Goal: Information Seeking & Learning: Check status

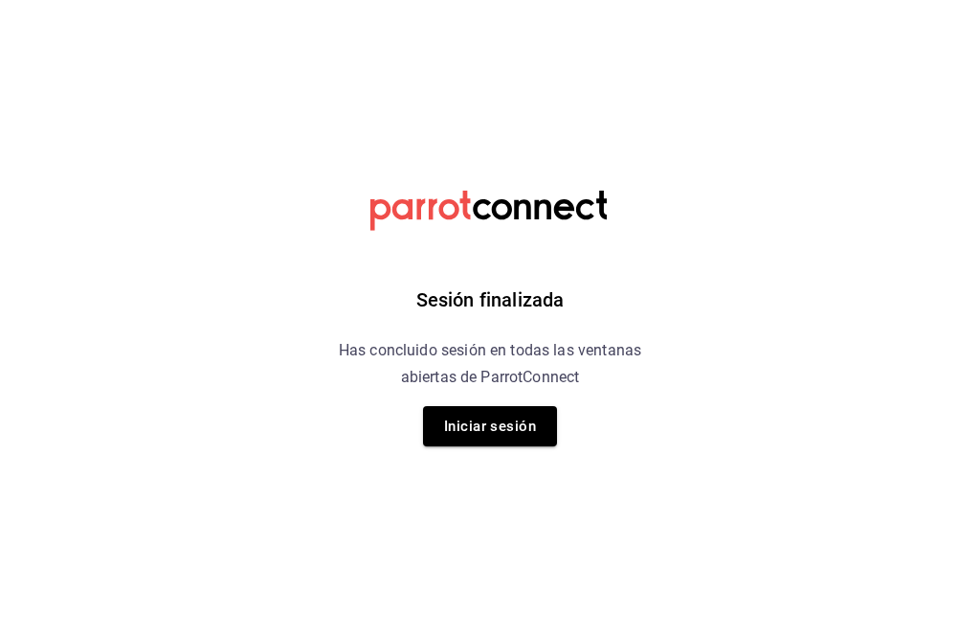
click at [497, 416] on button "Iniciar sesión" at bounding box center [490, 426] width 134 height 40
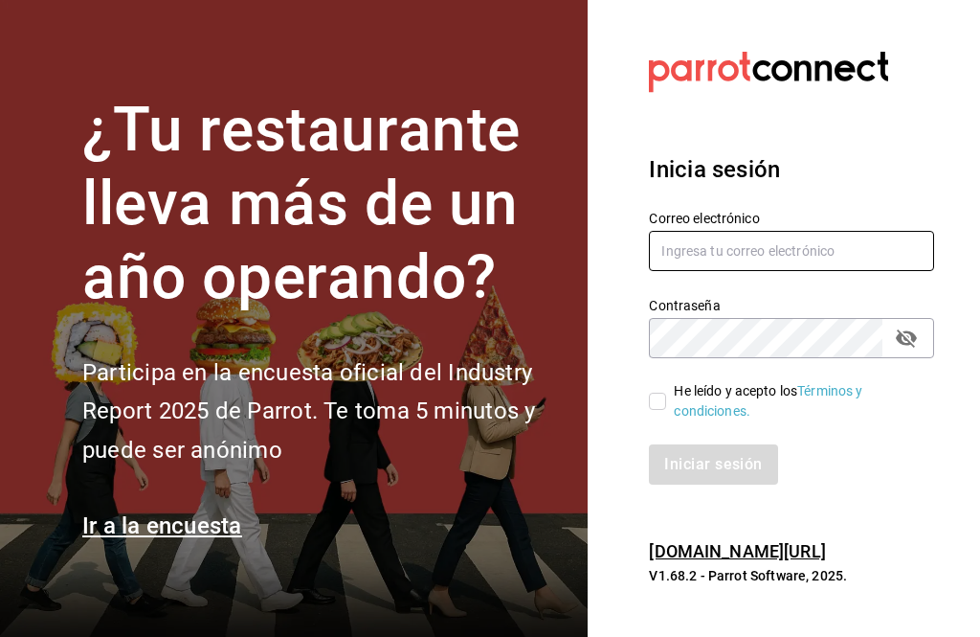
click at [788, 271] on input "text" at bounding box center [791, 251] width 285 height 40
type input "[PERSON_NAME][EMAIL_ADDRESS][DOMAIN_NAME]"
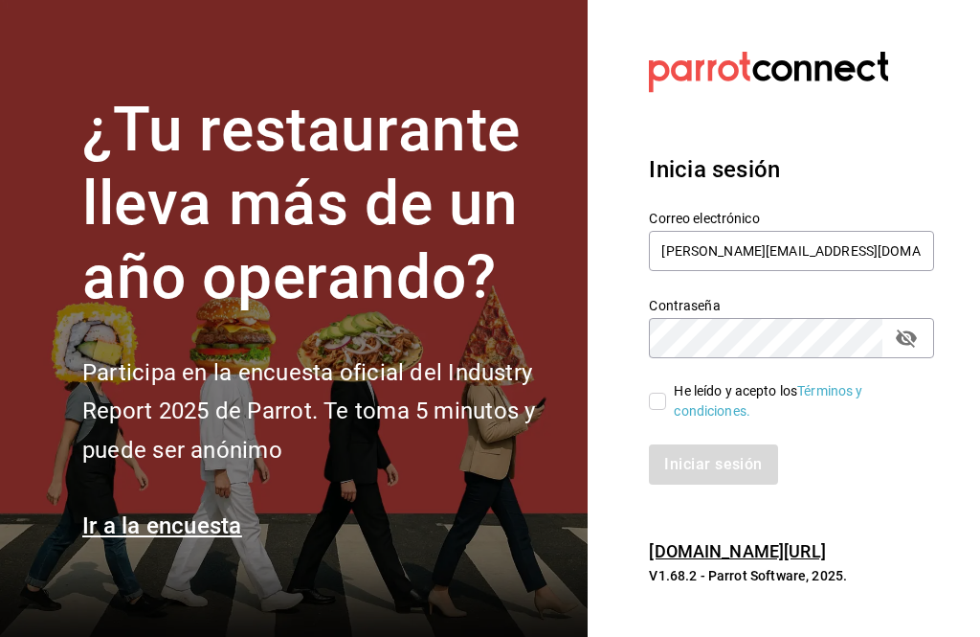
click at [658, 410] on input "He leído y acepto los Términos y condiciones." at bounding box center [657, 401] width 17 height 17
checkbox input "true"
click at [711, 484] on button "Iniciar sesión" at bounding box center [714, 464] width 130 height 40
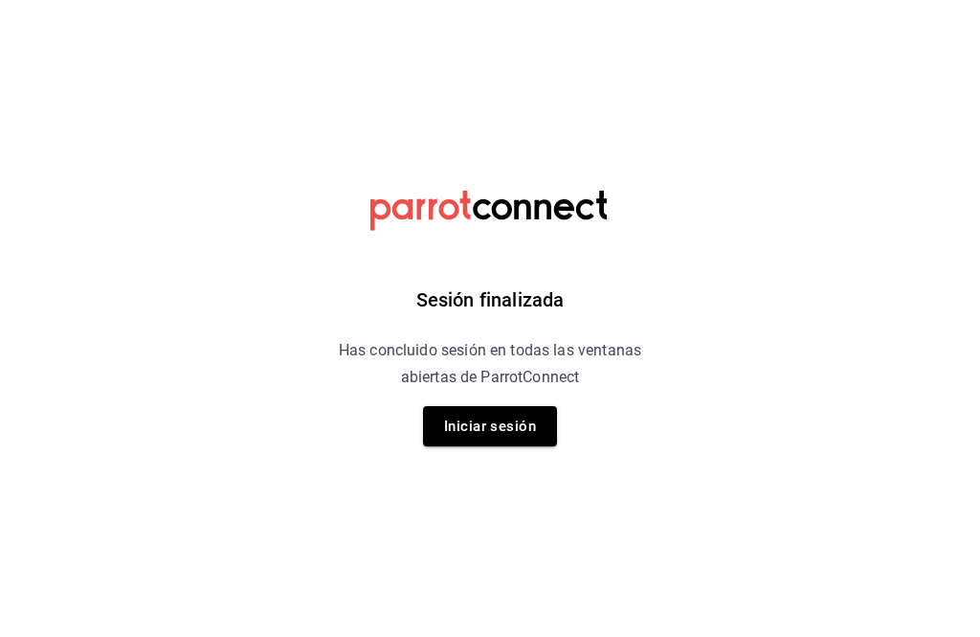
click at [618, 625] on div "Sesión finalizada Has concluido sesión en todas las ventanas abiertas de Parrot…" at bounding box center [490, 318] width 483 height 637
click at [500, 446] on button "Iniciar sesión" at bounding box center [490, 426] width 134 height 40
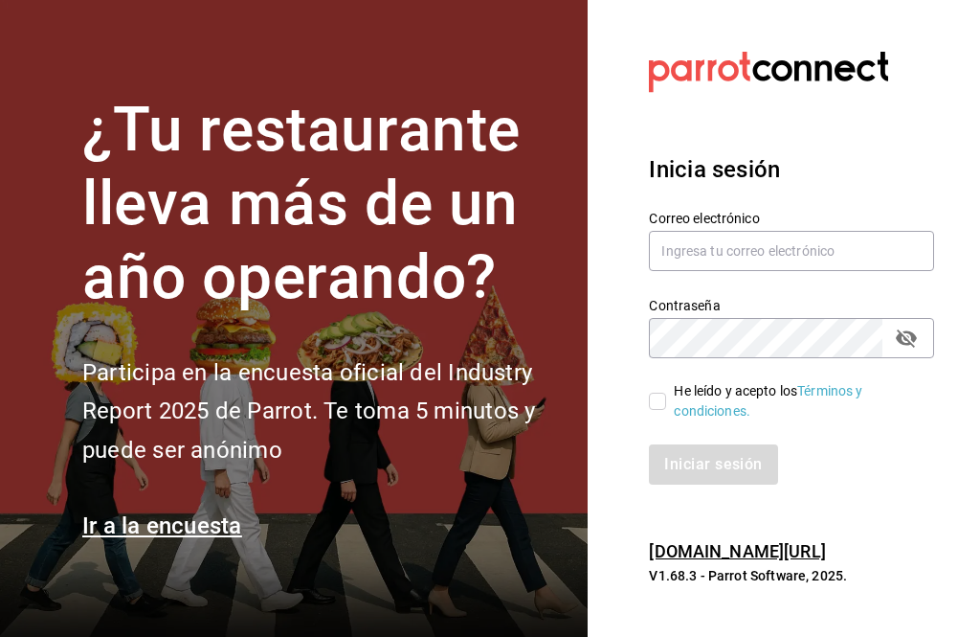
click at [653, 410] on input "He leído y acepto los Términos y condiciones." at bounding box center [657, 401] width 17 height 17
checkbox input "true"
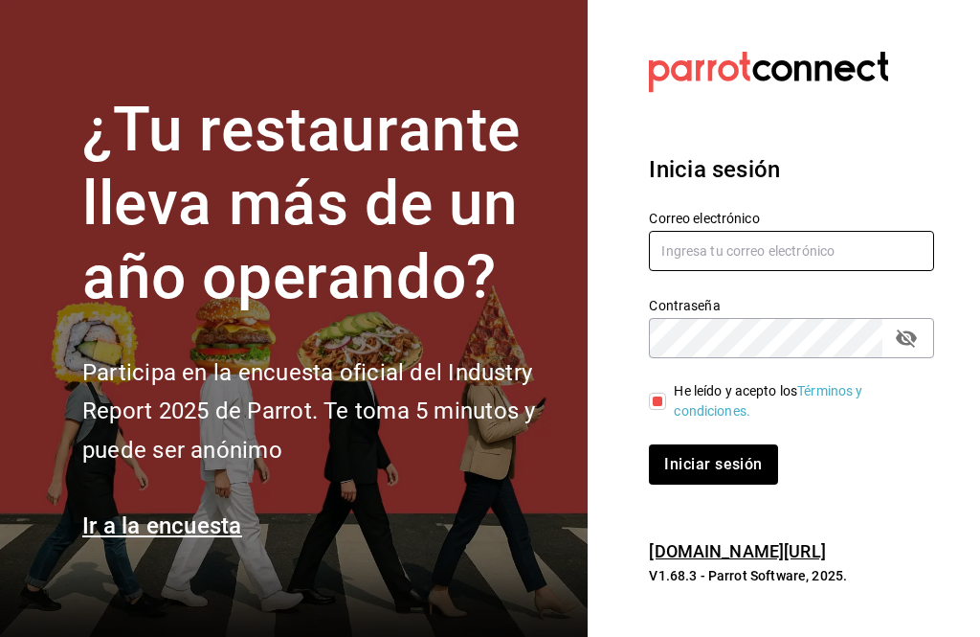
click at [762, 271] on input "text" at bounding box center [791, 251] width 285 height 40
type input "[PERSON_NAME][EMAIL_ADDRESS][DOMAIN_NAME]"
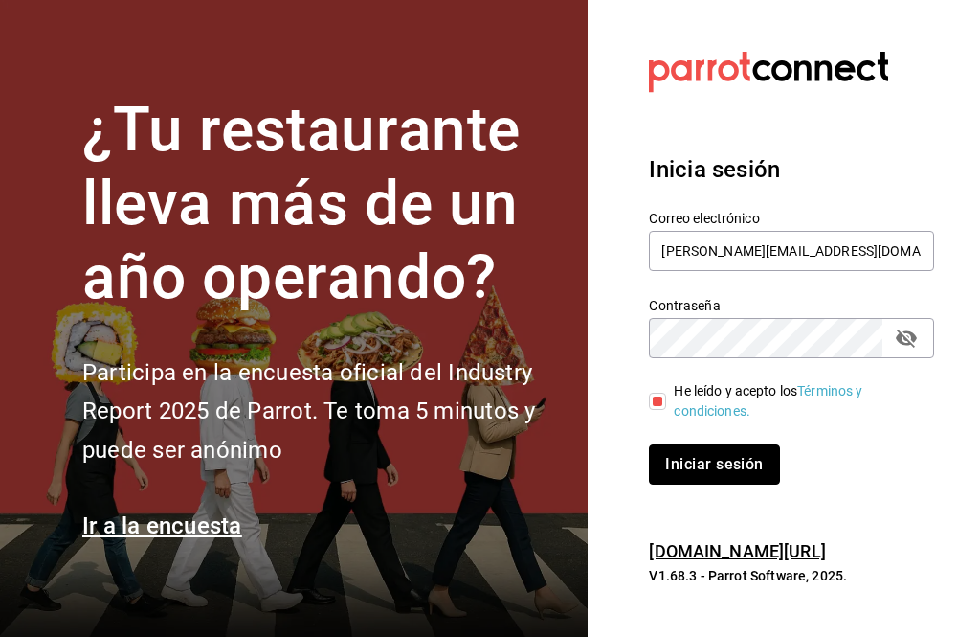
click at [746, 484] on button "Iniciar sesión" at bounding box center [714, 464] width 130 height 40
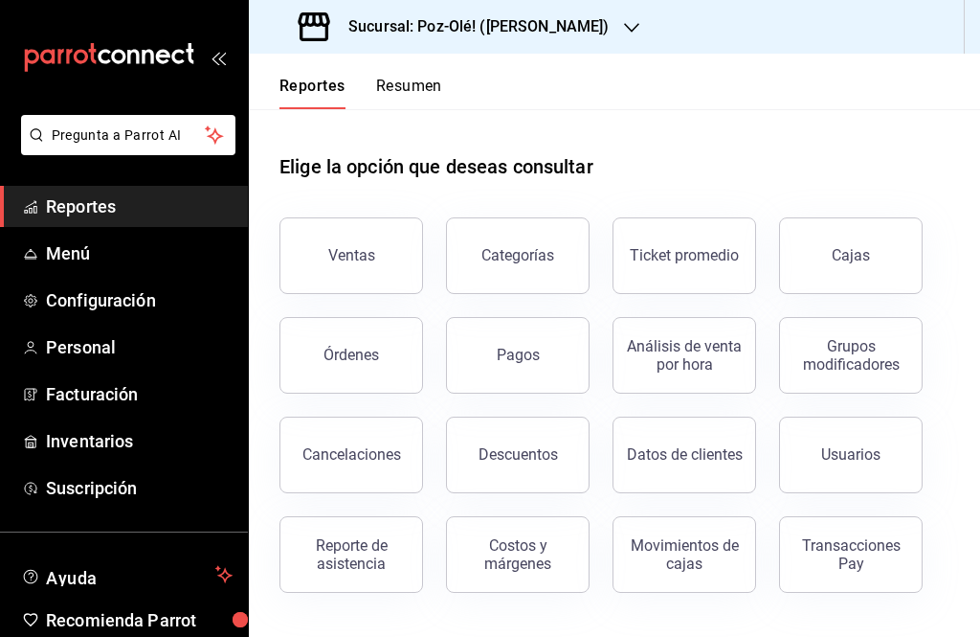
click at [862, 234] on button "Cajas" at bounding box center [851, 255] width 144 height 77
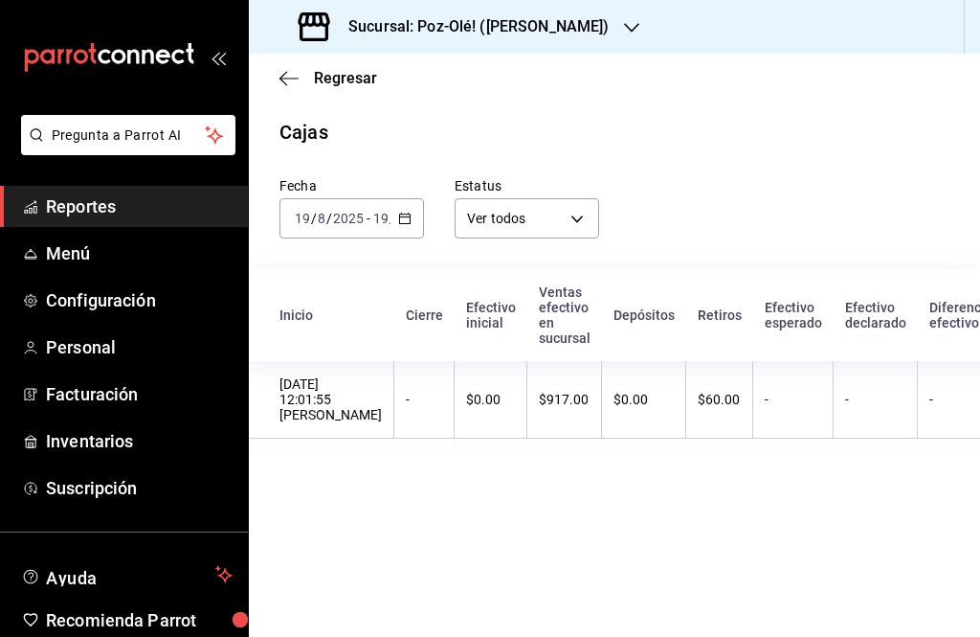
click at [405, 213] on icon "button" at bounding box center [404, 218] width 13 height 13
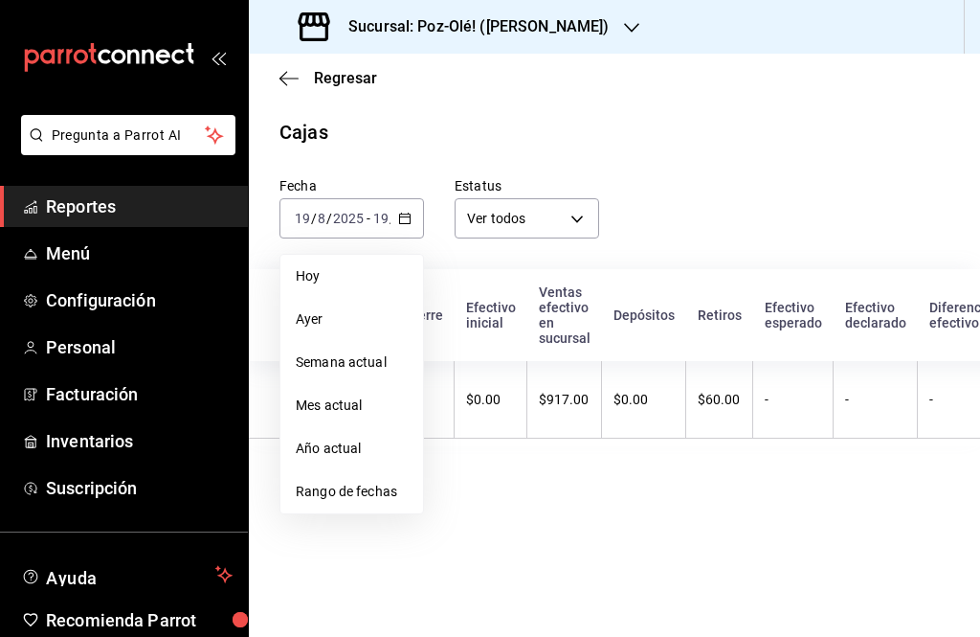
click at [345, 493] on span "Rango de fechas" at bounding box center [352, 492] width 112 height 20
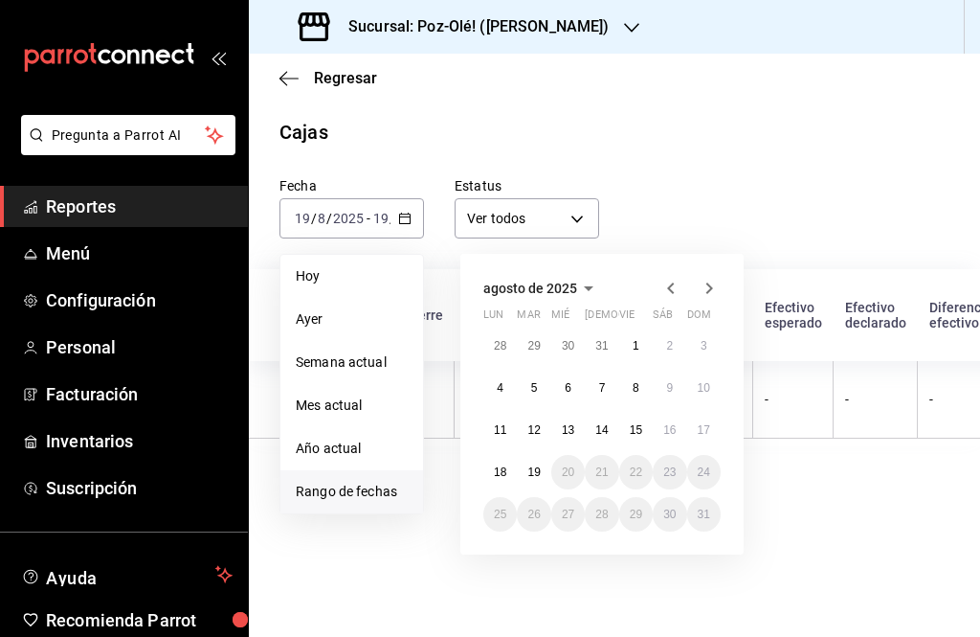
click at [569, 427] on abbr "13" at bounding box center [568, 429] width 12 height 13
click at [569, 425] on abbr "13" at bounding box center [568, 429] width 12 height 13
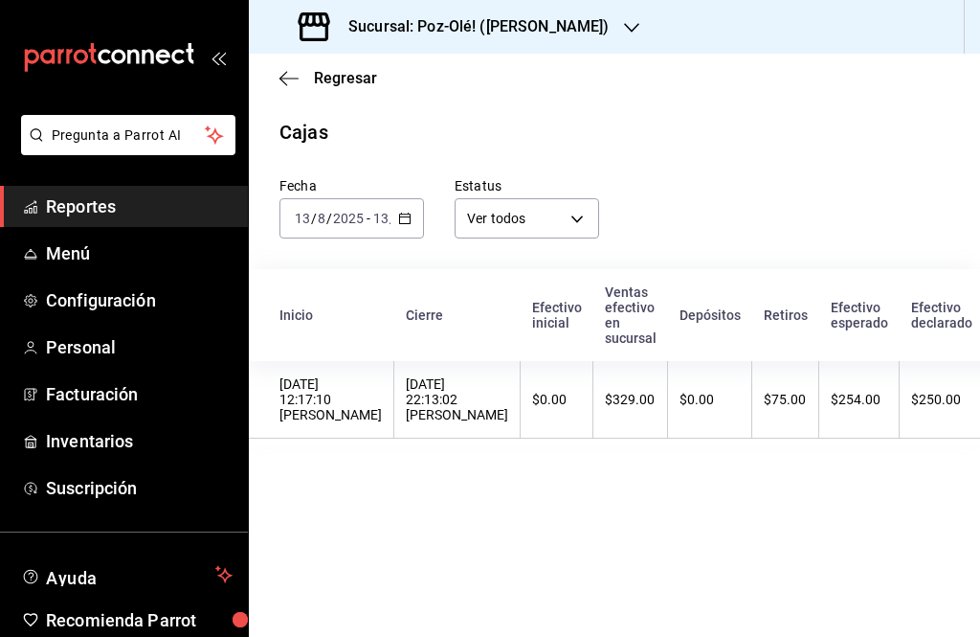
click at [656, 407] on div "$329.00" at bounding box center [630, 399] width 51 height 15
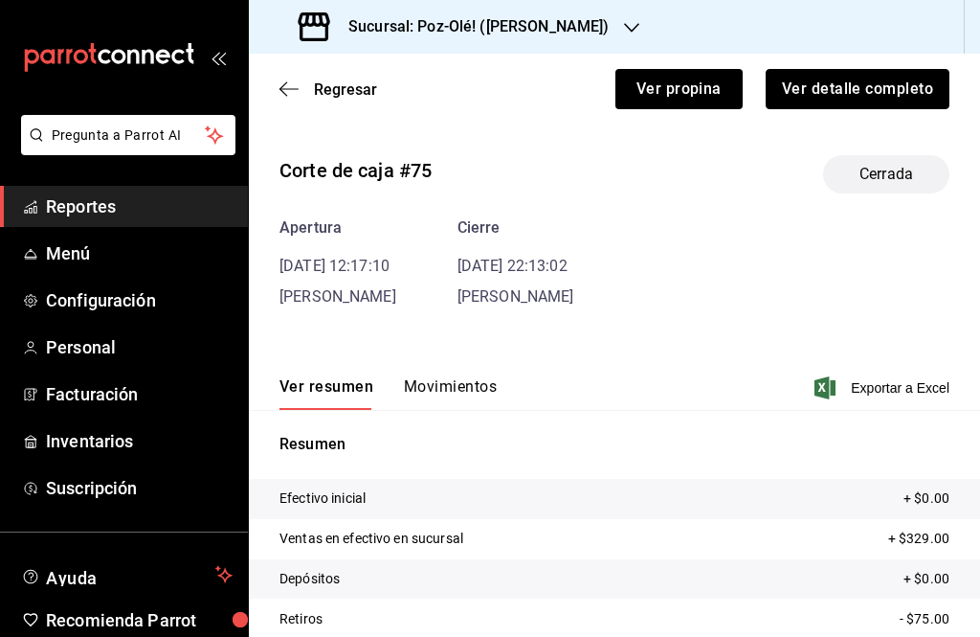
click at [905, 82] on button "Ver detalle completo" at bounding box center [858, 89] width 184 height 40
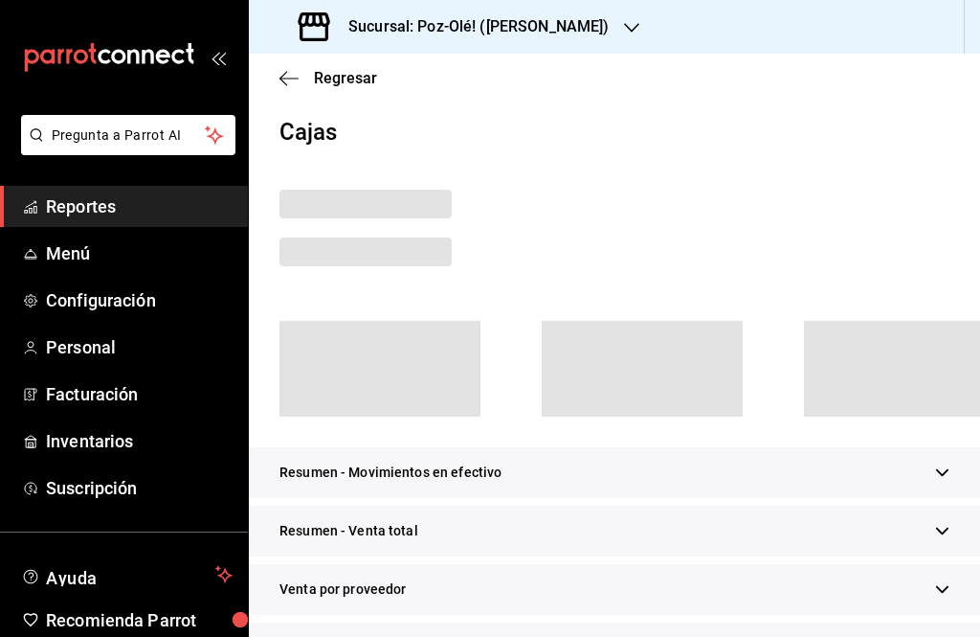
click at [905, 89] on div "Regresar" at bounding box center [614, 78] width 731 height 49
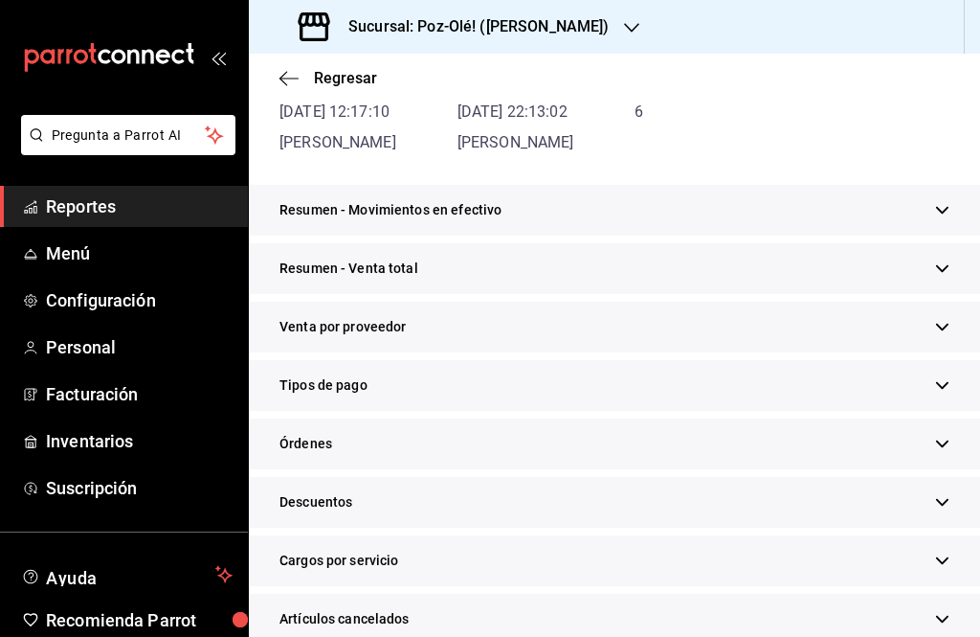
scroll to position [232, 0]
click at [568, 397] on div "Tipos de pago" at bounding box center [614, 385] width 731 height 51
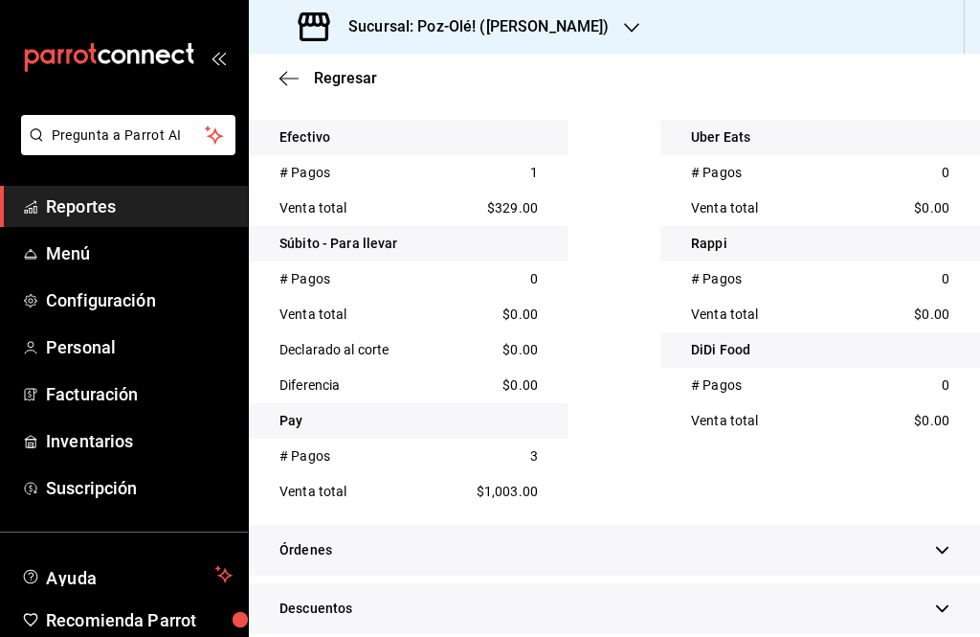
scroll to position [595, 0]
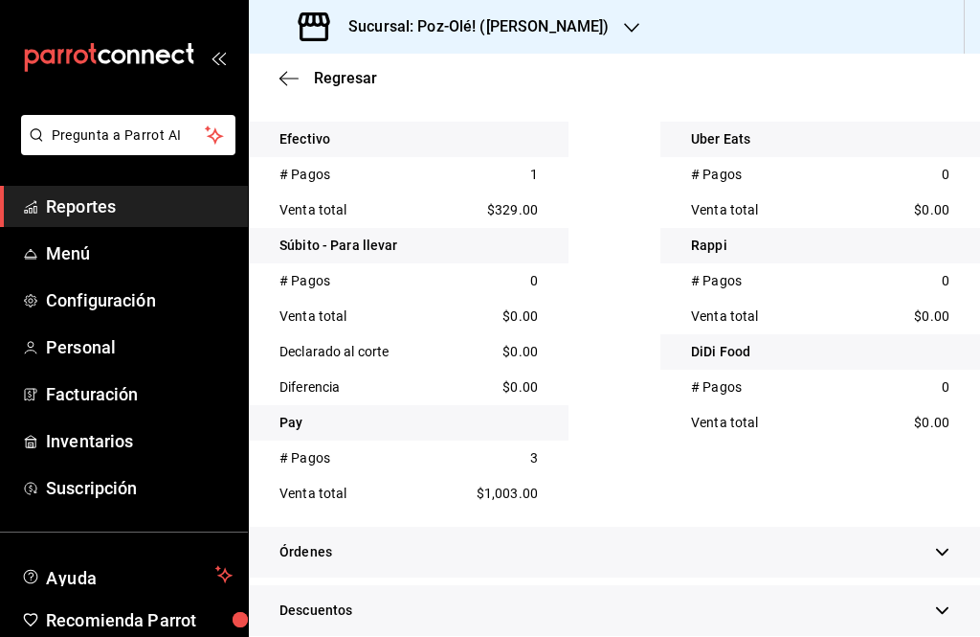
click at [467, 613] on div "Descuentos" at bounding box center [614, 610] width 731 height 51
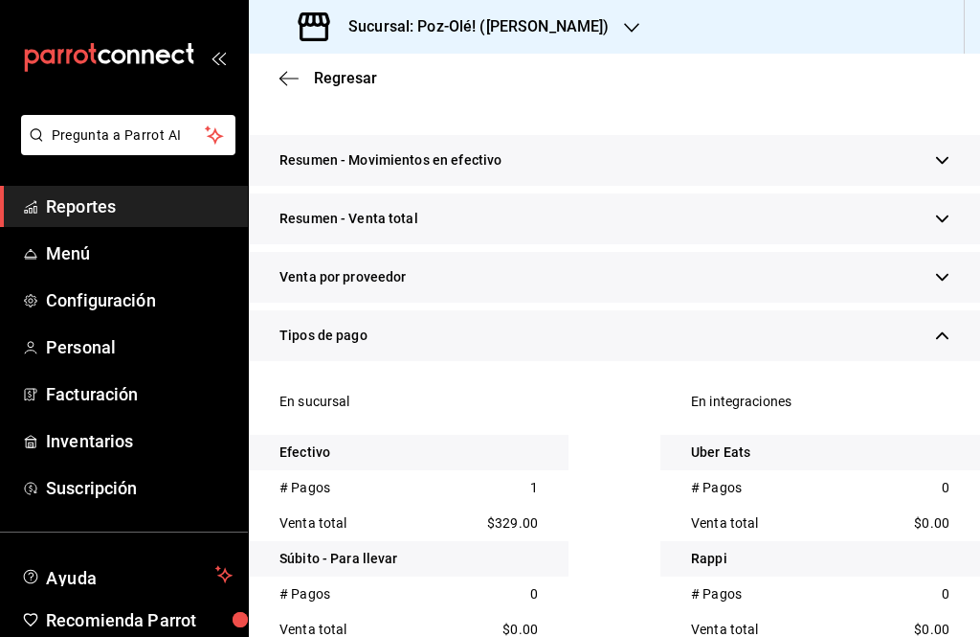
scroll to position [222, 0]
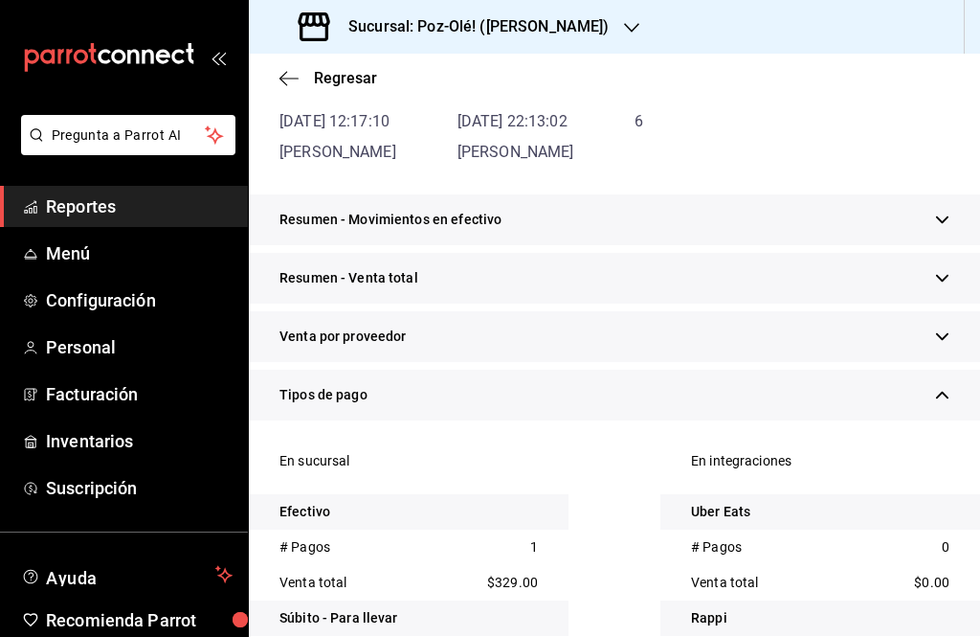
click at [292, 85] on icon "button" at bounding box center [289, 78] width 19 height 17
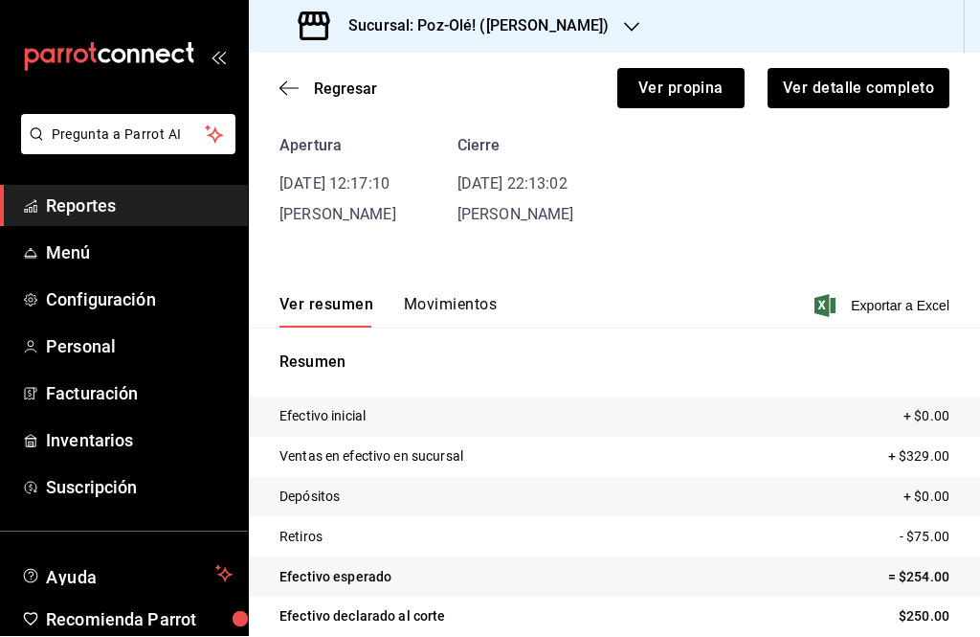
click at [437, 308] on button "Movimientos" at bounding box center [450, 312] width 93 height 33
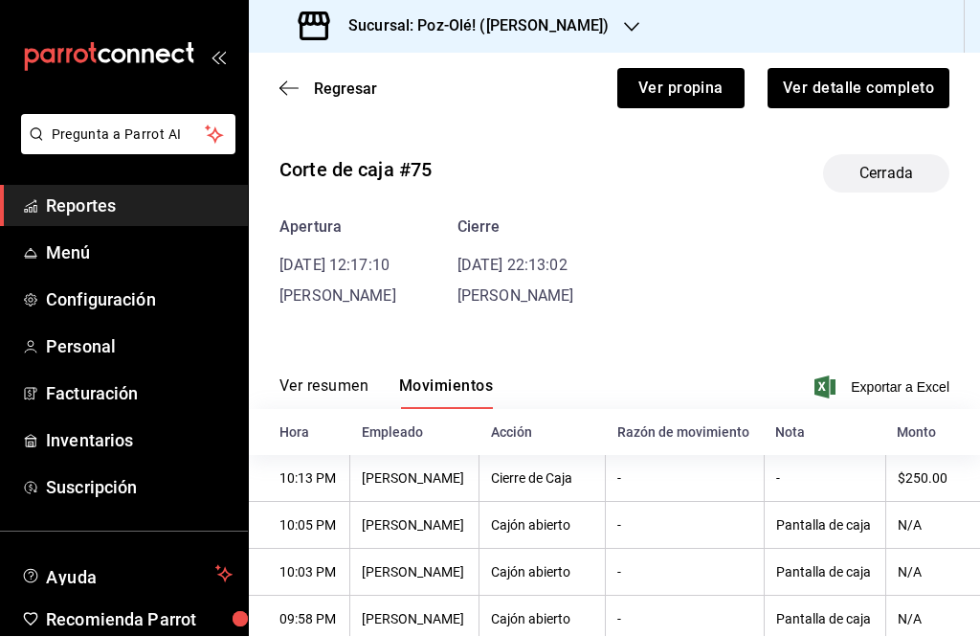
click at [281, 81] on icon "button" at bounding box center [289, 88] width 19 height 17
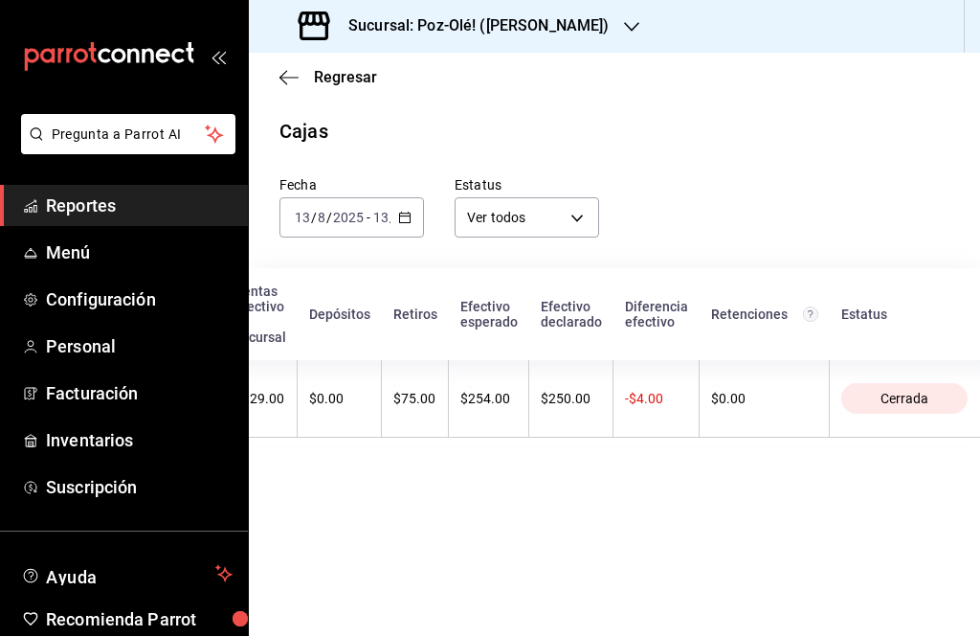
scroll to position [0, 368]
click at [405, 234] on div "[DATE] [DATE] - [DATE] [DATE]" at bounding box center [352, 218] width 145 height 40
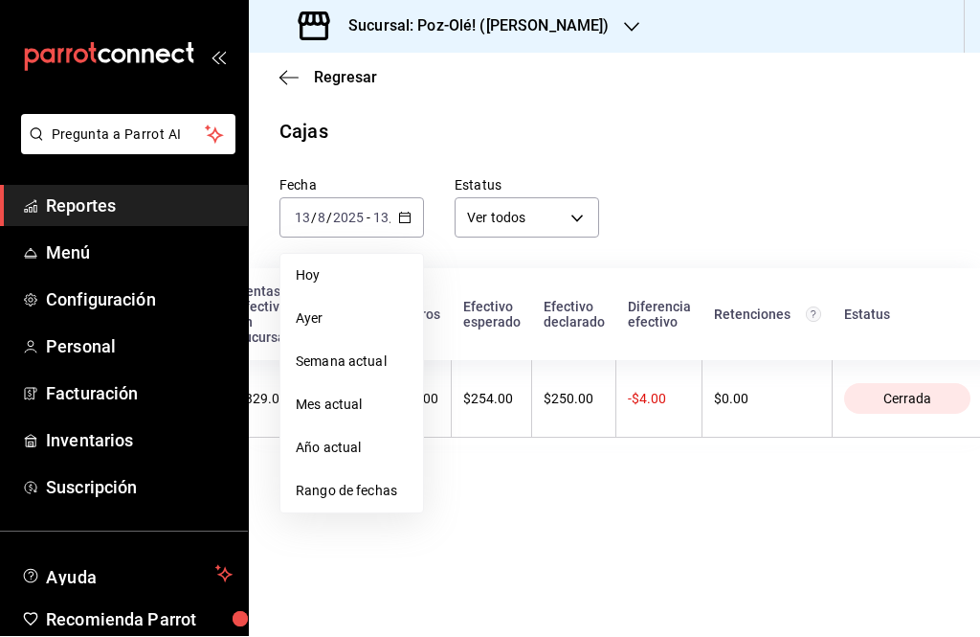
click at [348, 497] on span "Rango de fechas" at bounding box center [352, 492] width 112 height 20
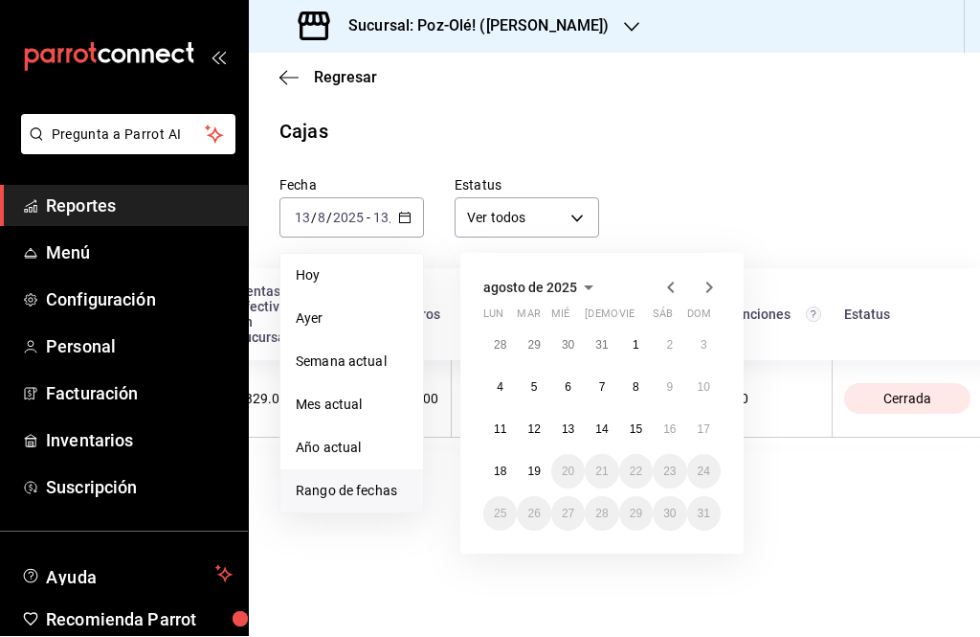
click at [599, 431] on abbr "14" at bounding box center [601, 429] width 12 height 13
click at [602, 428] on abbr "14" at bounding box center [601, 429] width 12 height 13
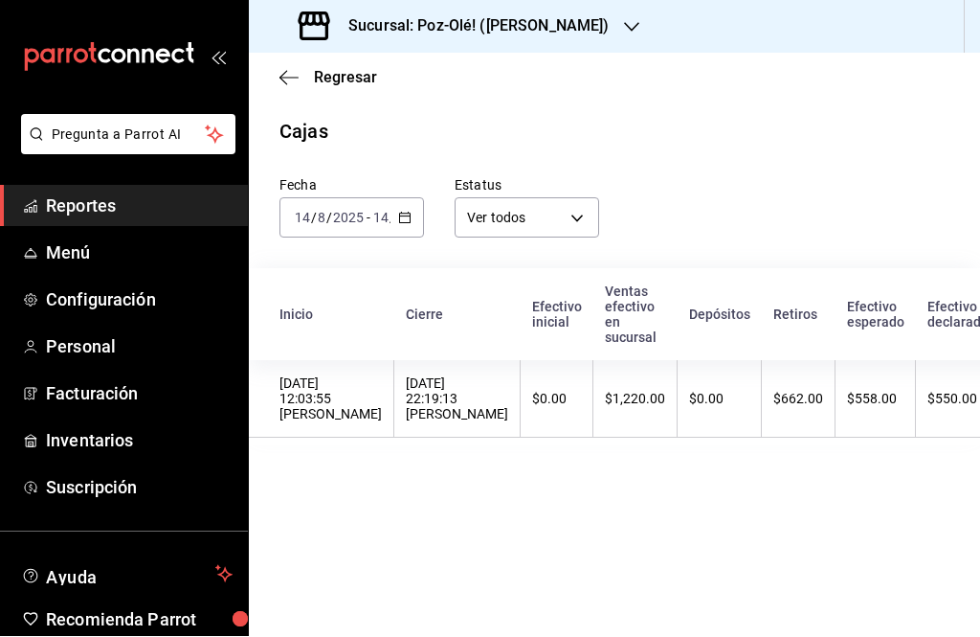
click at [664, 405] on div "$1,220.00" at bounding box center [635, 399] width 60 height 15
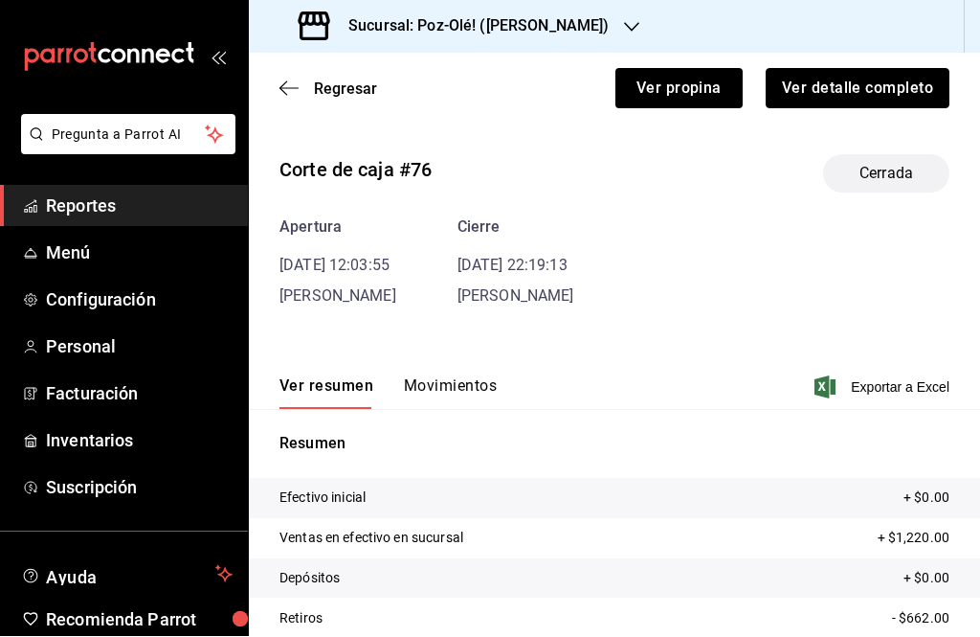
click at [876, 94] on button "Ver detalle completo" at bounding box center [858, 89] width 184 height 40
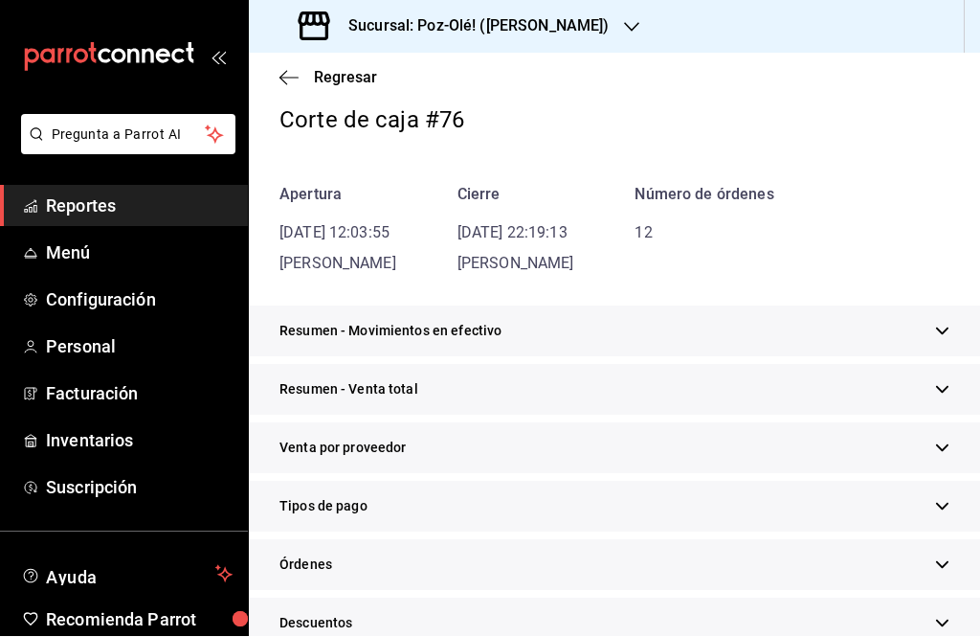
scroll to position [118, 0]
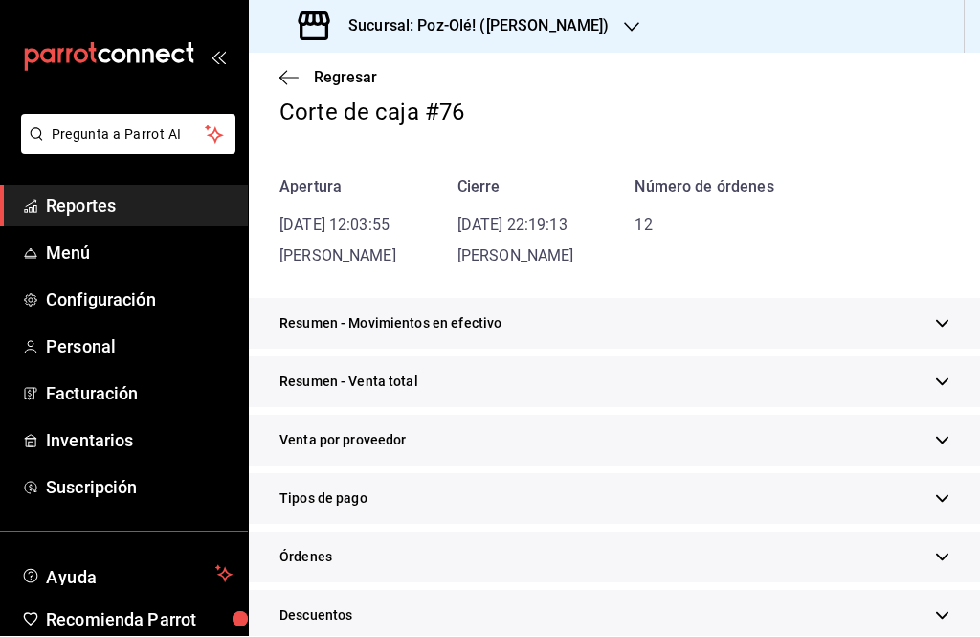
click at [494, 515] on div "Tipos de pago" at bounding box center [614, 499] width 731 height 51
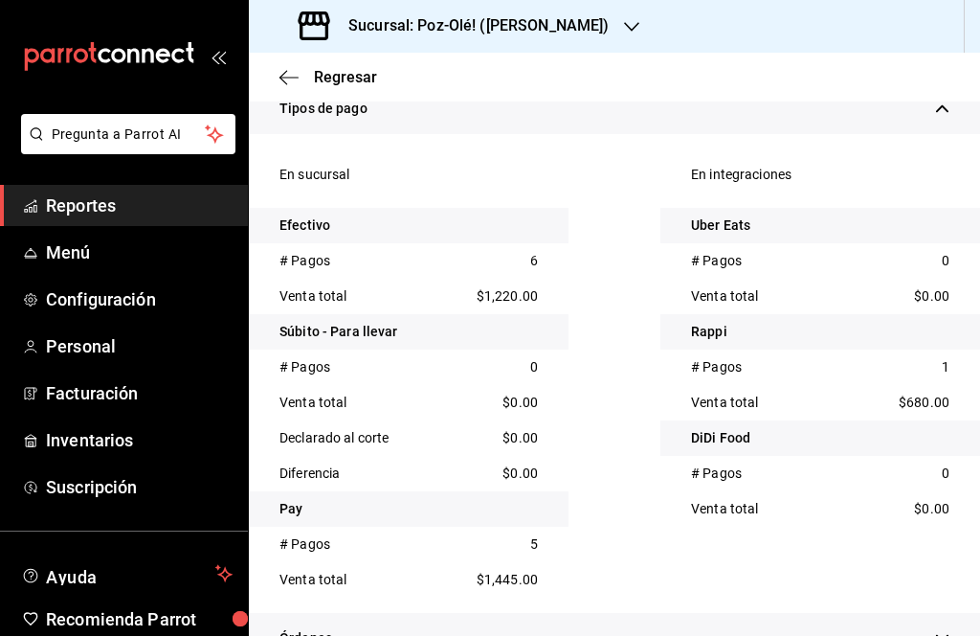
scroll to position [508, 0]
click at [288, 73] on icon "button" at bounding box center [289, 78] width 19 height 17
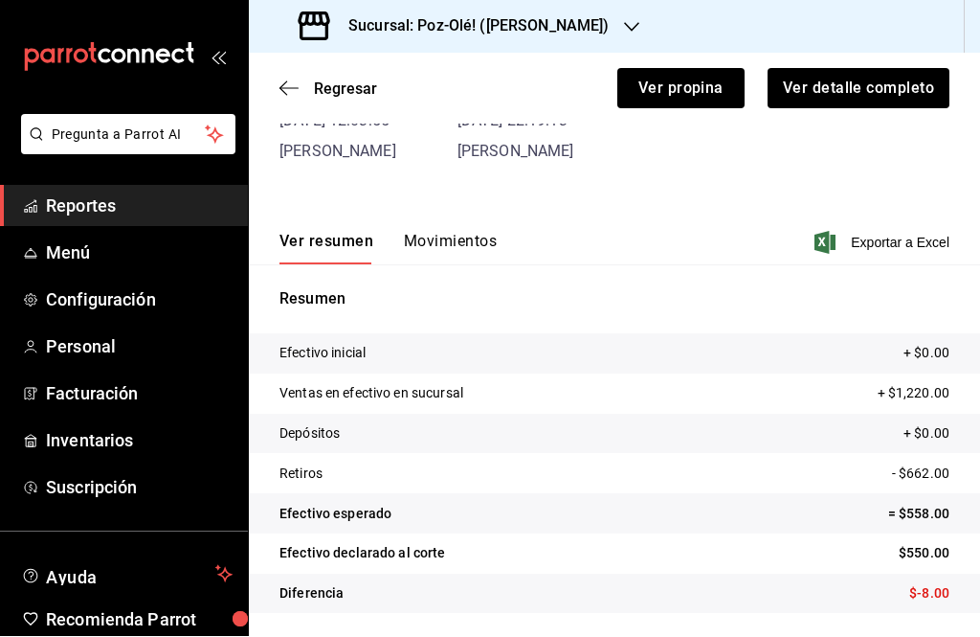
scroll to position [81, 0]
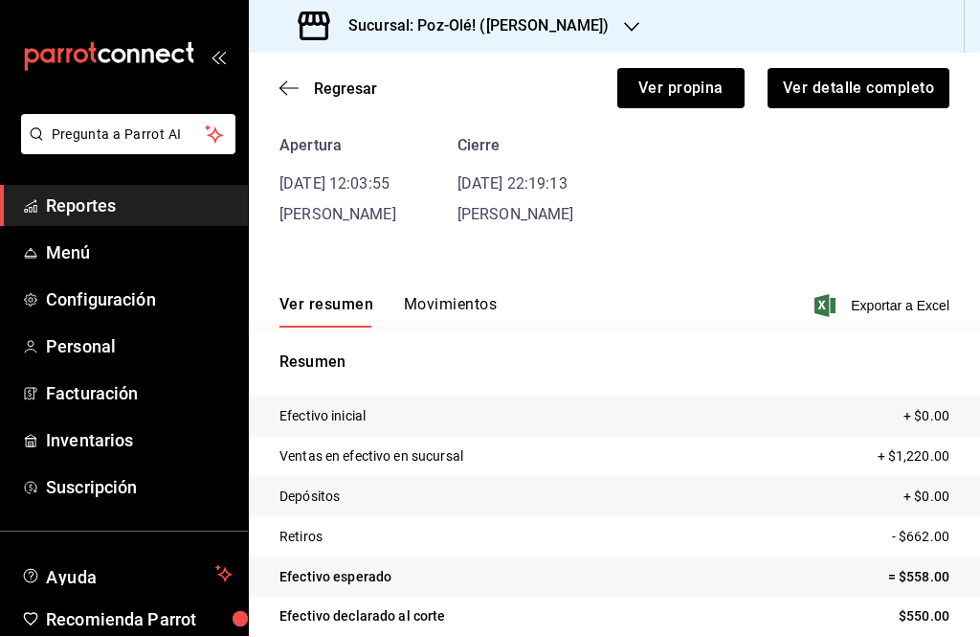
click at [433, 296] on button "Movimientos" at bounding box center [450, 312] width 93 height 33
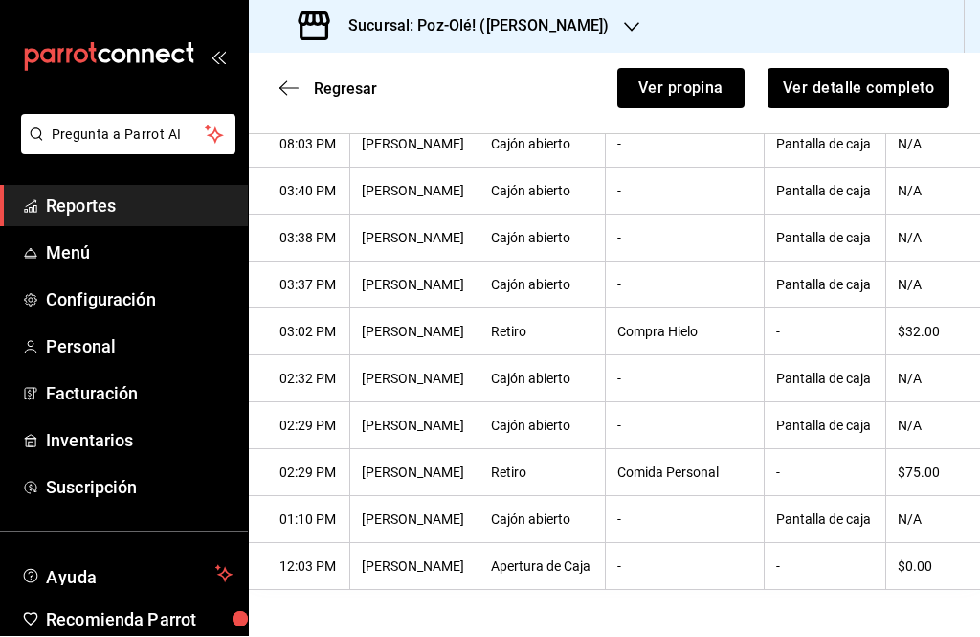
scroll to position [752, 0]
click at [325, 96] on span "Regresar" at bounding box center [345, 89] width 63 height 18
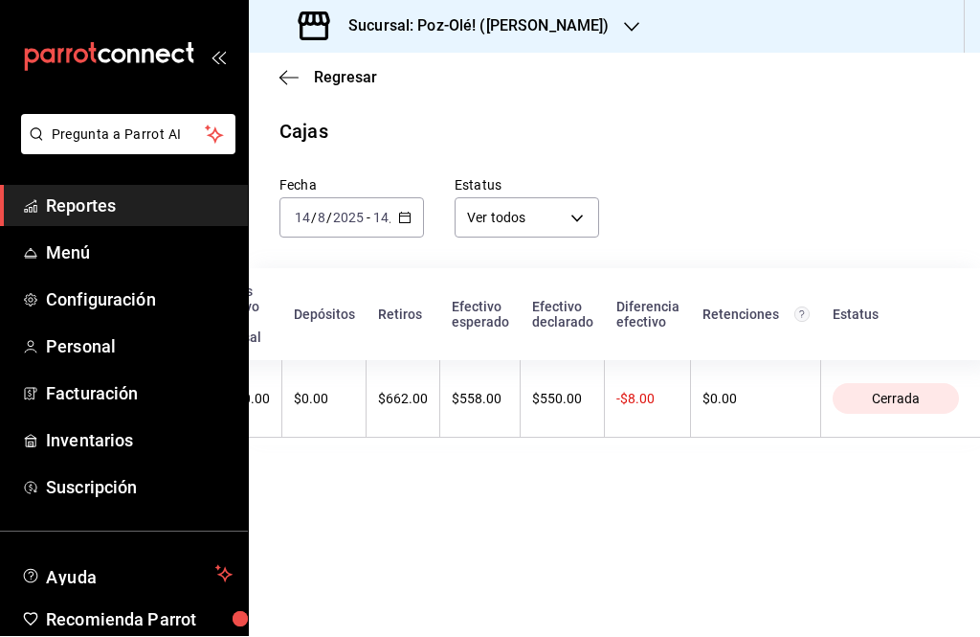
scroll to position [0, 394]
click at [285, 62] on div "Regresar" at bounding box center [614, 78] width 731 height 49
click at [289, 85] on icon "button" at bounding box center [289, 78] width 19 height 17
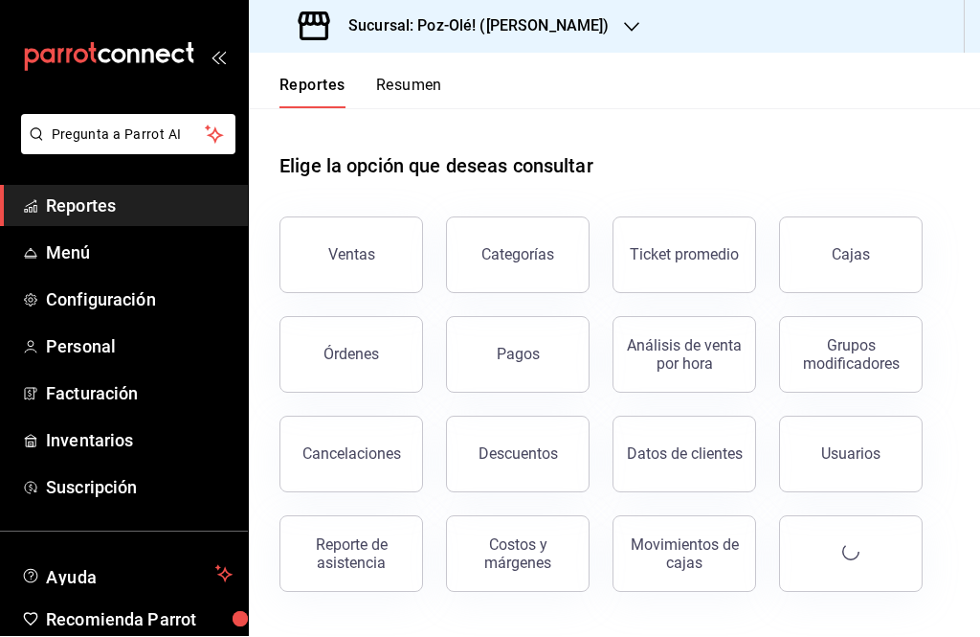
click at [897, 636] on main "Elige la opción que deseas consultar Ventas Categorías Ticket promedio Cajas Ór…" at bounding box center [614, 373] width 731 height 528
click at [846, 261] on div "Cajas" at bounding box center [851, 255] width 38 height 18
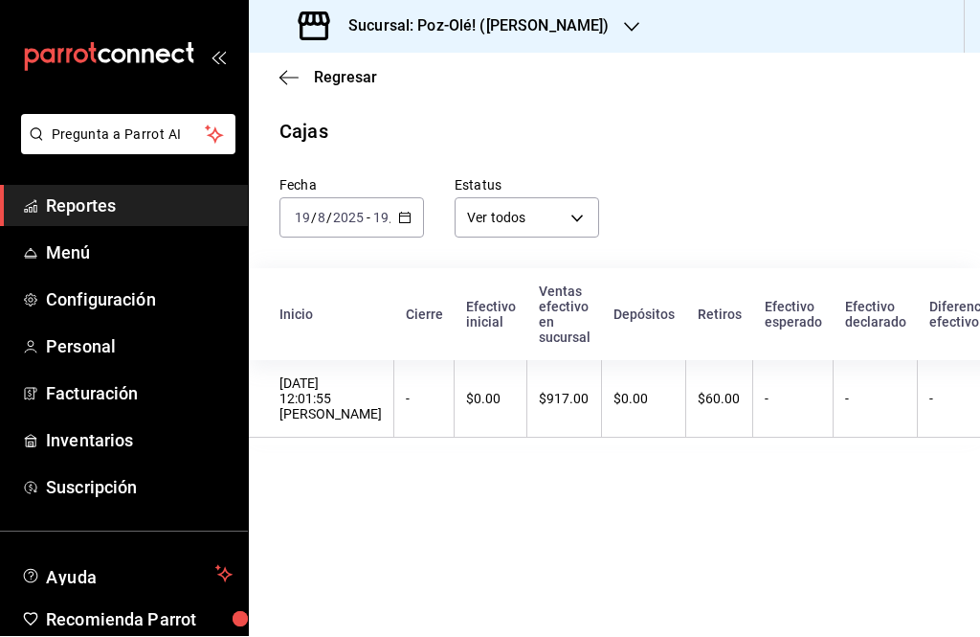
click at [403, 235] on div "[DATE] [DATE] - [DATE] [DATE]" at bounding box center [352, 218] width 145 height 40
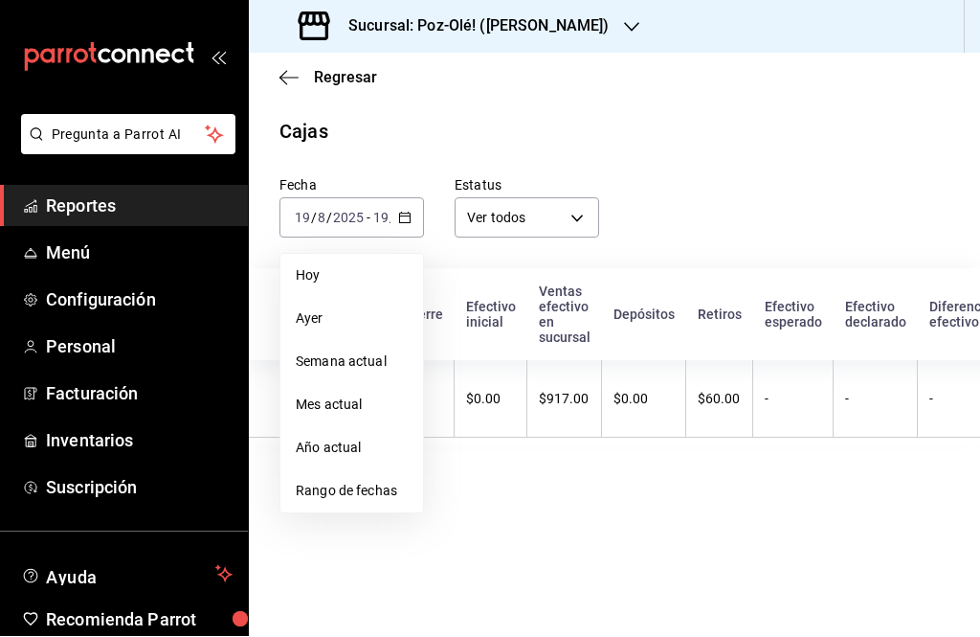
click at [364, 485] on span "Rango de fechas" at bounding box center [352, 492] width 112 height 20
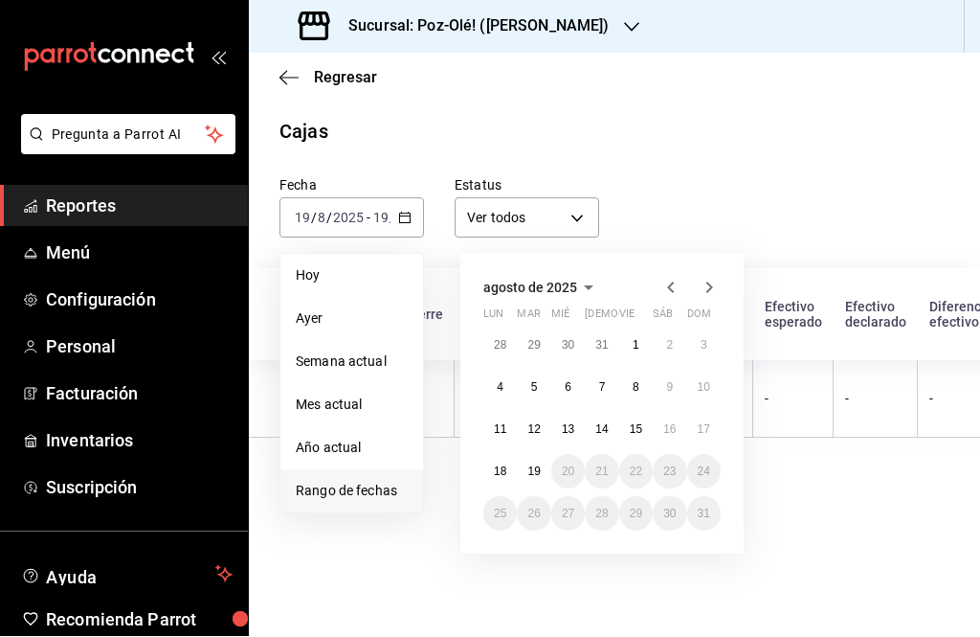
click at [647, 426] on button "15" at bounding box center [636, 430] width 34 height 34
click at [639, 424] on abbr "15" at bounding box center [636, 429] width 12 height 13
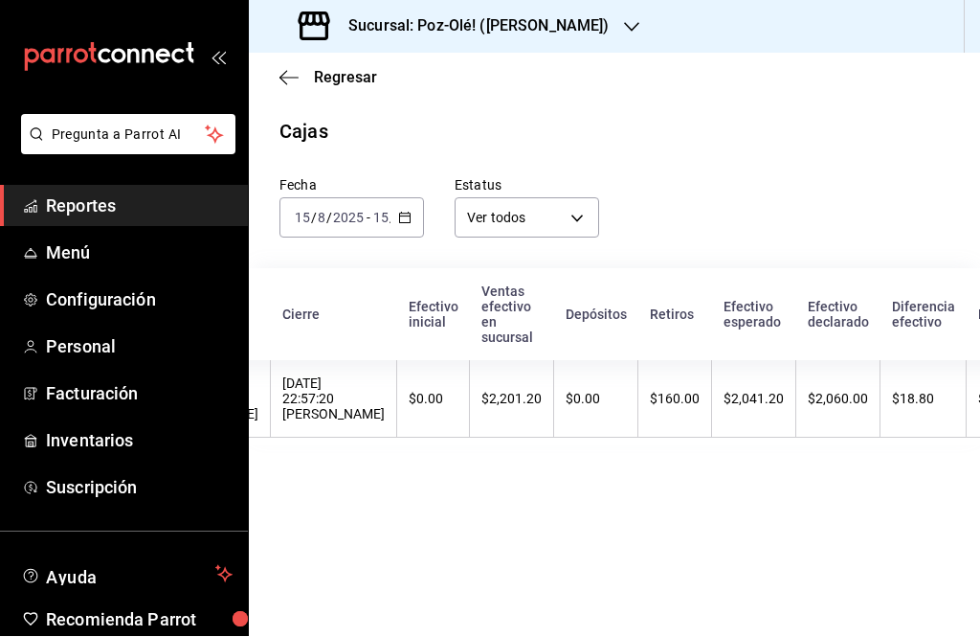
scroll to position [0, 147]
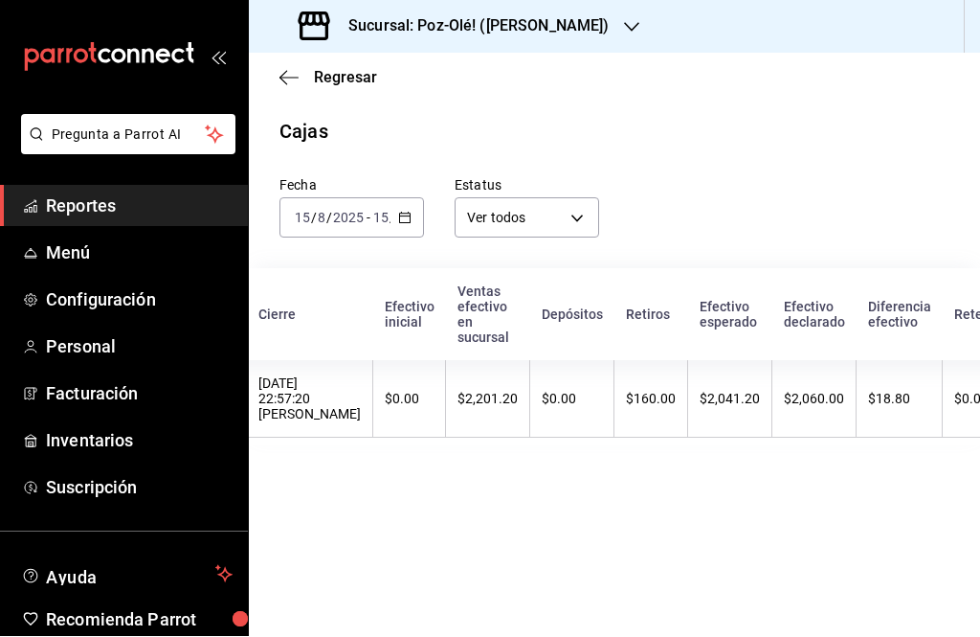
click at [518, 407] on div "$2,201.20" at bounding box center [488, 399] width 60 height 15
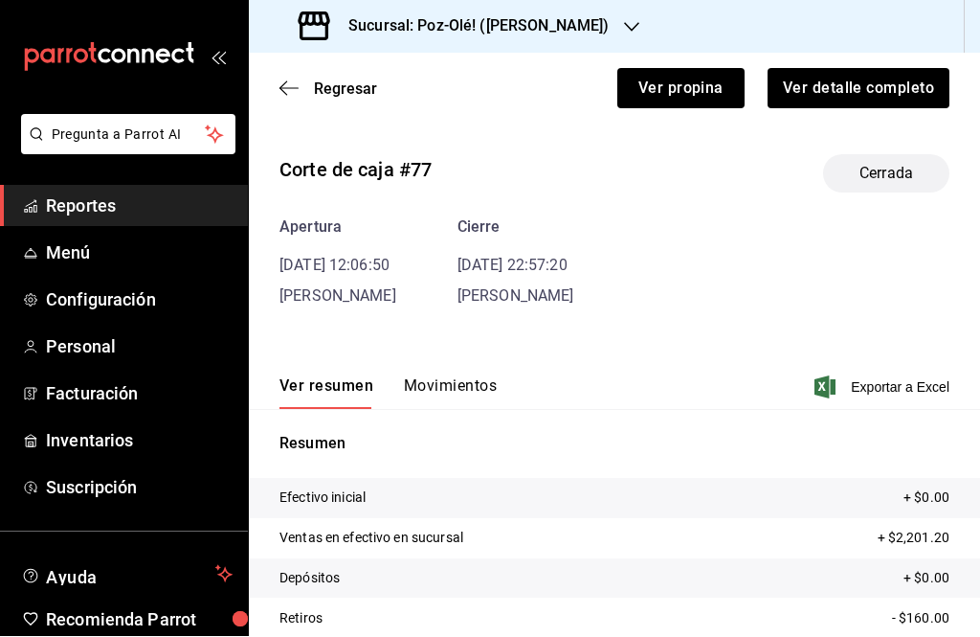
click at [298, 97] on span "Regresar" at bounding box center [329, 89] width 98 height 18
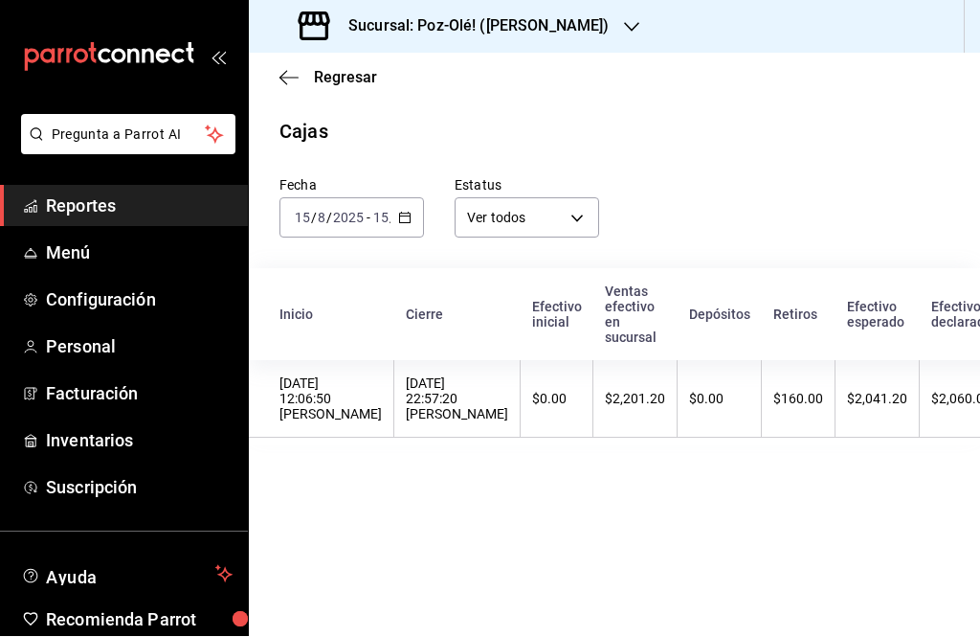
click at [669, 393] on th "$2,201.20" at bounding box center [636, 400] width 84 height 78
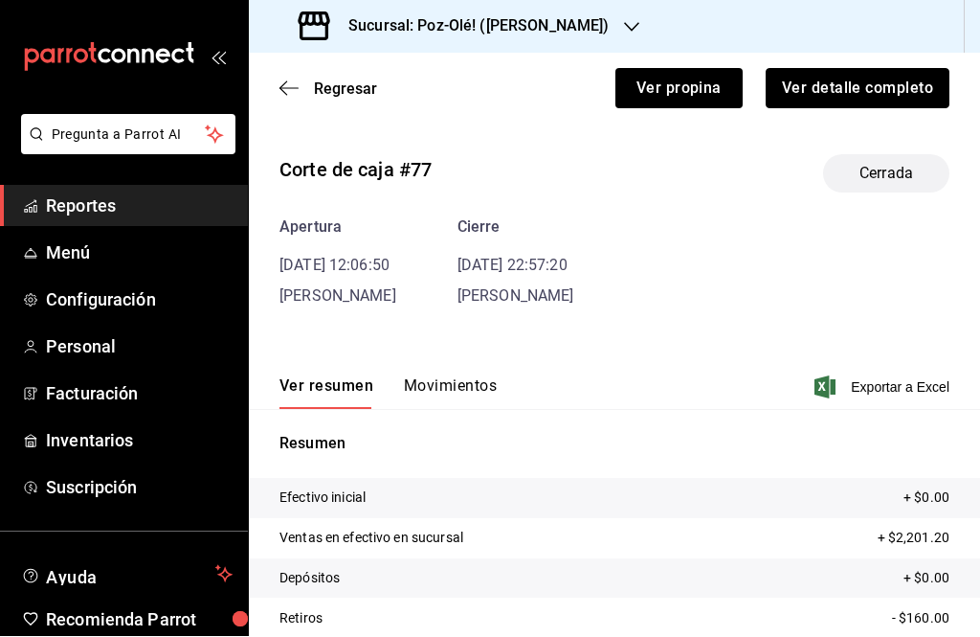
click at [883, 87] on button "Ver detalle completo" at bounding box center [858, 89] width 184 height 40
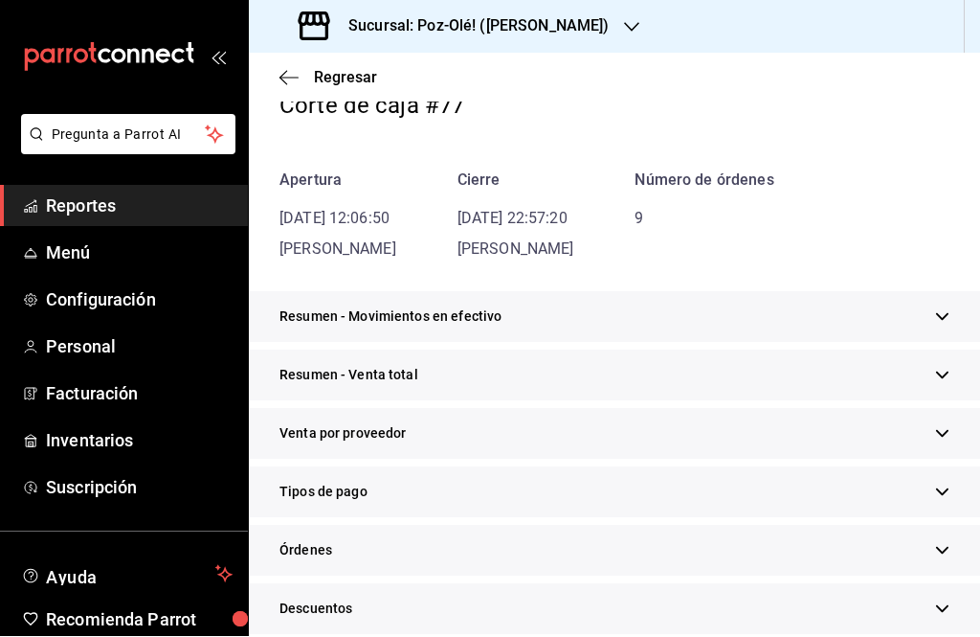
click at [577, 529] on div "Órdenes" at bounding box center [614, 551] width 731 height 51
click at [581, 507] on div "Tipos de pago" at bounding box center [614, 492] width 731 height 51
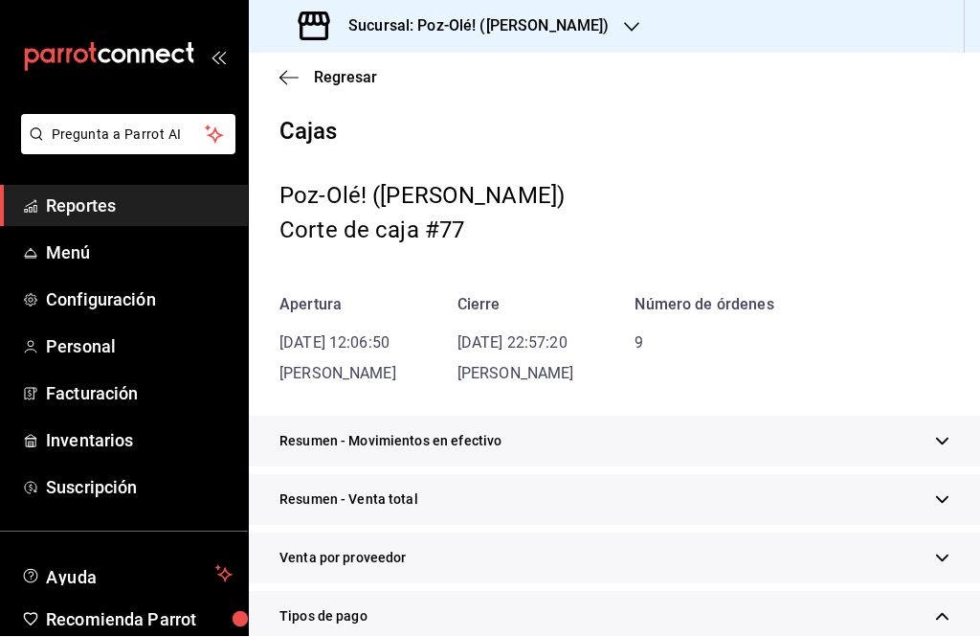
scroll to position [0, 0]
click at [280, 83] on icon "button" at bounding box center [289, 78] width 19 height 17
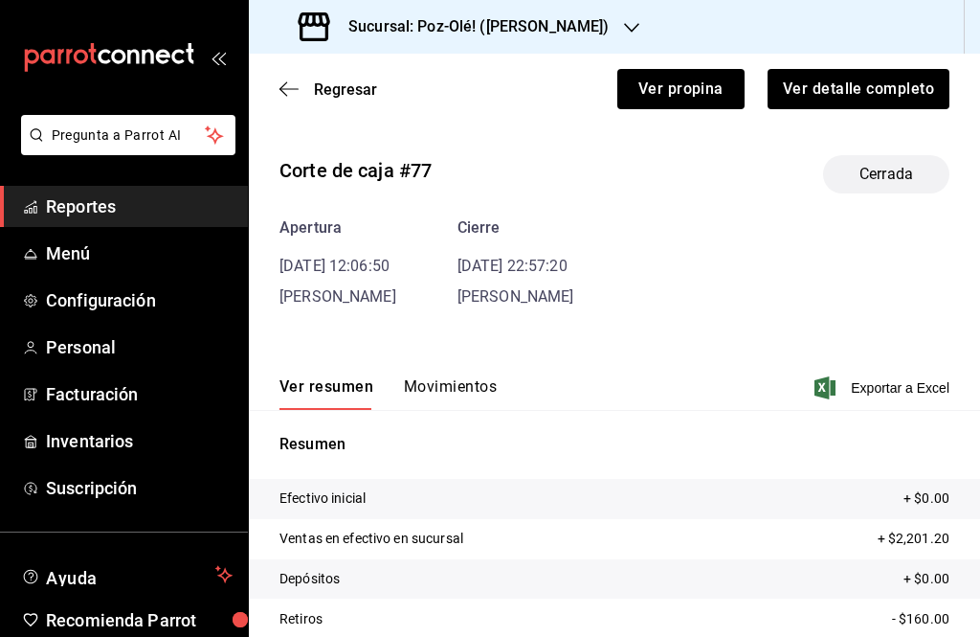
click at [448, 384] on button "Movimientos" at bounding box center [450, 393] width 93 height 33
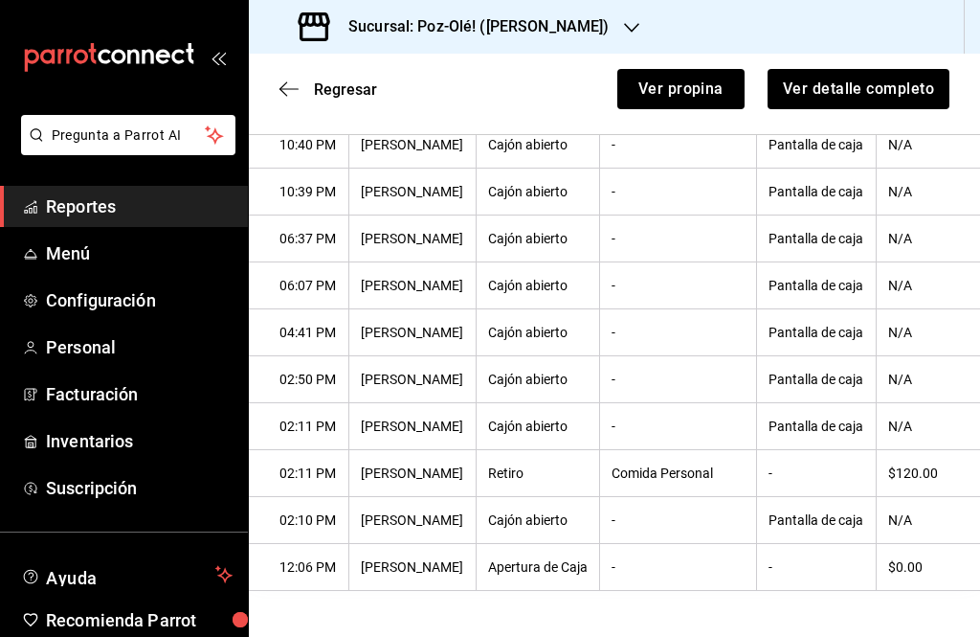
scroll to position [688, 0]
click at [300, 81] on span "Regresar" at bounding box center [329, 89] width 98 height 18
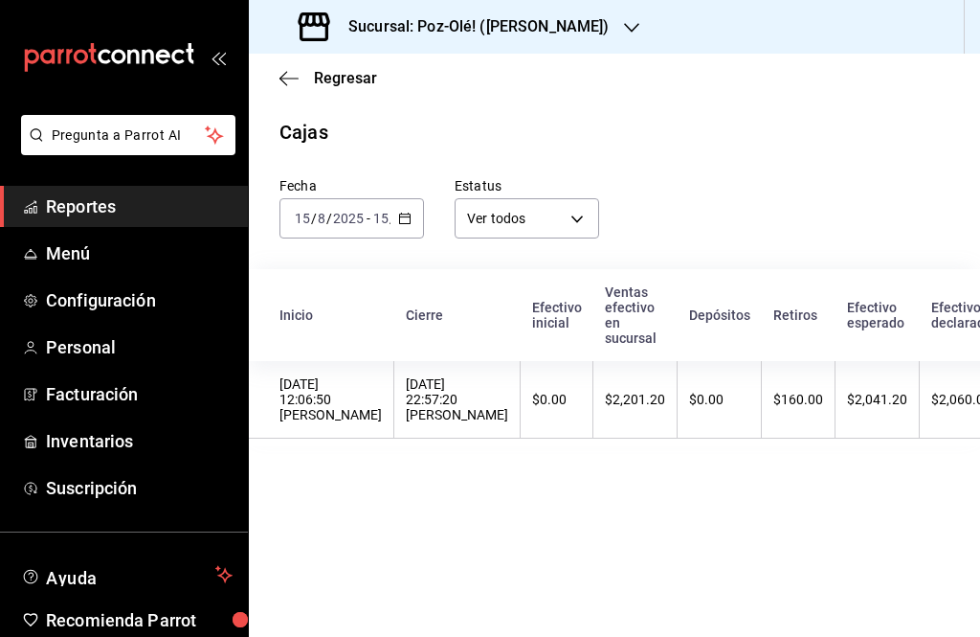
click at [405, 222] on icon "button" at bounding box center [404, 218] width 13 height 13
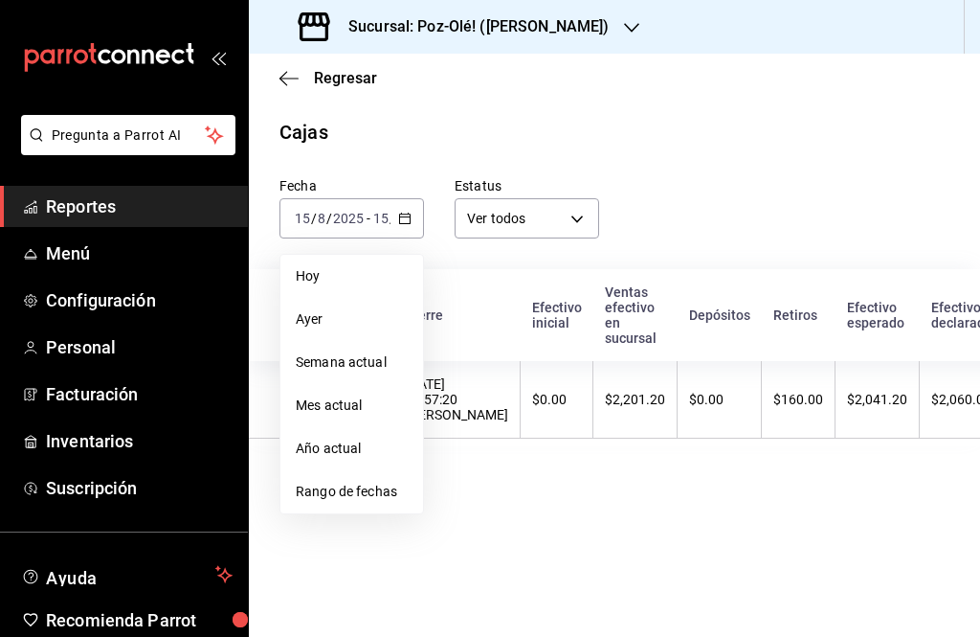
click at [361, 502] on li "Rango de fechas" at bounding box center [352, 491] width 143 height 43
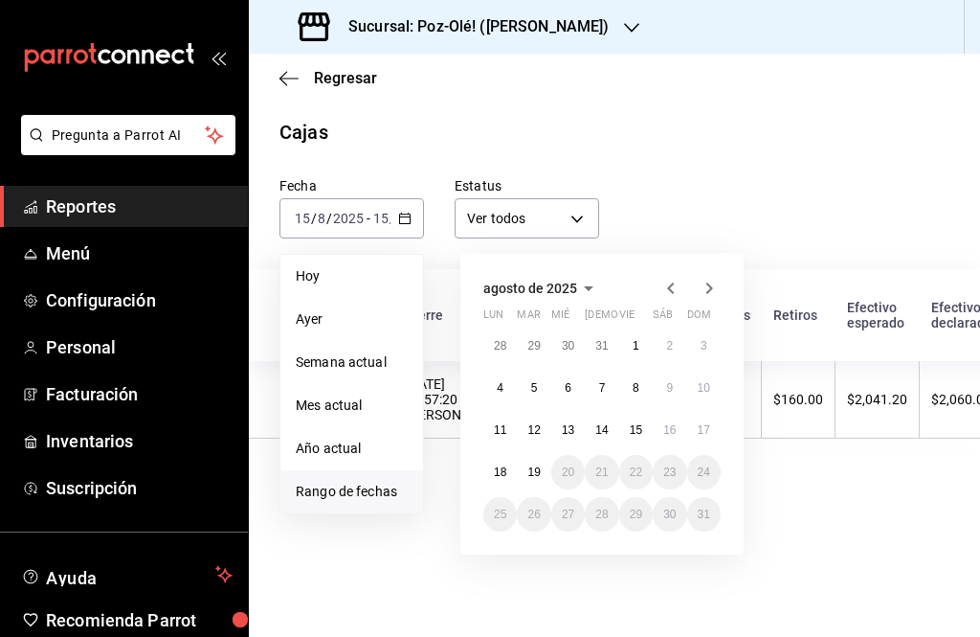
click at [668, 432] on abbr "16" at bounding box center [669, 429] width 12 height 13
click at [650, 437] on button "15" at bounding box center [636, 430] width 34 height 34
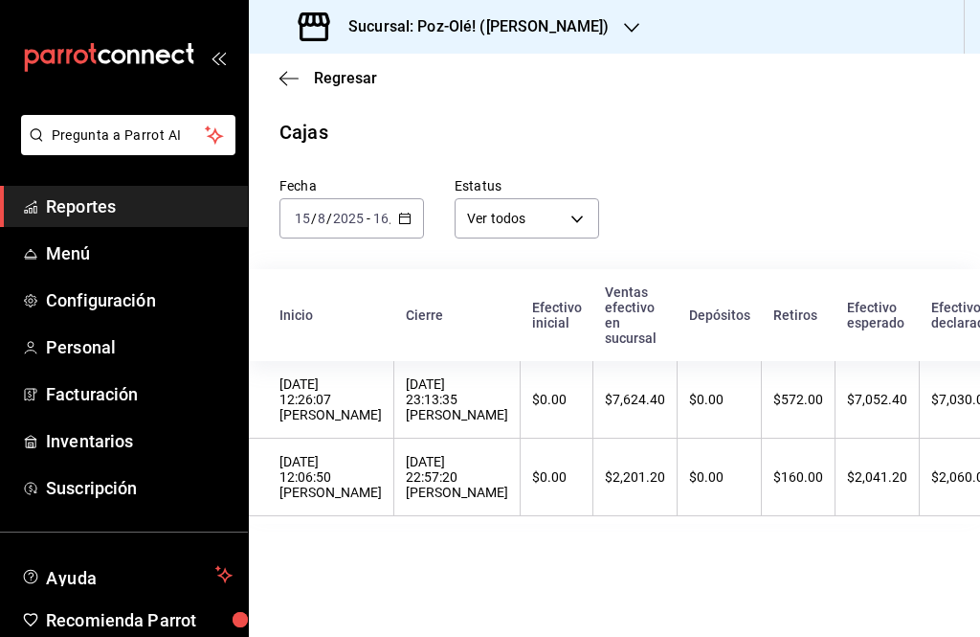
click at [387, 211] on input "16" at bounding box center [380, 218] width 17 height 15
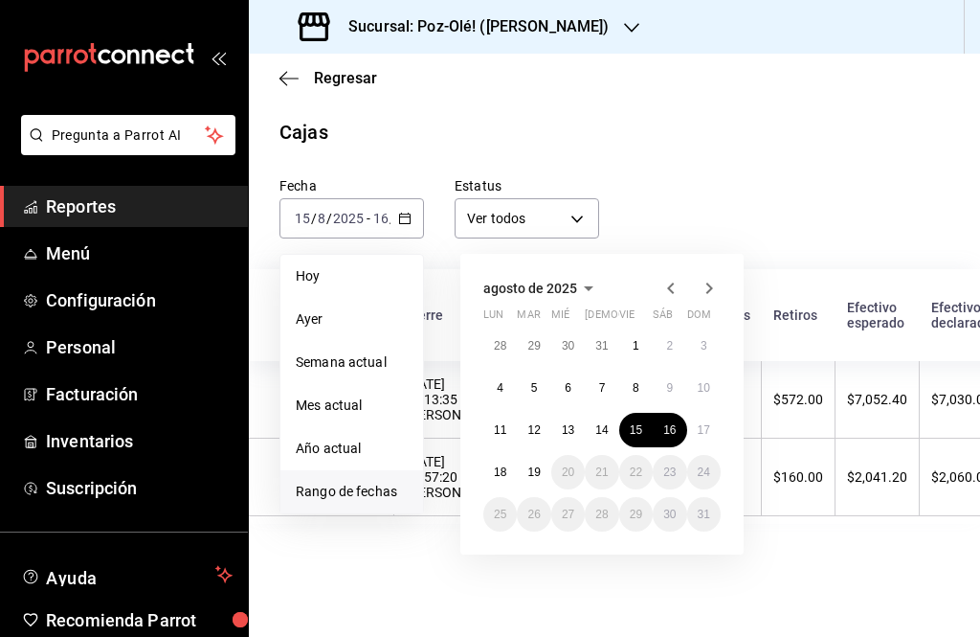
click at [362, 497] on span "Rango de fechas" at bounding box center [352, 492] width 112 height 20
click at [671, 427] on abbr "16" at bounding box center [669, 429] width 12 height 13
click at [666, 431] on abbr "16" at bounding box center [669, 429] width 12 height 13
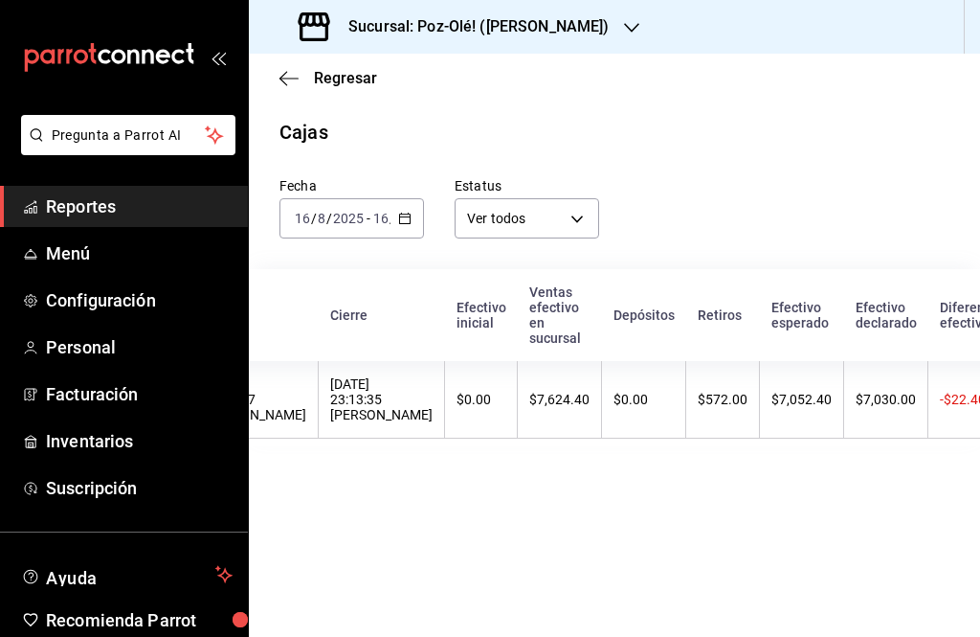
scroll to position [0, 78]
click at [600, 369] on th "$7,624.40" at bounding box center [558, 400] width 84 height 78
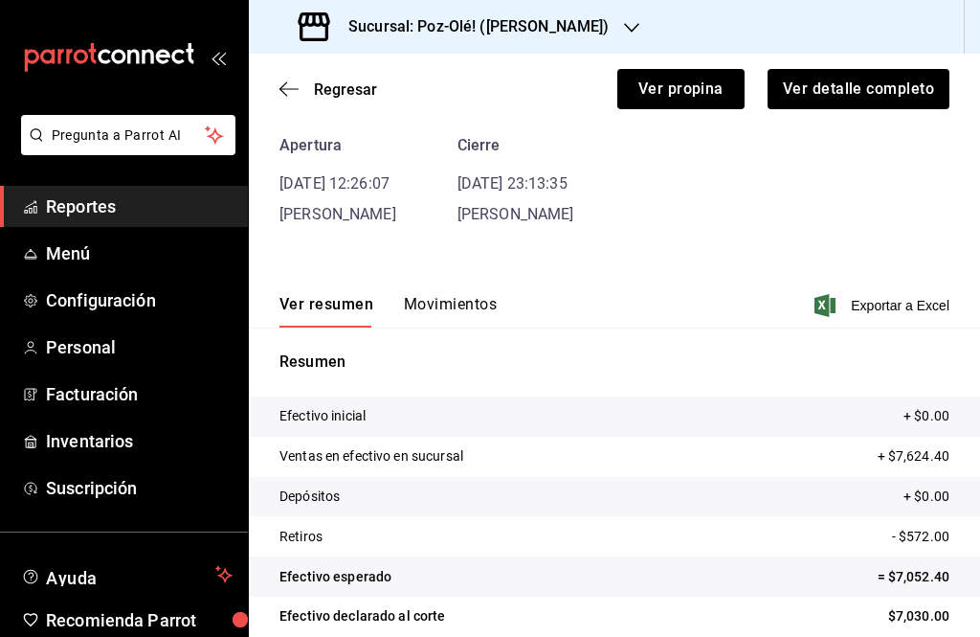
scroll to position [81, 0]
click at [887, 82] on button "Ver detalle completo" at bounding box center [858, 89] width 184 height 40
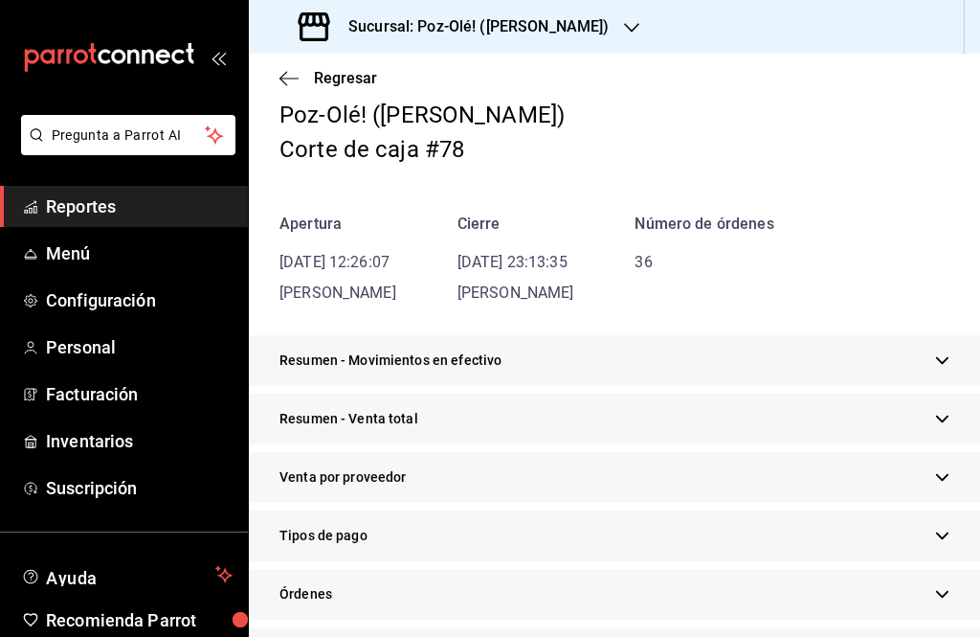
scroll to position [163, 0]
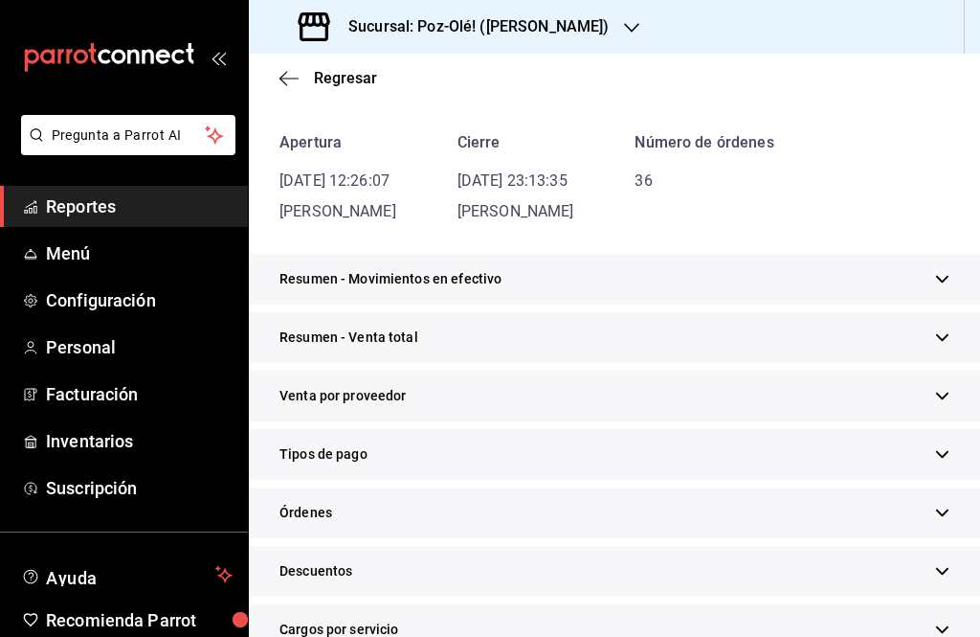
click at [606, 460] on div "Tipos de pago" at bounding box center [614, 454] width 731 height 51
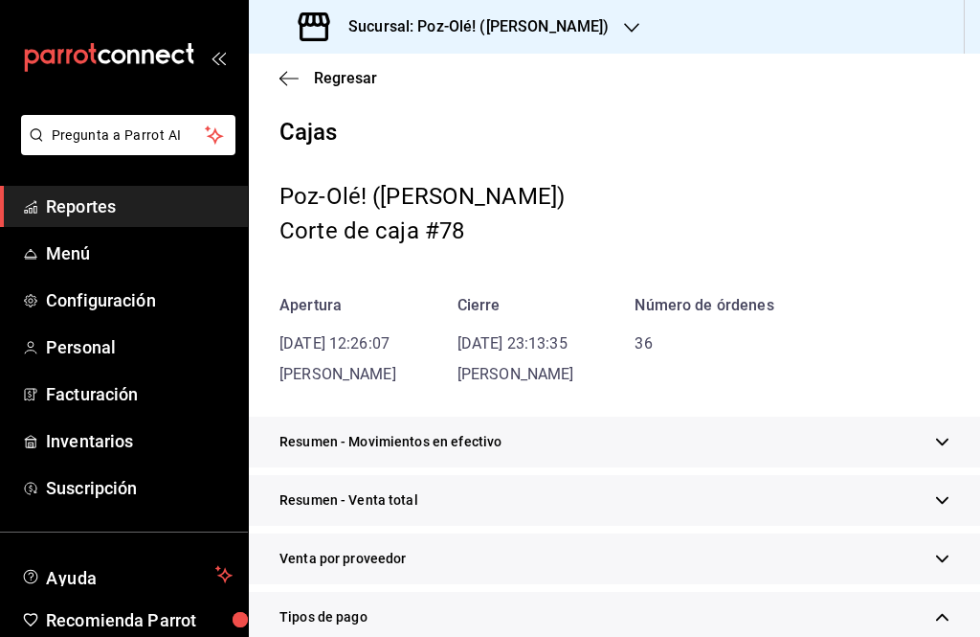
scroll to position [-1, 0]
click at [292, 71] on icon "button" at bounding box center [289, 78] width 19 height 17
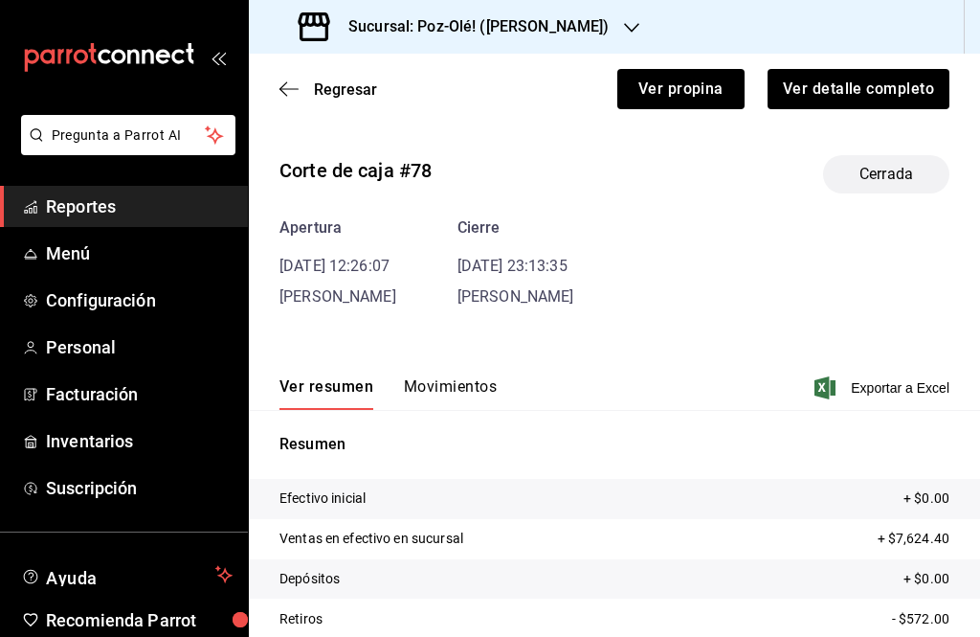
click at [292, 76] on div "Regresar Ver propina Ver detalle completo" at bounding box center [614, 89] width 731 height 71
click at [453, 388] on button "Movimientos" at bounding box center [450, 393] width 93 height 33
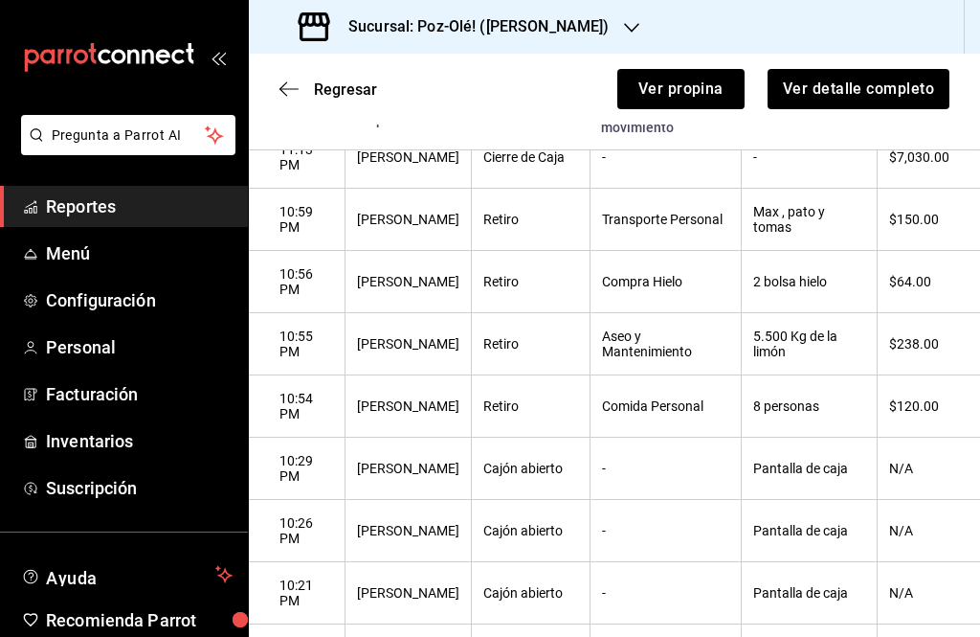
scroll to position [383, 0]
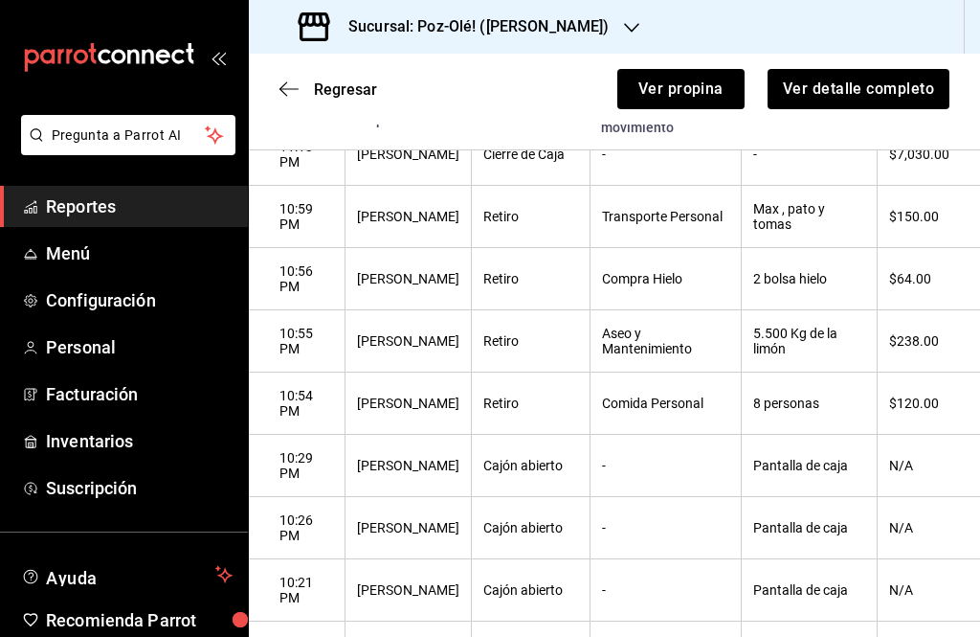
click at [299, 75] on div "Regresar Ver propina Ver detalle completo" at bounding box center [614, 89] width 731 height 71
click at [283, 101] on div "Regresar Ver propina Ver detalle completo" at bounding box center [614, 89] width 731 height 71
click at [288, 87] on icon "button" at bounding box center [289, 88] width 19 height 17
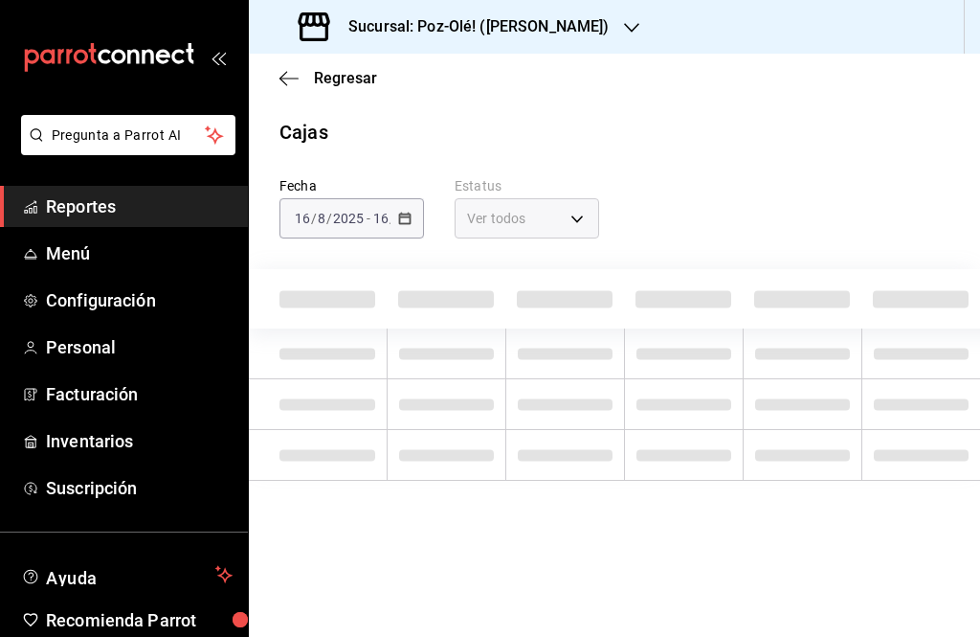
click at [280, 91] on div "Regresar" at bounding box center [614, 78] width 731 height 49
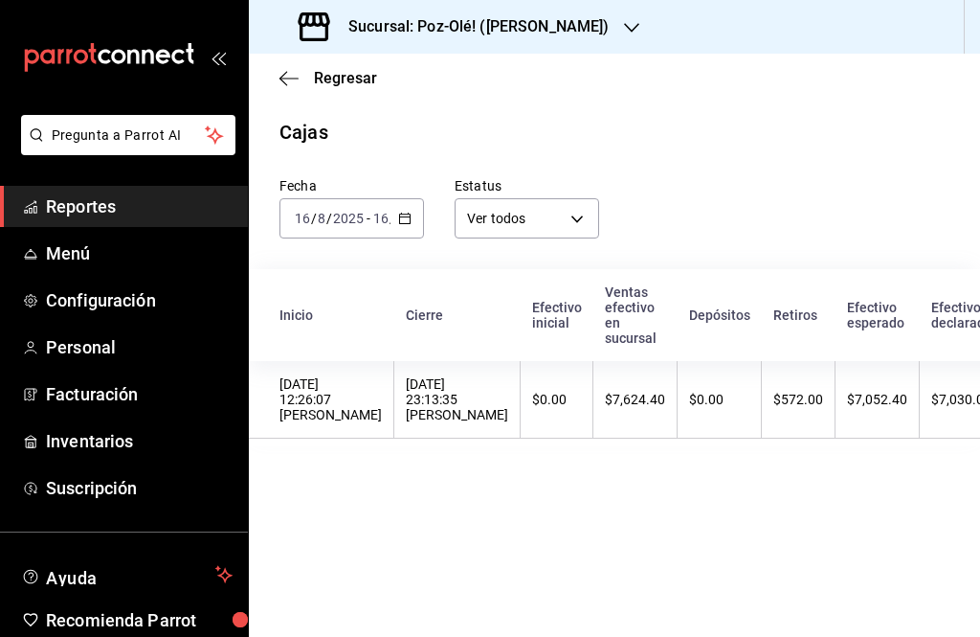
click at [289, 72] on icon "button" at bounding box center [289, 78] width 19 height 17
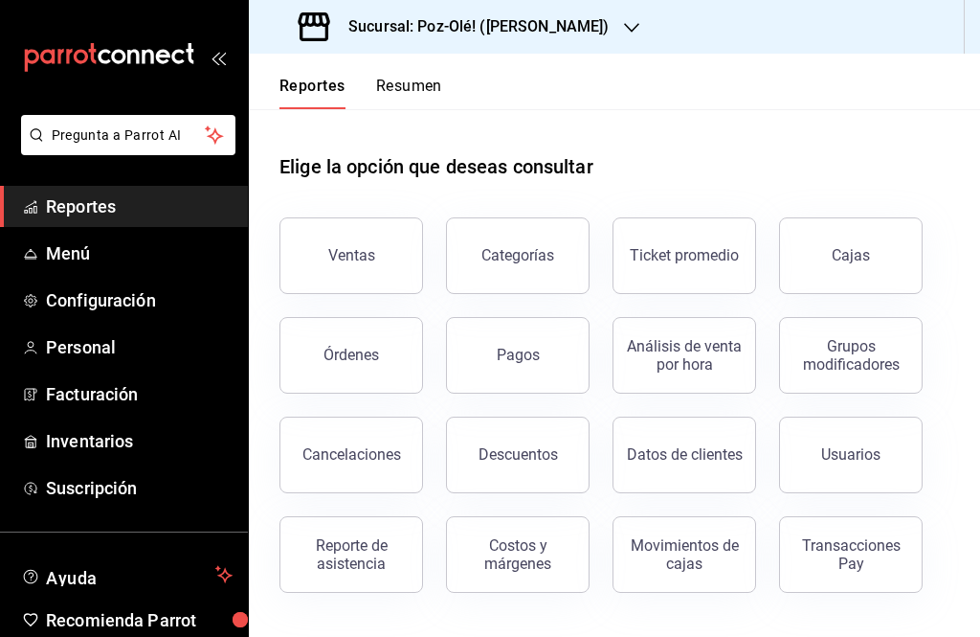
click at [842, 270] on button "Cajas" at bounding box center [851, 255] width 144 height 77
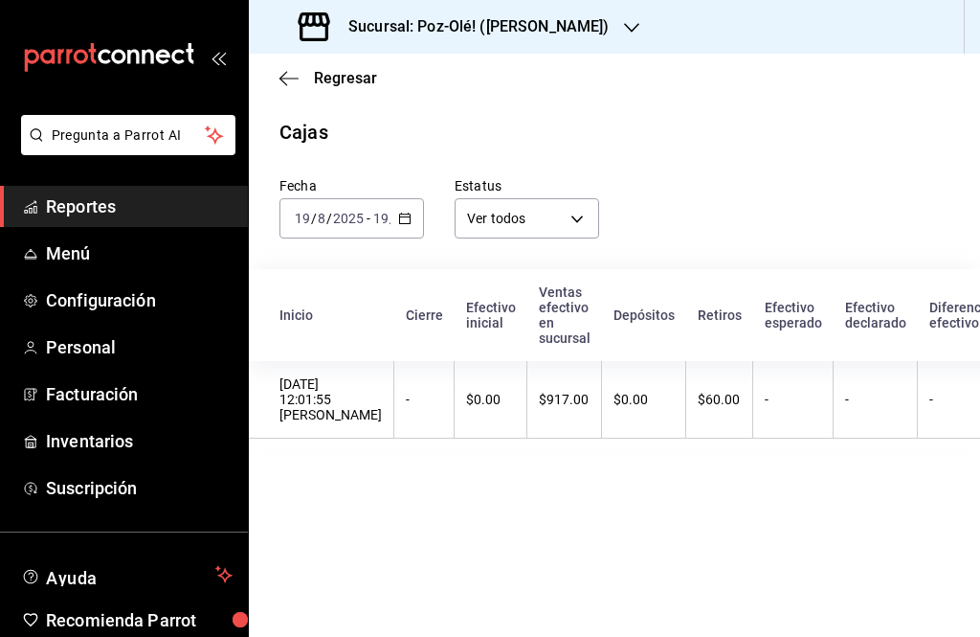
click at [386, 224] on input "19" at bounding box center [380, 218] width 17 height 15
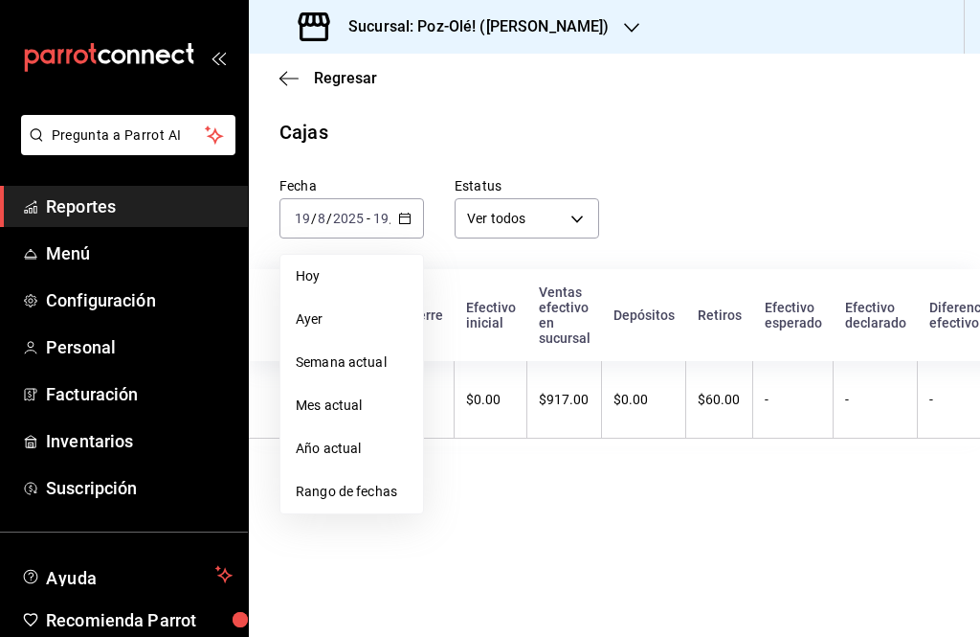
click at [376, 479] on li "Rango de fechas" at bounding box center [352, 491] width 143 height 43
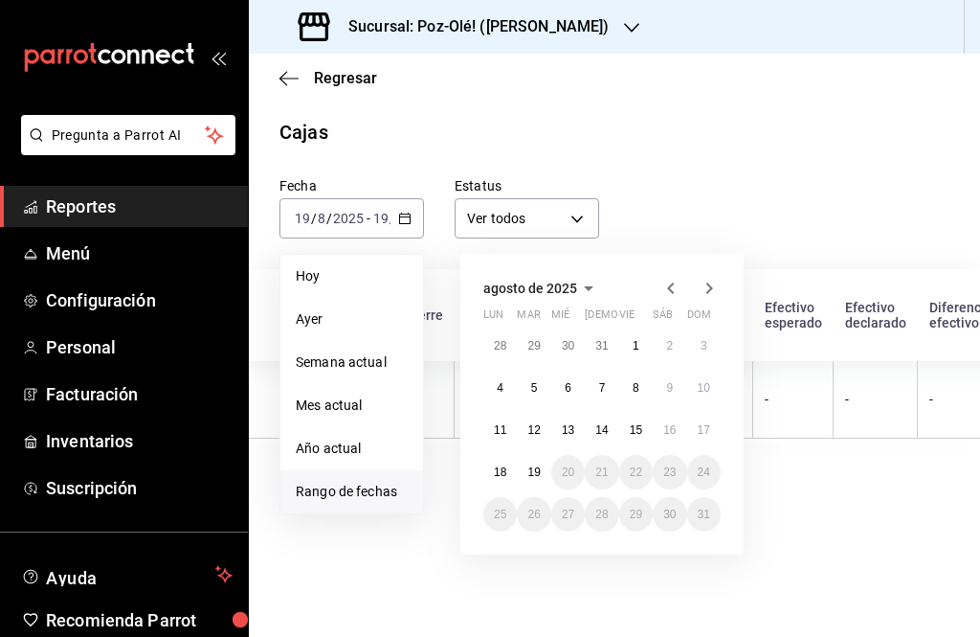
click at [702, 420] on button "17" at bounding box center [704, 430] width 34 height 34
click at [708, 418] on button "17" at bounding box center [704, 430] width 34 height 34
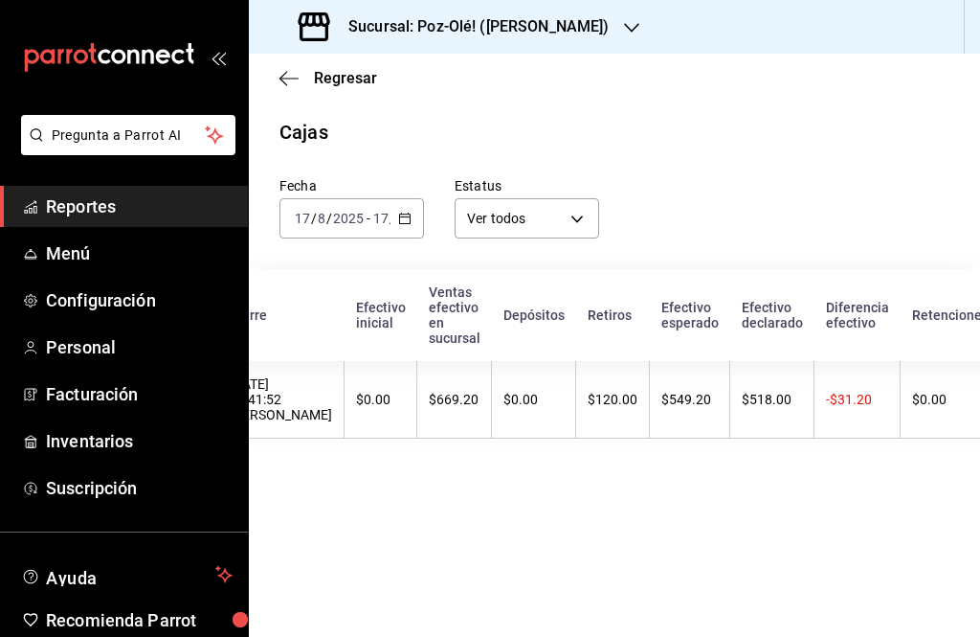
scroll to position [0, 172]
click at [483, 397] on div "$669.20" at bounding box center [458, 399] width 51 height 15
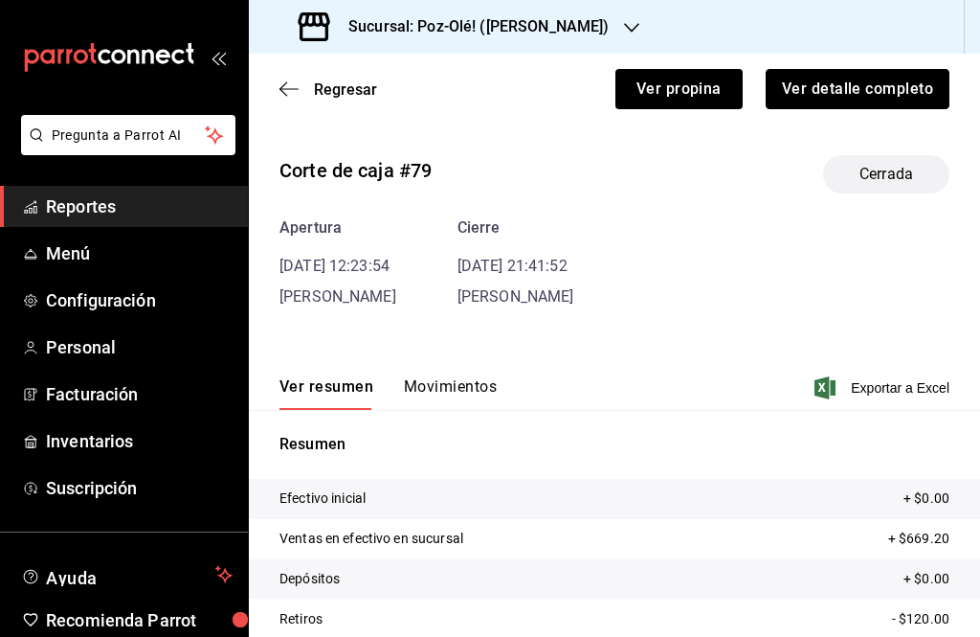
click at [902, 101] on button "Ver detalle completo" at bounding box center [858, 89] width 184 height 40
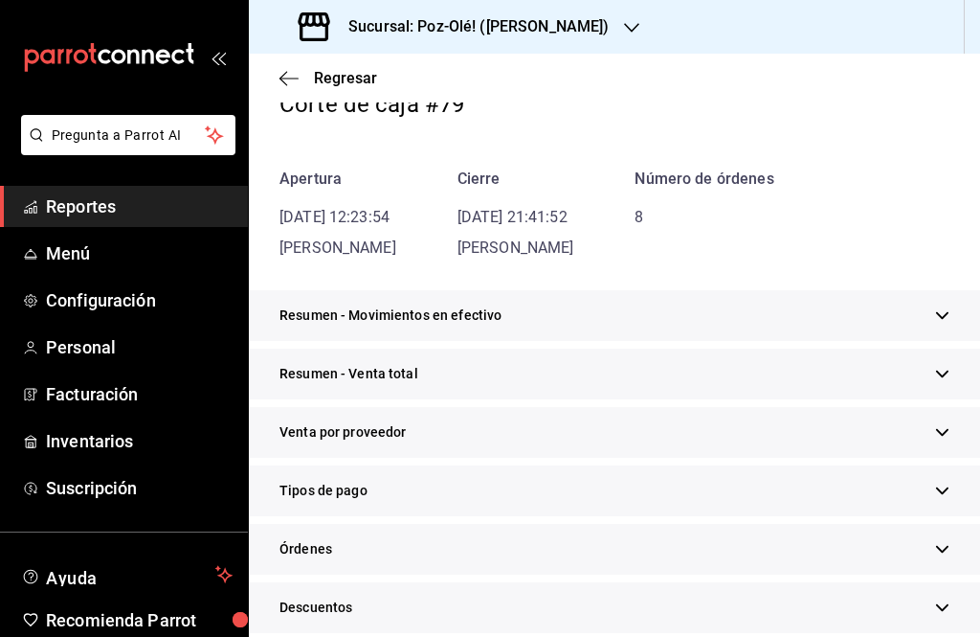
scroll to position [129, 0]
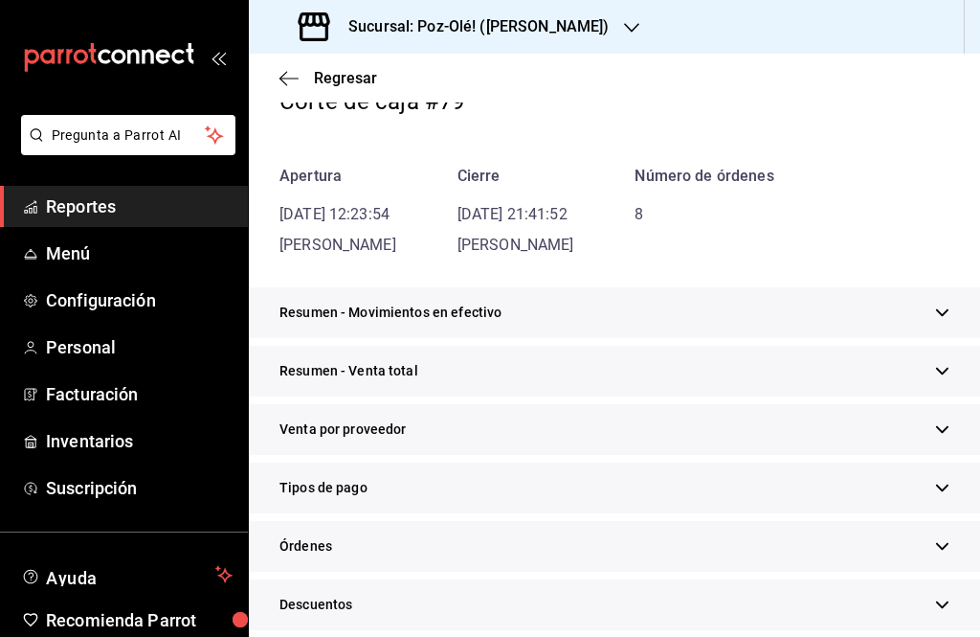
click at [604, 492] on div "Tipos de pago" at bounding box center [614, 487] width 731 height 51
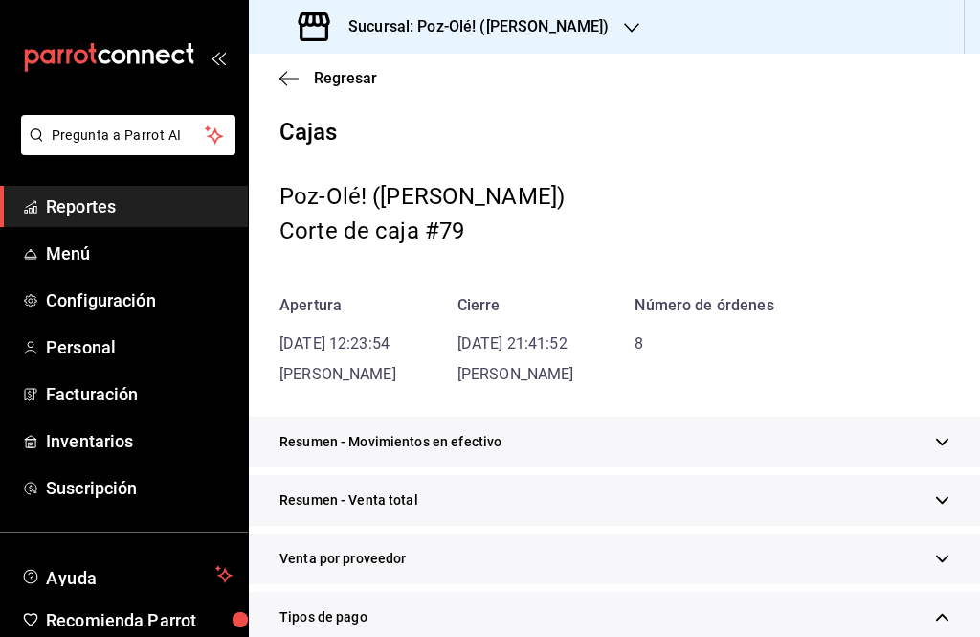
scroll to position [-1, 0]
click at [331, 41] on icon at bounding box center [314, 27] width 38 height 38
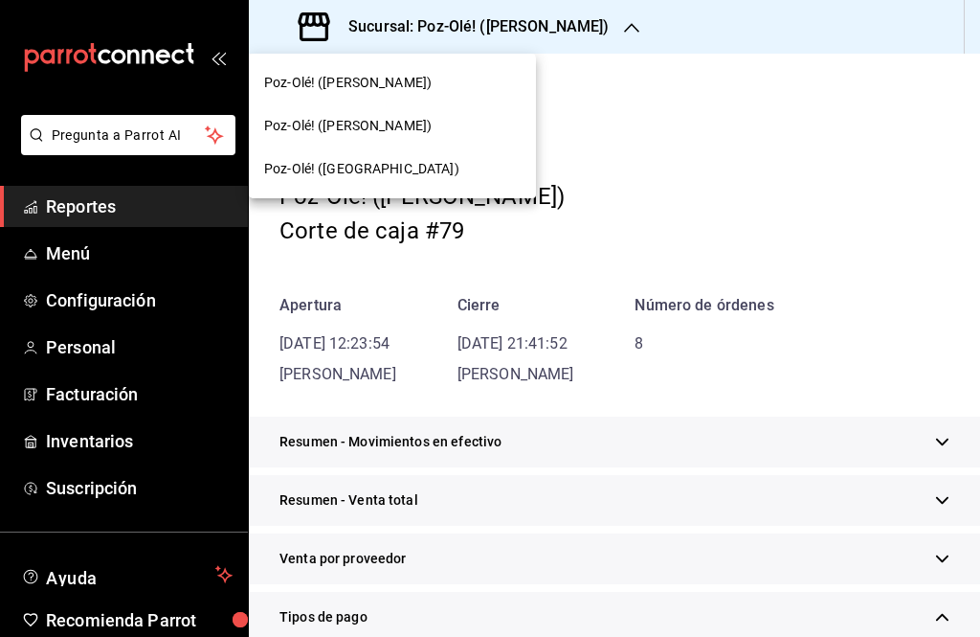
click at [283, 79] on span "Poz-Olé! ([PERSON_NAME])" at bounding box center [348, 83] width 168 height 20
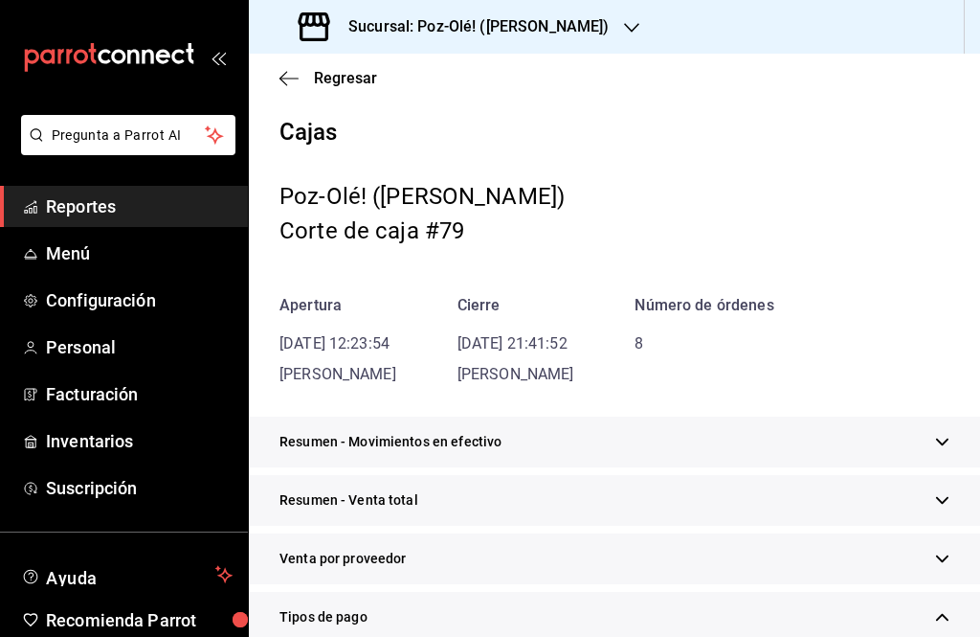
click at [292, 79] on icon "button" at bounding box center [289, 78] width 19 height 17
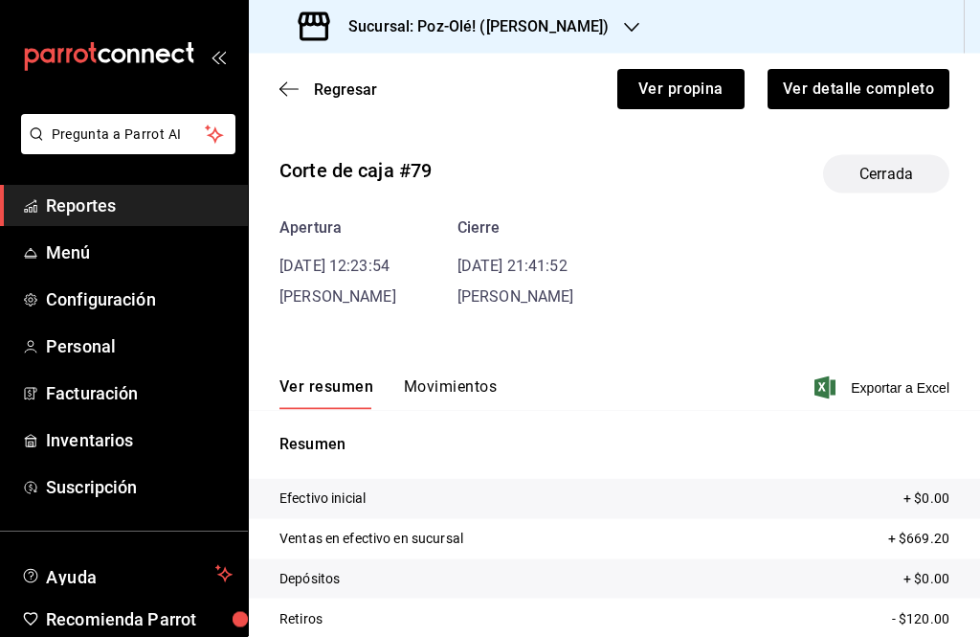
click at [467, 385] on button "Movimientos" at bounding box center [450, 393] width 93 height 33
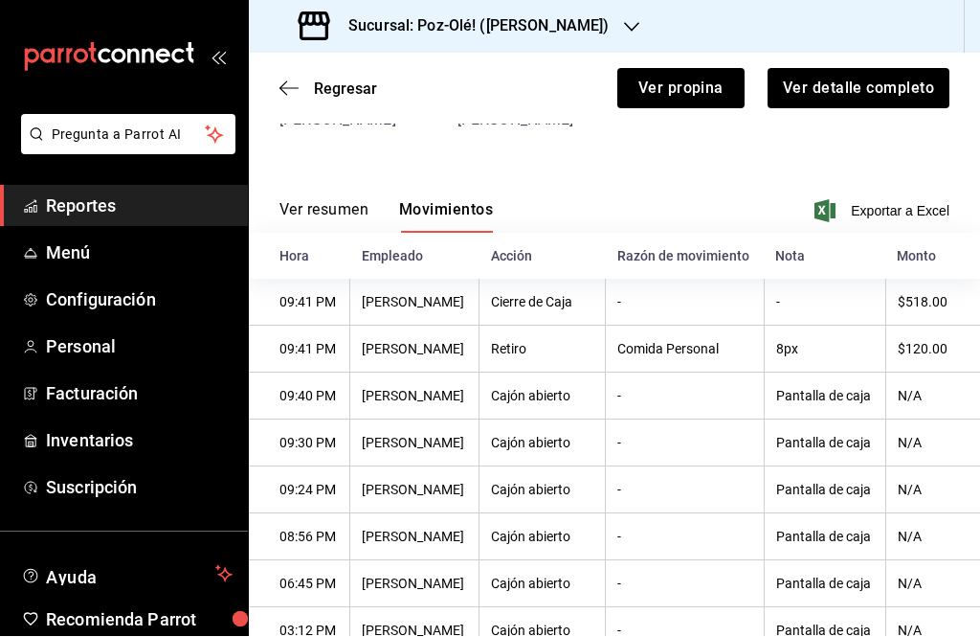
scroll to position [172, 0]
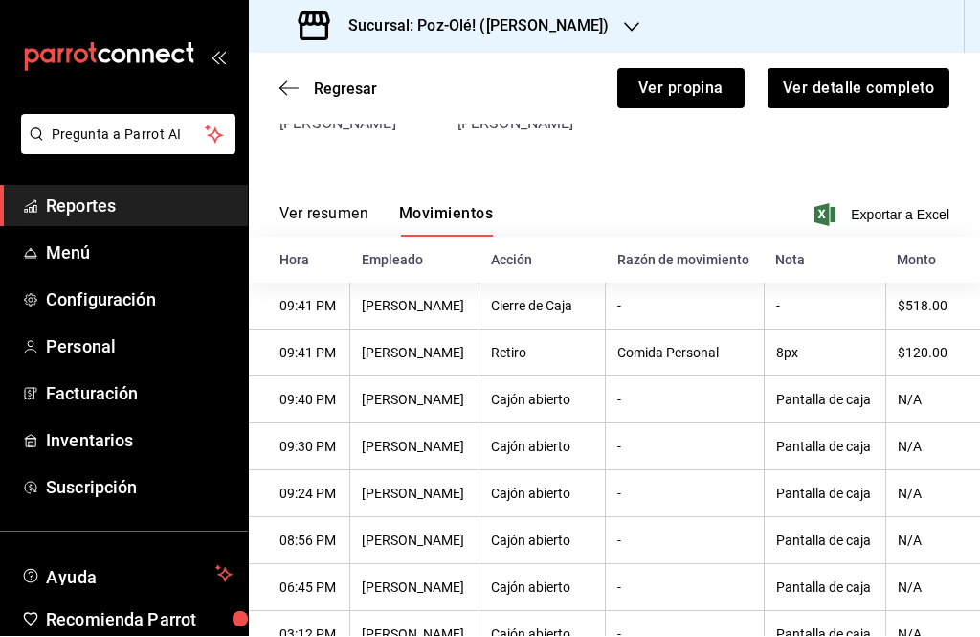
click at [283, 81] on icon "button" at bounding box center [289, 88] width 19 height 17
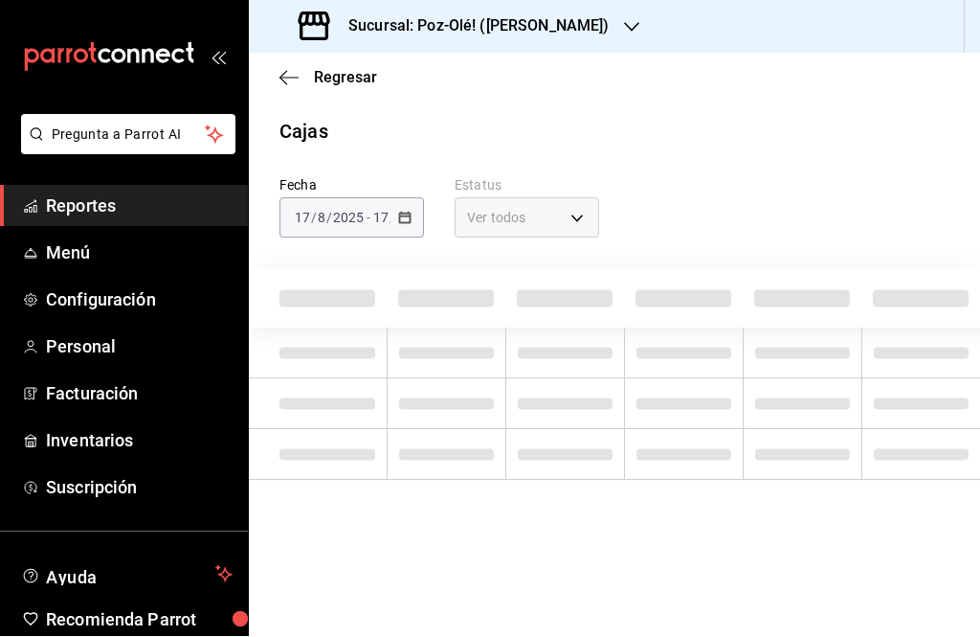
click at [280, 83] on icon "button" at bounding box center [289, 78] width 19 height 17
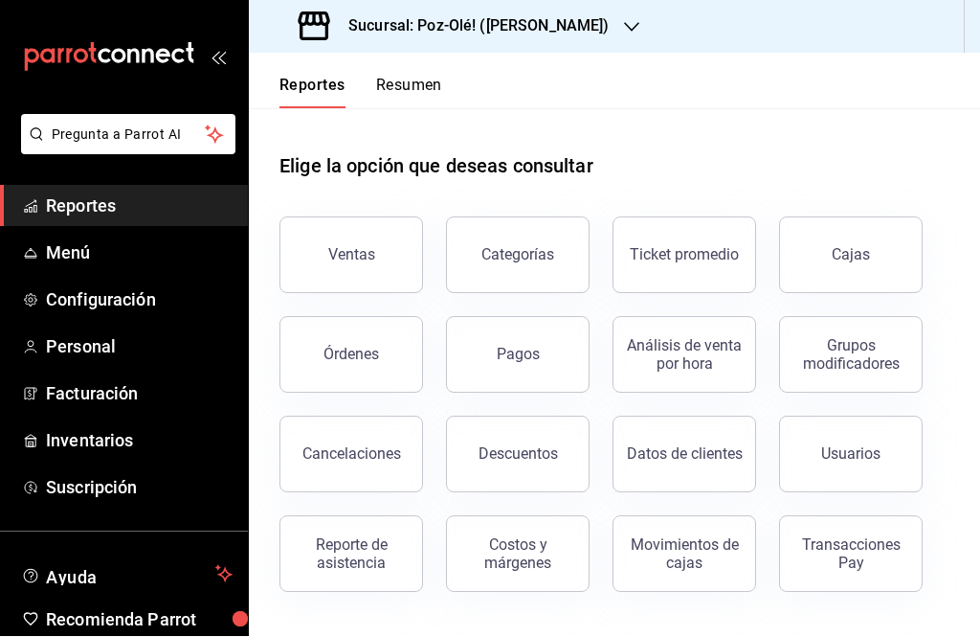
click at [914, 267] on button "Cajas" at bounding box center [851, 255] width 144 height 77
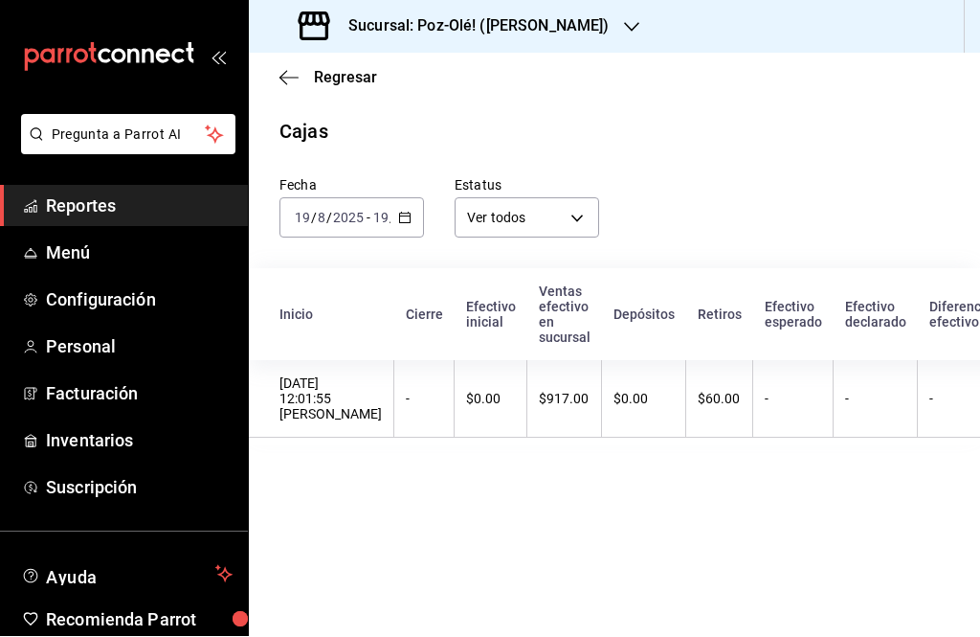
click at [387, 216] on input "19" at bounding box center [380, 218] width 17 height 15
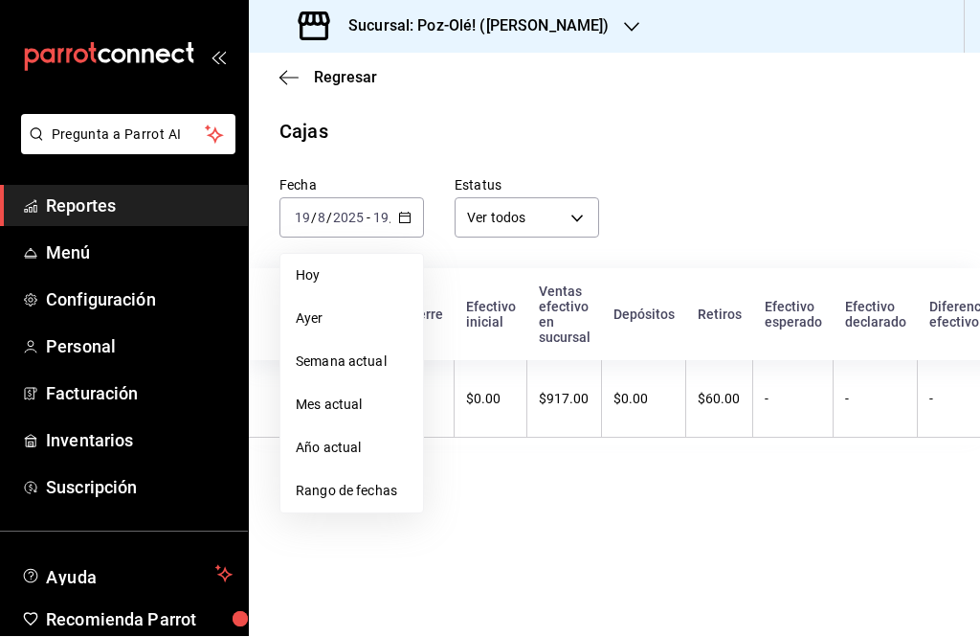
click at [362, 487] on span "Rango de fechas" at bounding box center [352, 492] width 112 height 20
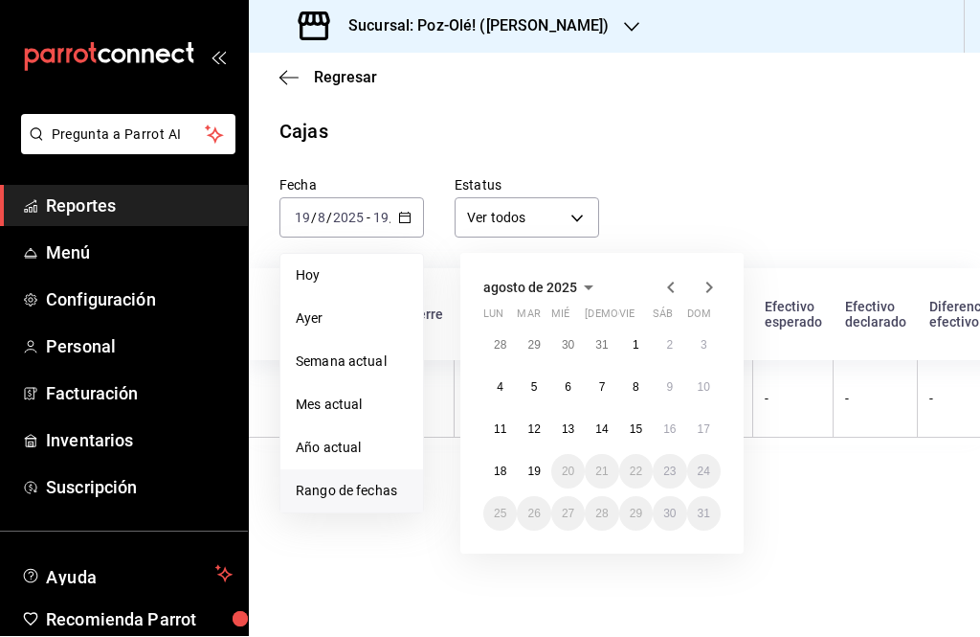
click at [709, 420] on button "17" at bounding box center [704, 430] width 34 height 34
click at [708, 423] on abbr "17" at bounding box center [704, 429] width 12 height 13
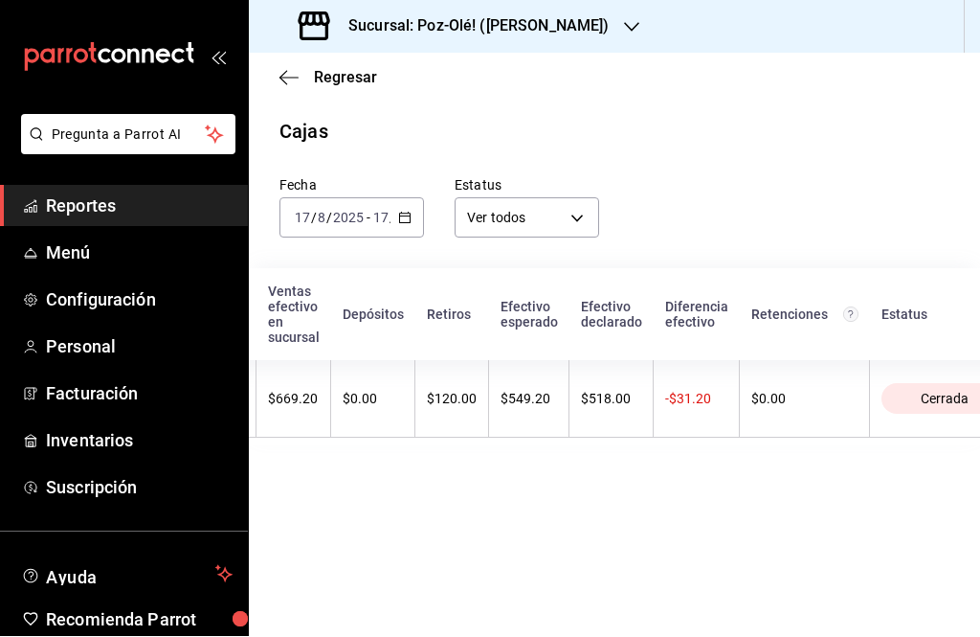
scroll to position [0, 337]
click at [406, 222] on \(Stroke\) "button" at bounding box center [404, 218] width 11 height 11
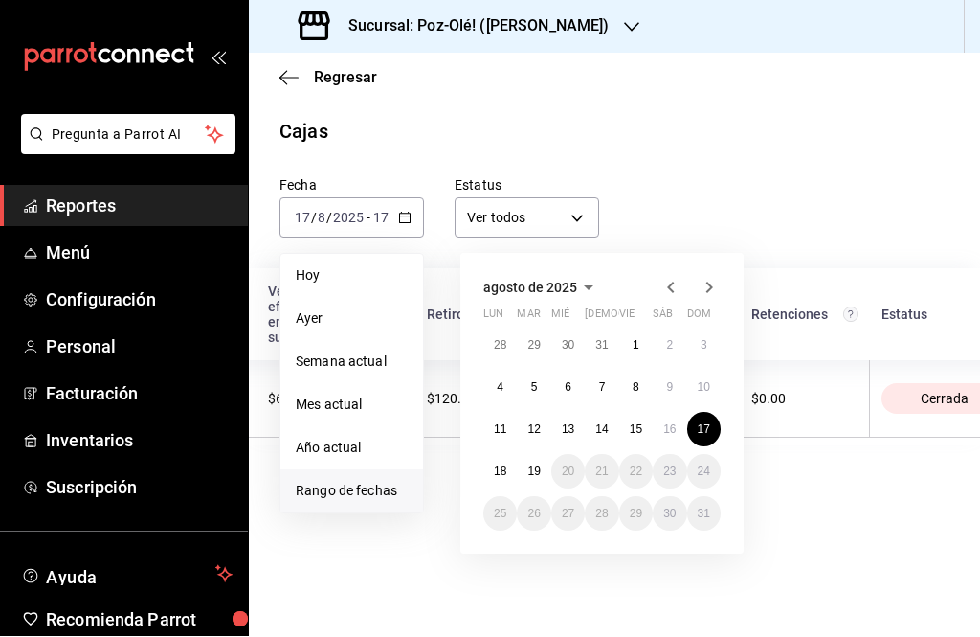
click at [363, 484] on span "Rango de fechas" at bounding box center [352, 492] width 112 height 20
click at [664, 433] on abbr "16" at bounding box center [669, 429] width 12 height 13
click at [669, 420] on button "16" at bounding box center [670, 430] width 34 height 34
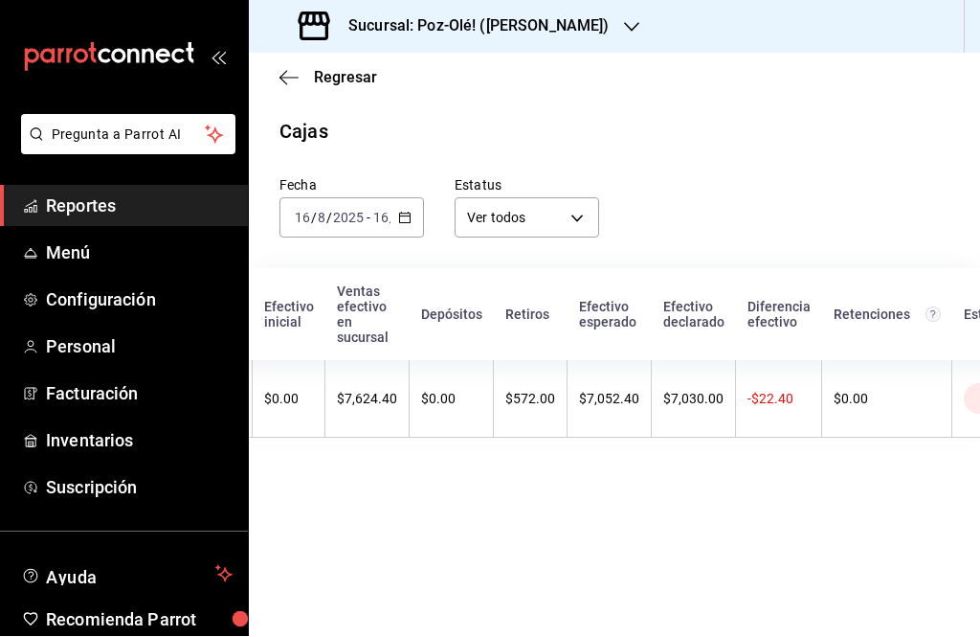
scroll to position [0, 268]
click at [415, 215] on div "[DATE] [DATE] - [DATE] [DATE]" at bounding box center [352, 218] width 145 height 40
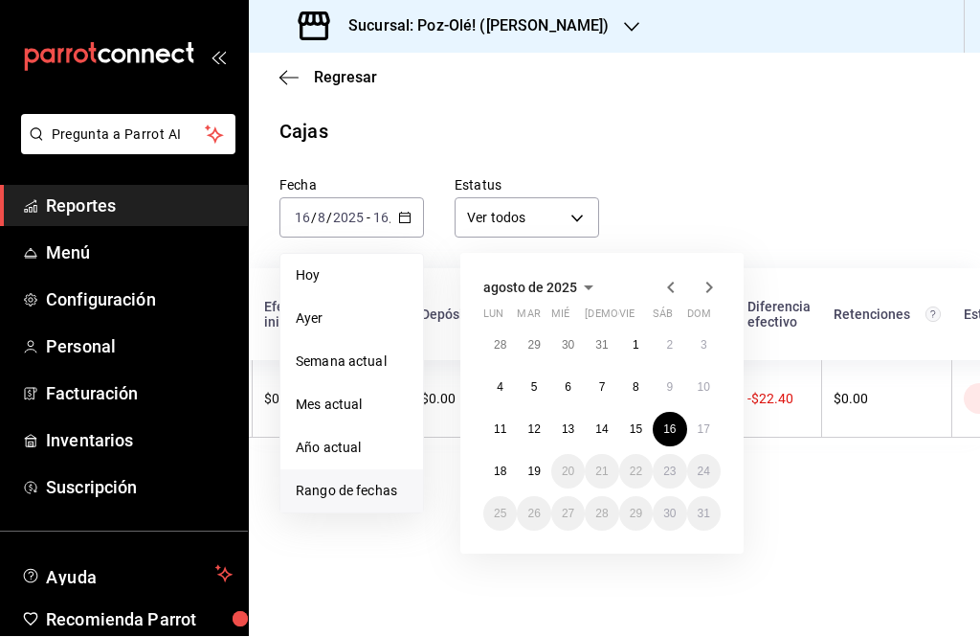
click at [630, 413] on button "15" at bounding box center [636, 430] width 34 height 34
click at [630, 424] on abbr "15" at bounding box center [636, 429] width 12 height 13
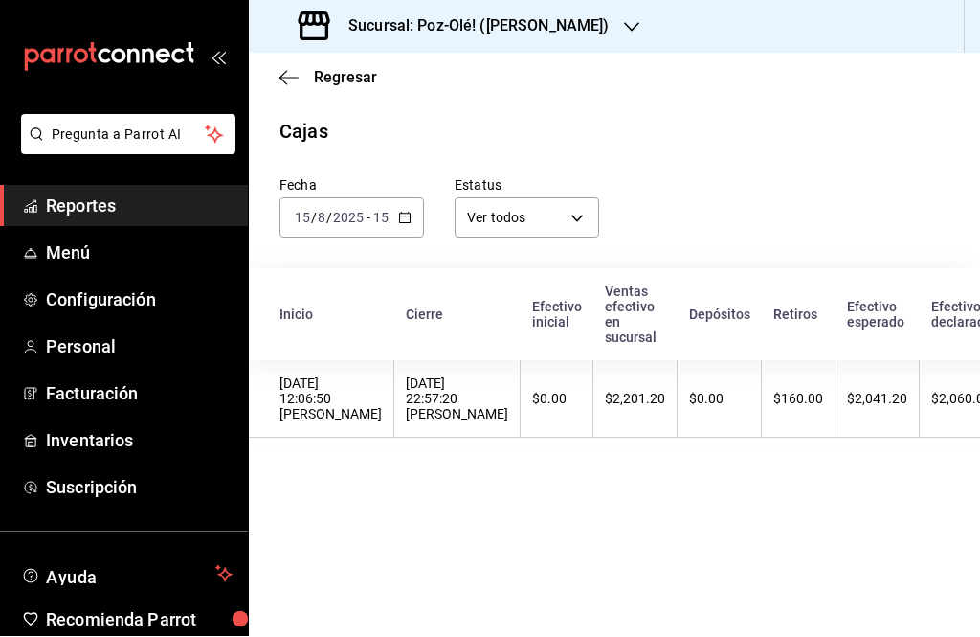
click at [387, 213] on input "15" at bounding box center [380, 218] width 17 height 15
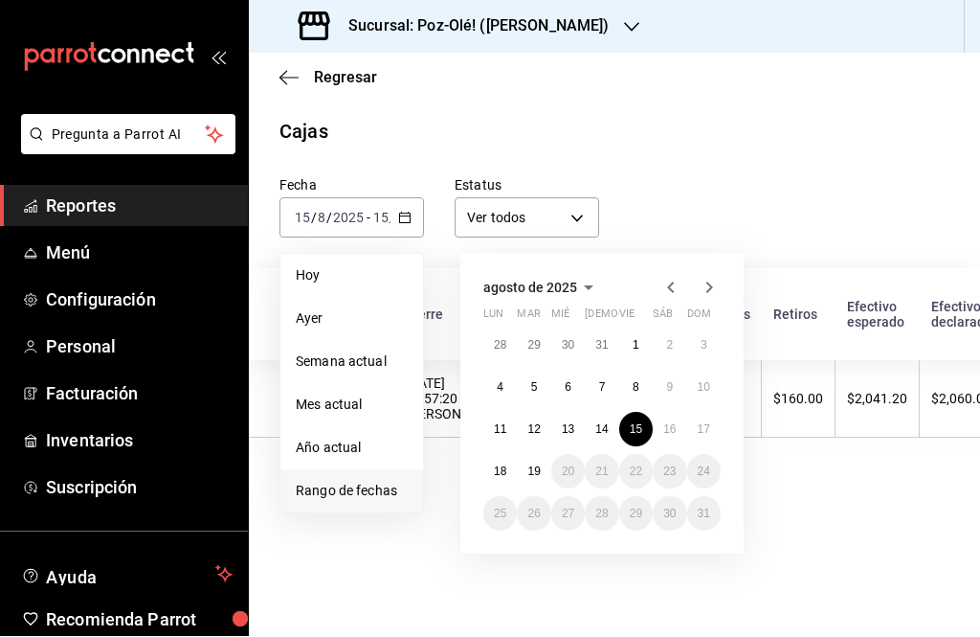
click at [607, 414] on button "14" at bounding box center [602, 430] width 34 height 34
click at [594, 422] on button "14" at bounding box center [602, 430] width 34 height 34
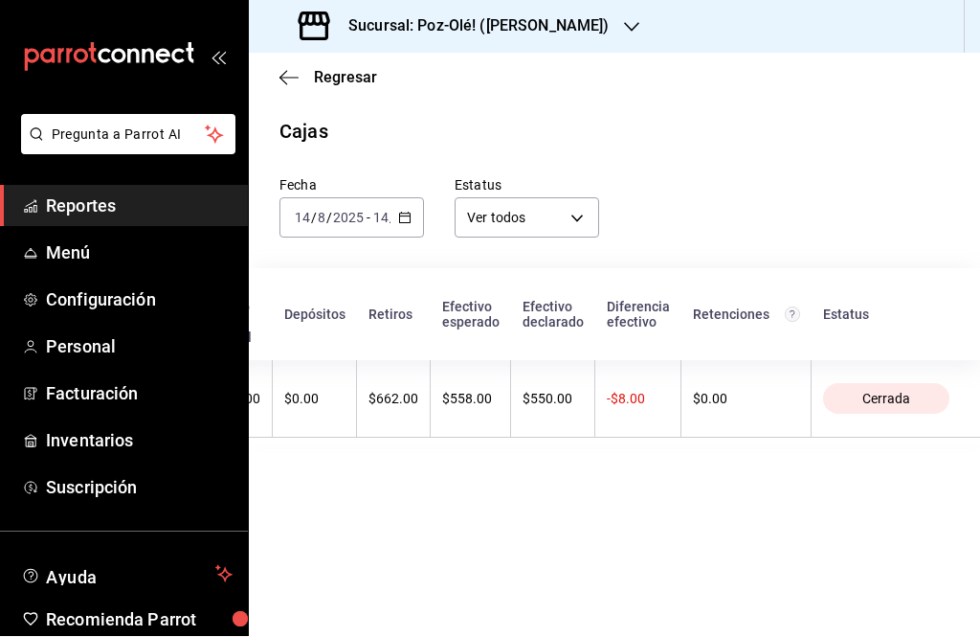
scroll to position [0, 431]
click at [394, 207] on div "[DATE] [DATE] - [DATE] [DATE]" at bounding box center [352, 218] width 145 height 40
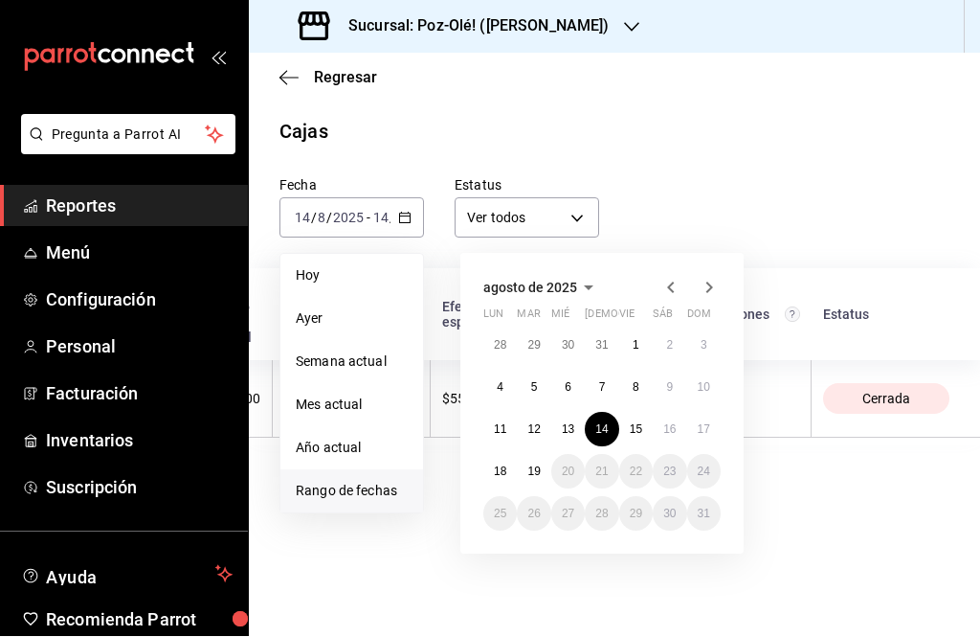
click at [563, 423] on abbr "13" at bounding box center [568, 429] width 12 height 13
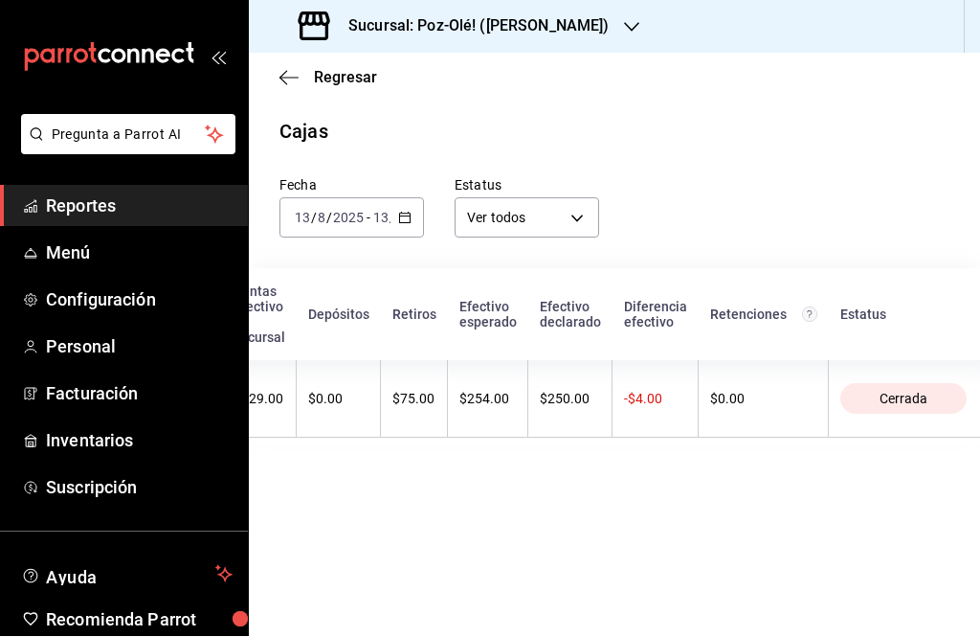
scroll to position [0, 379]
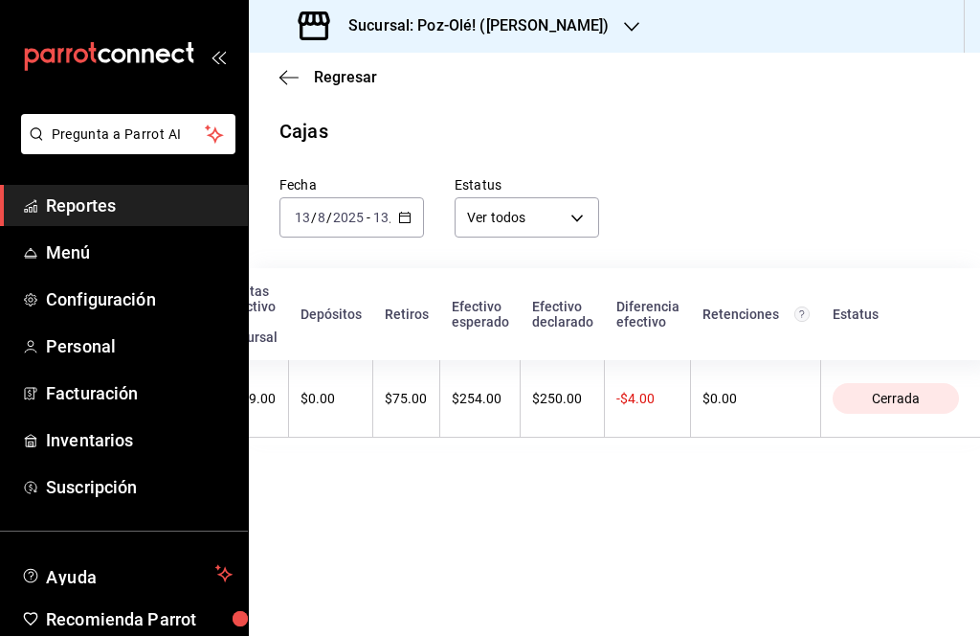
click at [399, 212] on icon "button" at bounding box center [404, 218] width 13 height 13
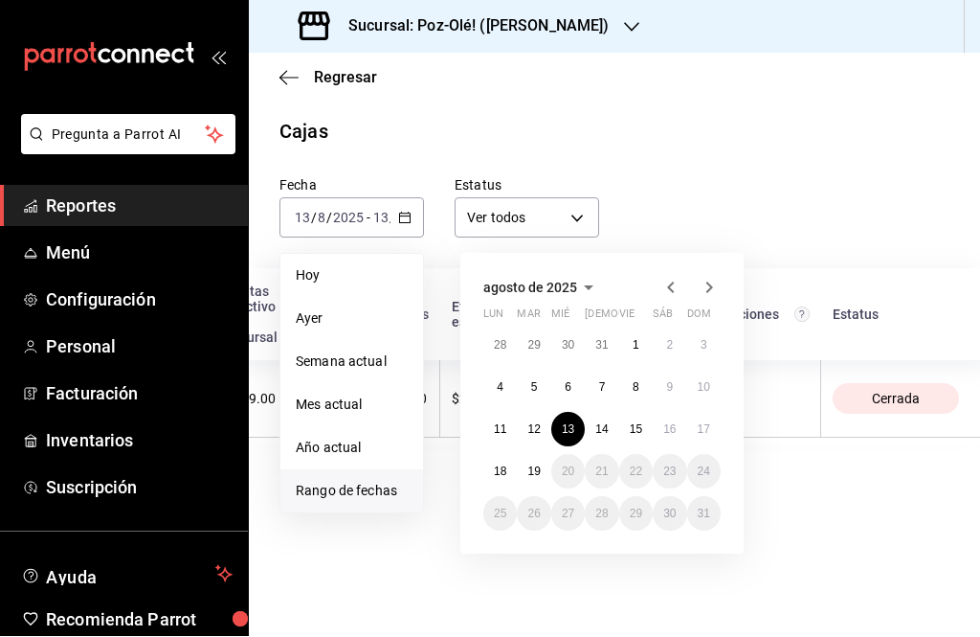
click at [539, 423] on abbr "12" at bounding box center [534, 429] width 12 height 13
click at [535, 439] on button "12" at bounding box center [534, 430] width 34 height 34
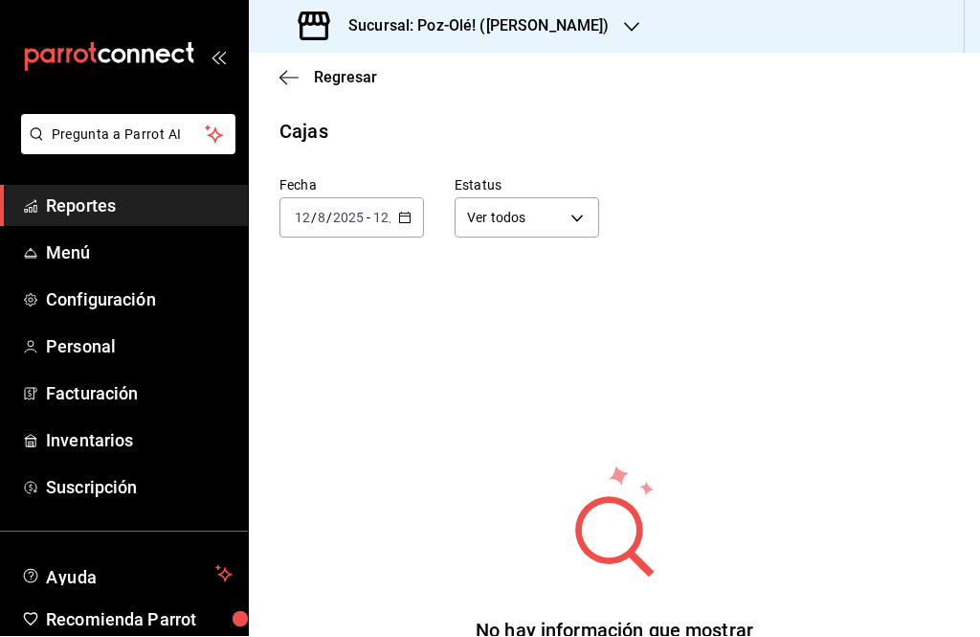
click at [404, 217] on icon "button" at bounding box center [404, 218] width 13 height 13
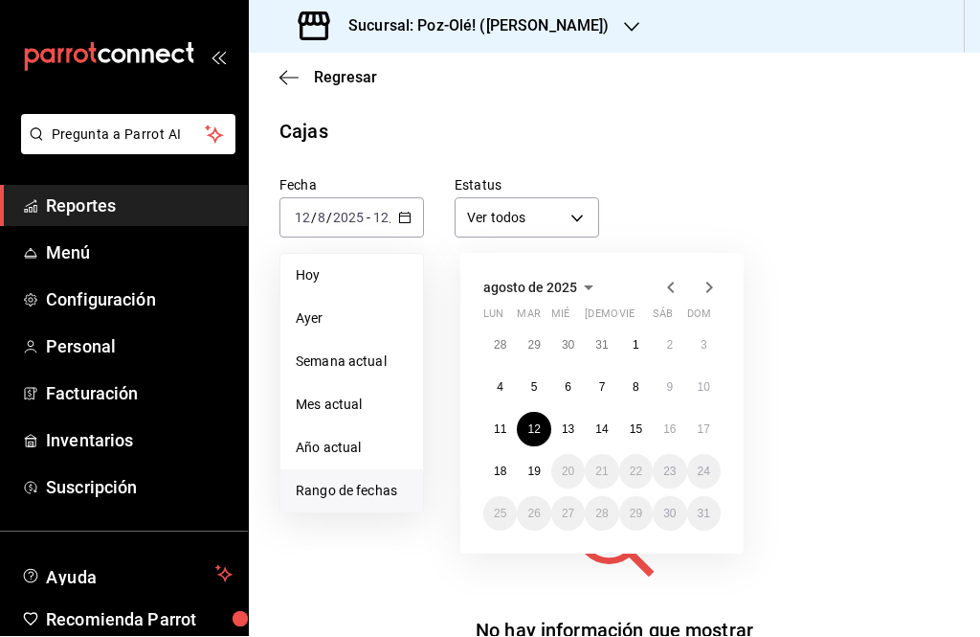
click at [537, 427] on abbr "12" at bounding box center [534, 429] width 12 height 13
click at [496, 420] on button "11" at bounding box center [500, 430] width 34 height 34
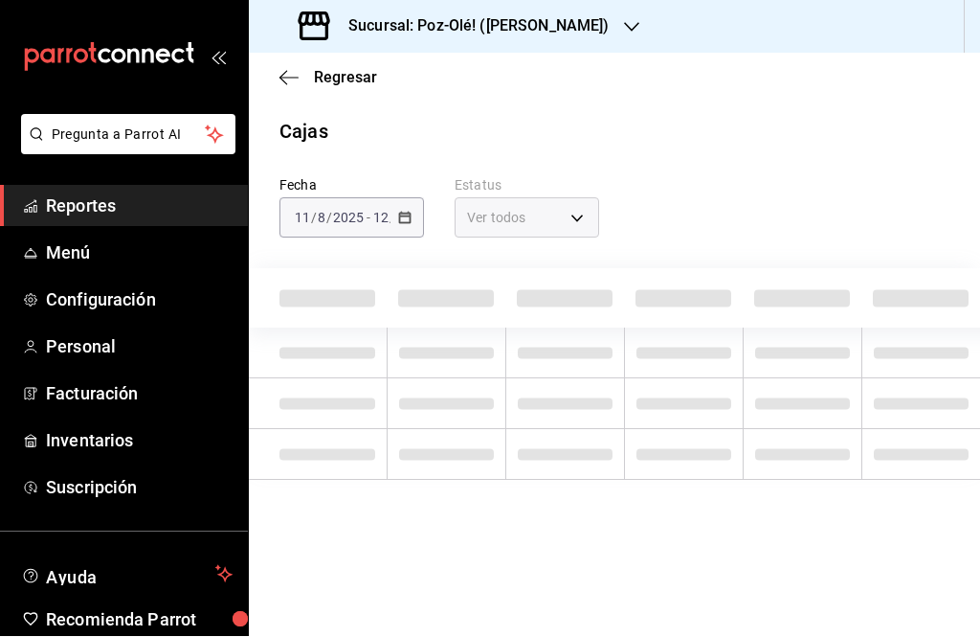
click at [511, 431] on td at bounding box center [564, 455] width 119 height 51
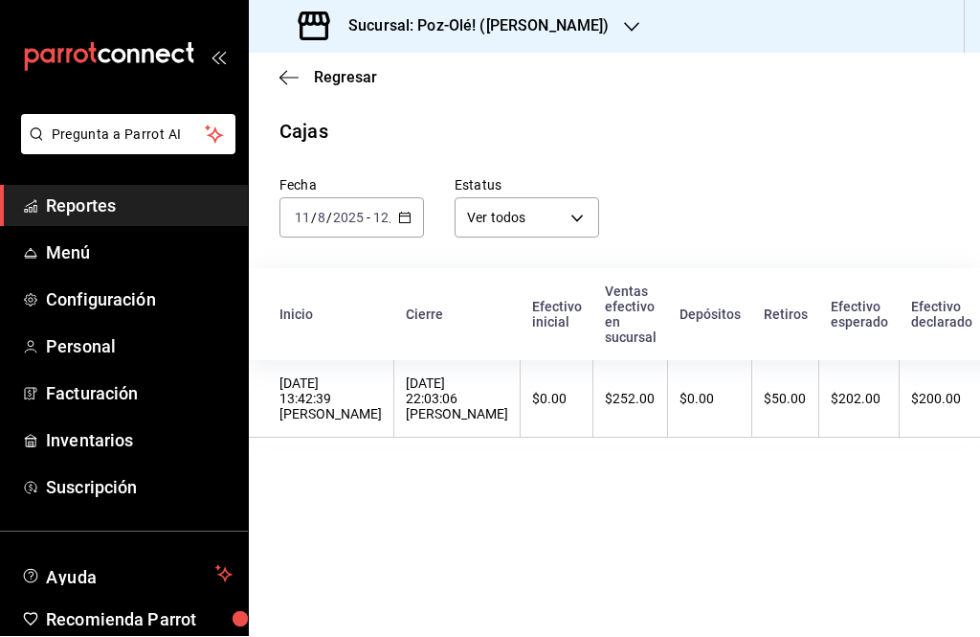
click at [401, 236] on div "[DATE] [DATE] - [DATE] [DATE]" at bounding box center [352, 218] width 145 height 40
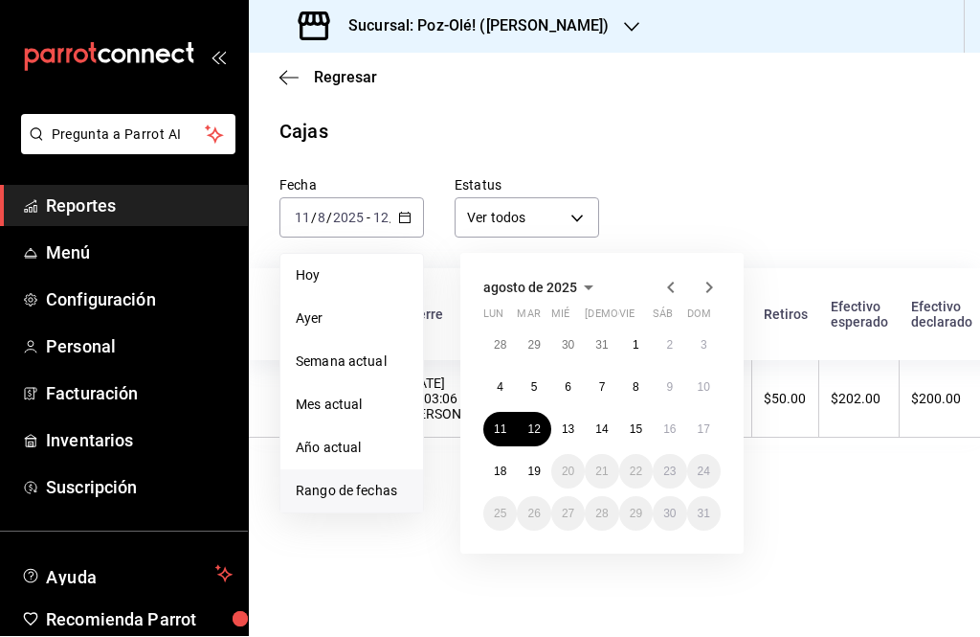
click at [492, 471] on button "18" at bounding box center [500, 472] width 34 height 34
click at [494, 472] on abbr "18" at bounding box center [500, 471] width 12 height 13
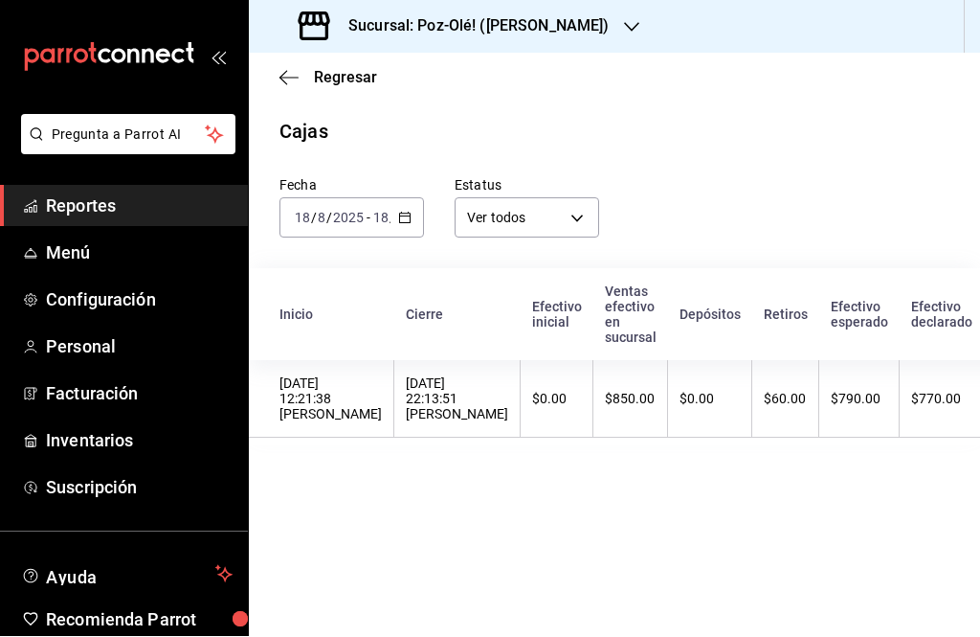
click at [668, 392] on th "$850.00" at bounding box center [631, 400] width 75 height 78
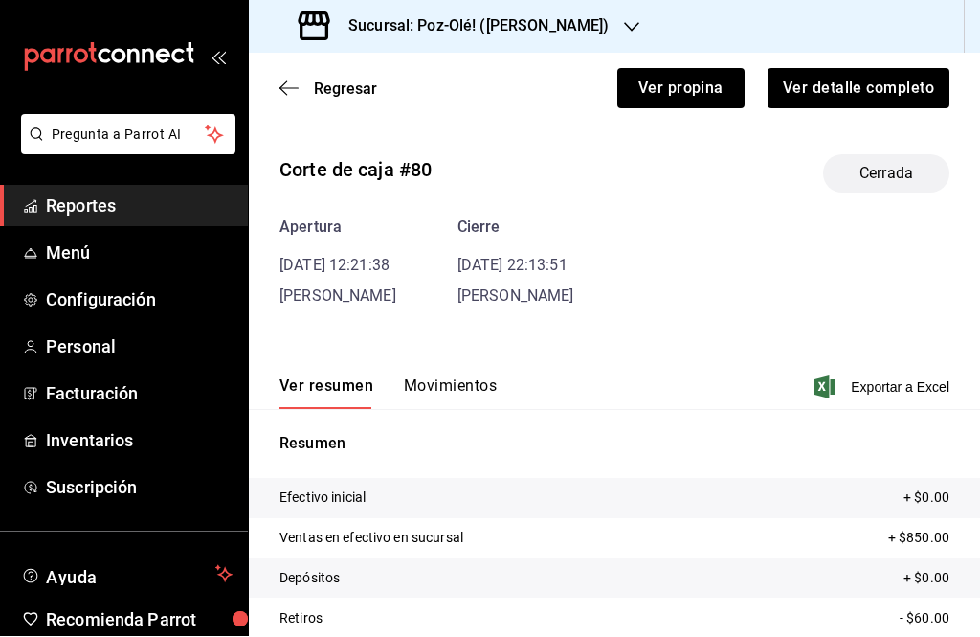
click at [290, 67] on div "Regresar Ver propina Ver detalle completo" at bounding box center [614, 89] width 731 height 71
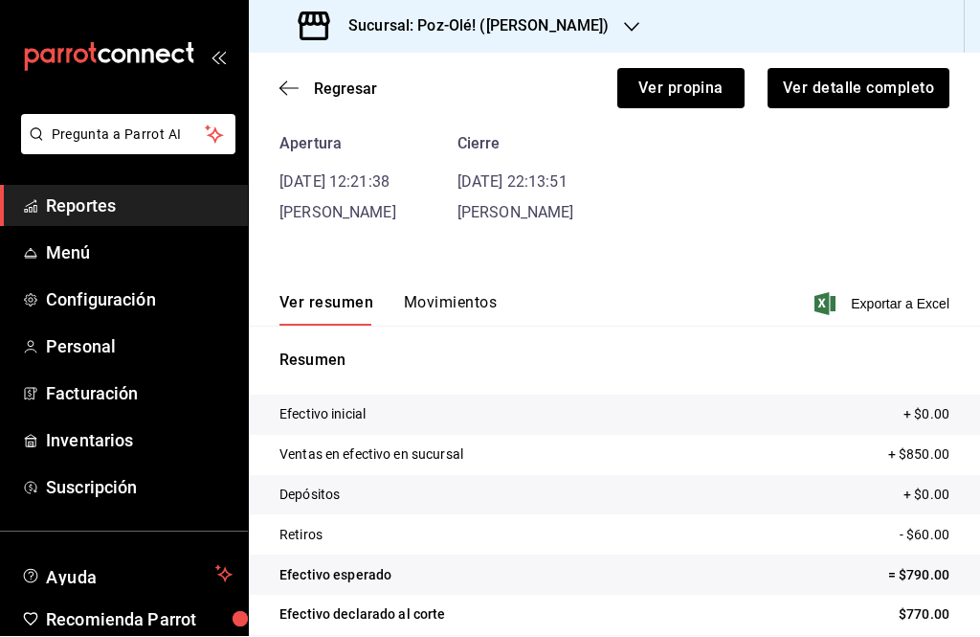
scroll to position [81, 0]
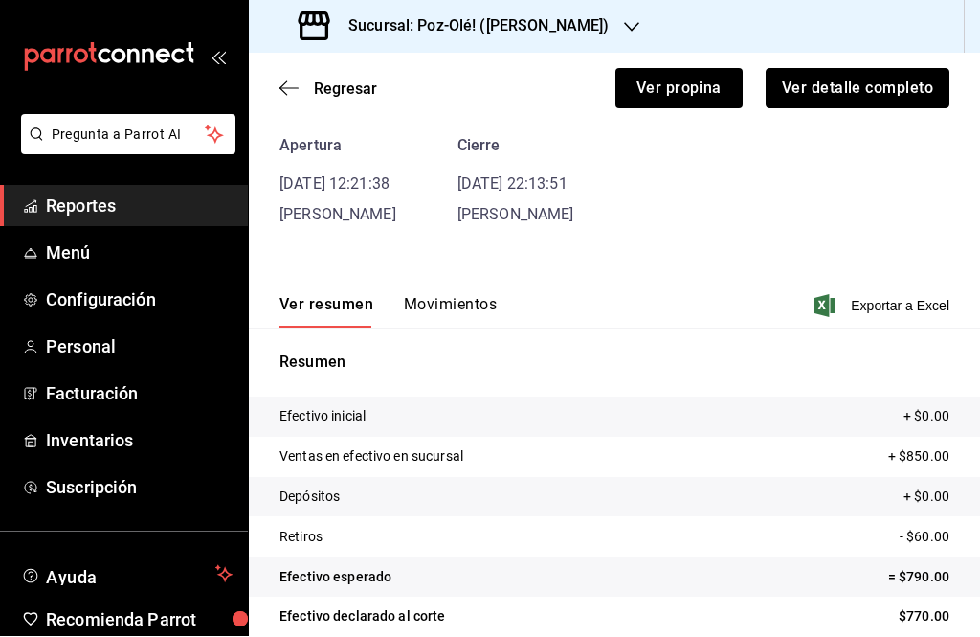
click at [889, 87] on button "Ver detalle completo" at bounding box center [858, 89] width 184 height 40
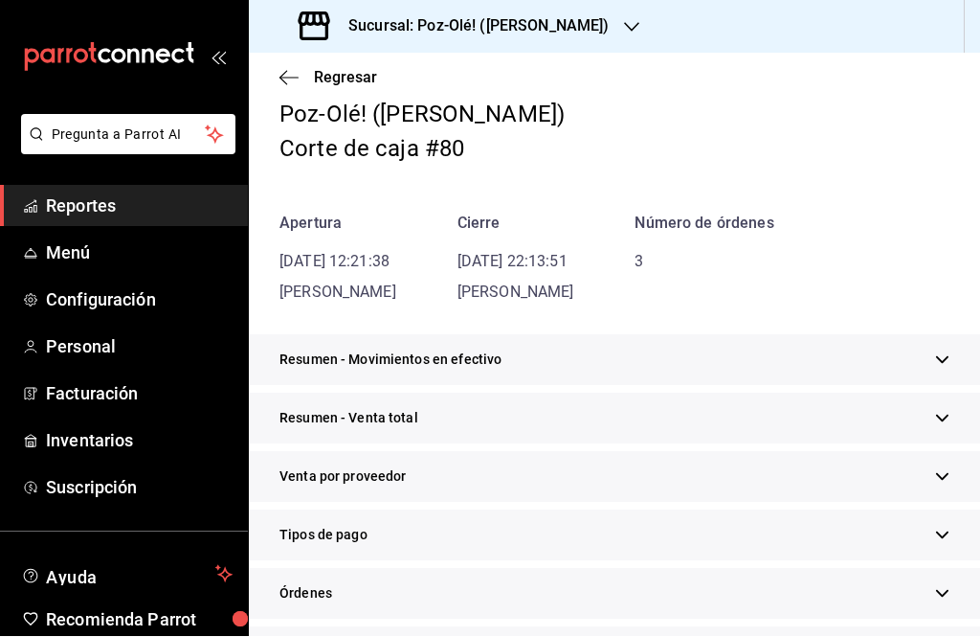
click at [521, 558] on div "Tipos de pago" at bounding box center [614, 535] width 731 height 51
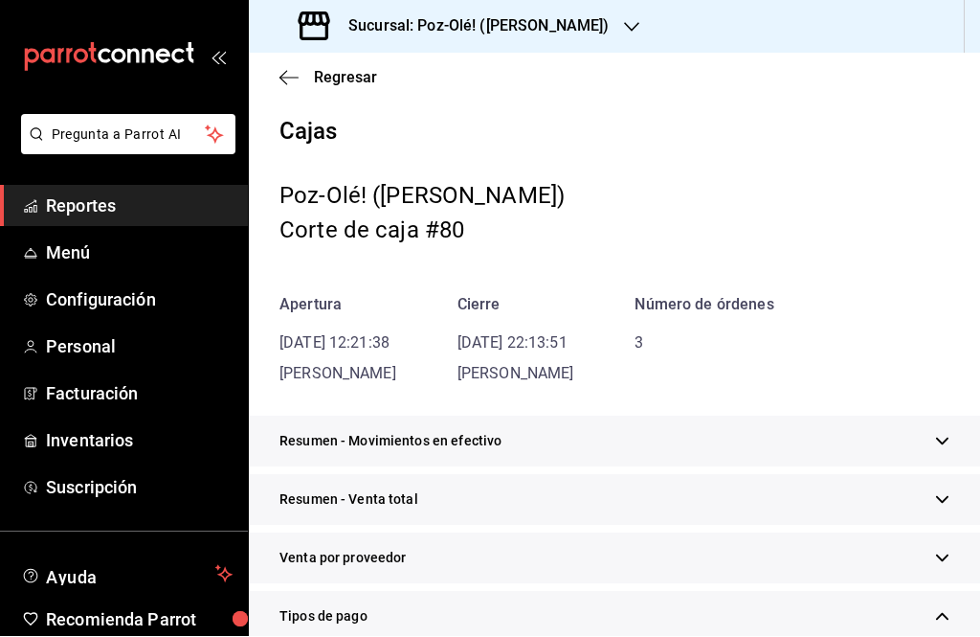
click at [283, 81] on icon "button" at bounding box center [289, 78] width 19 height 17
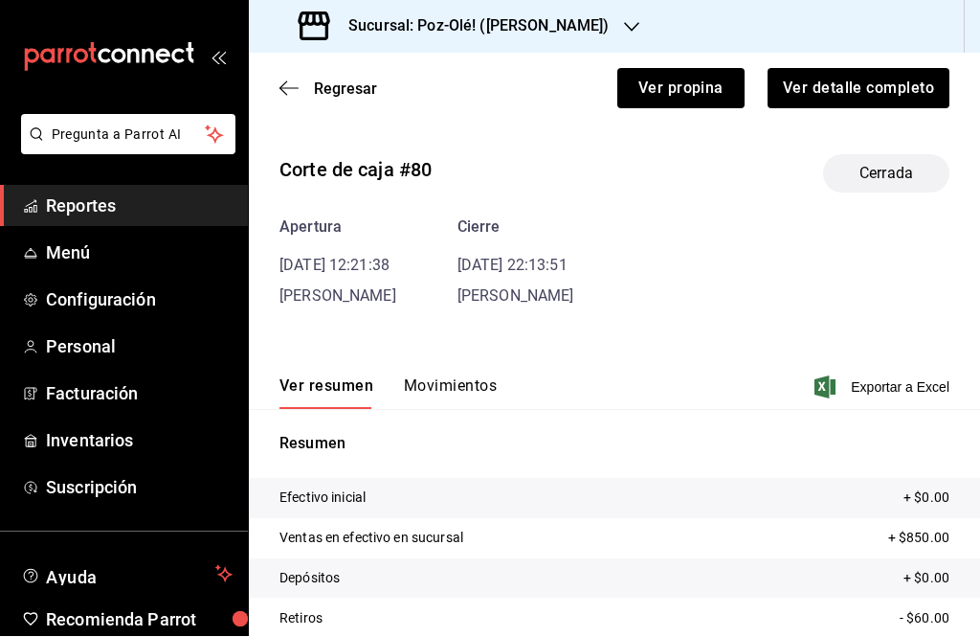
scroll to position [12, 0]
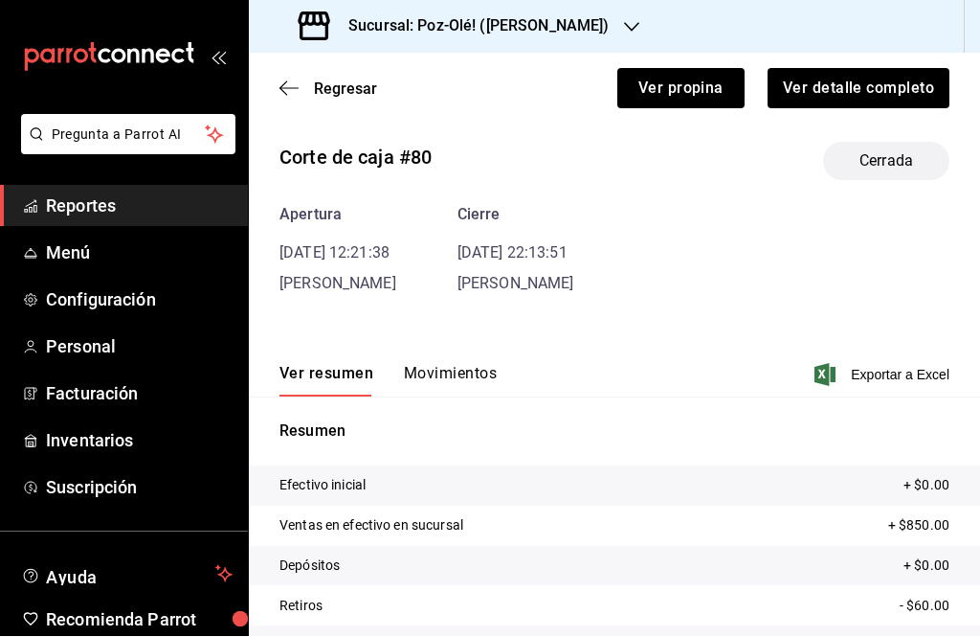
click at [467, 367] on button "Movimientos" at bounding box center [450, 381] width 93 height 33
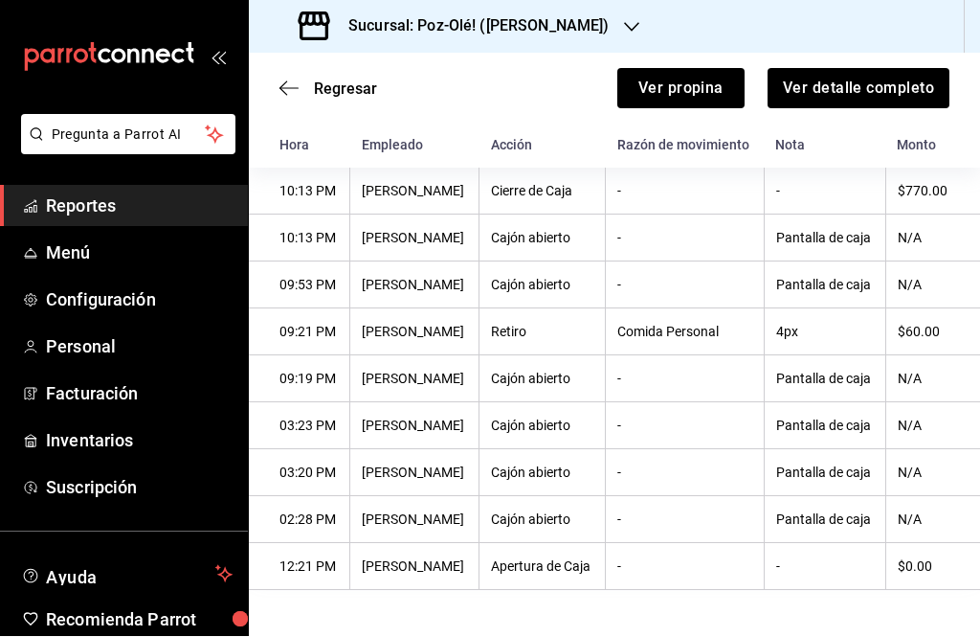
scroll to position [288, 0]
click at [281, 94] on icon "button" at bounding box center [289, 88] width 19 height 17
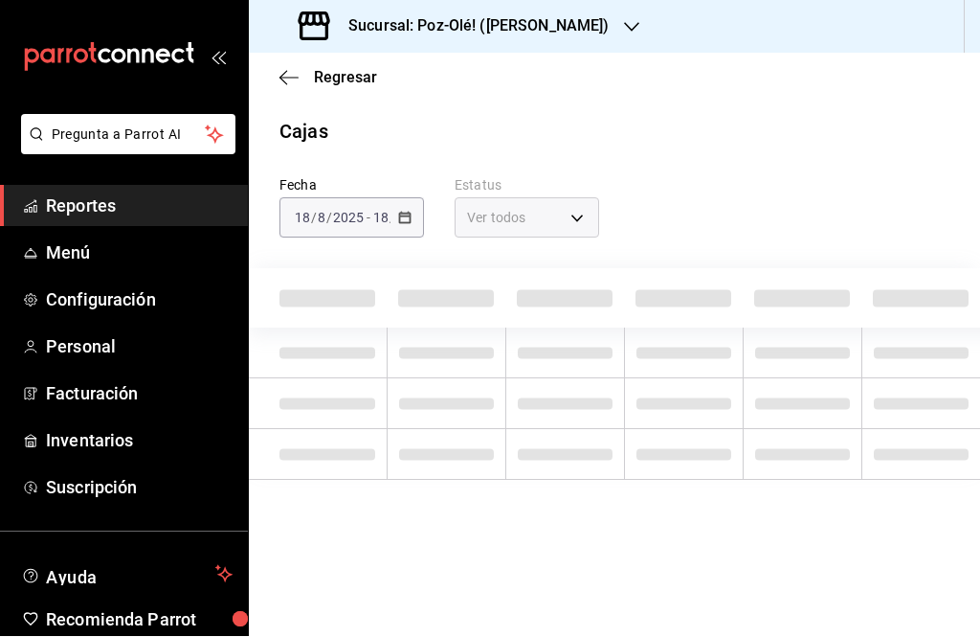
click at [292, 85] on icon "button" at bounding box center [289, 78] width 19 height 17
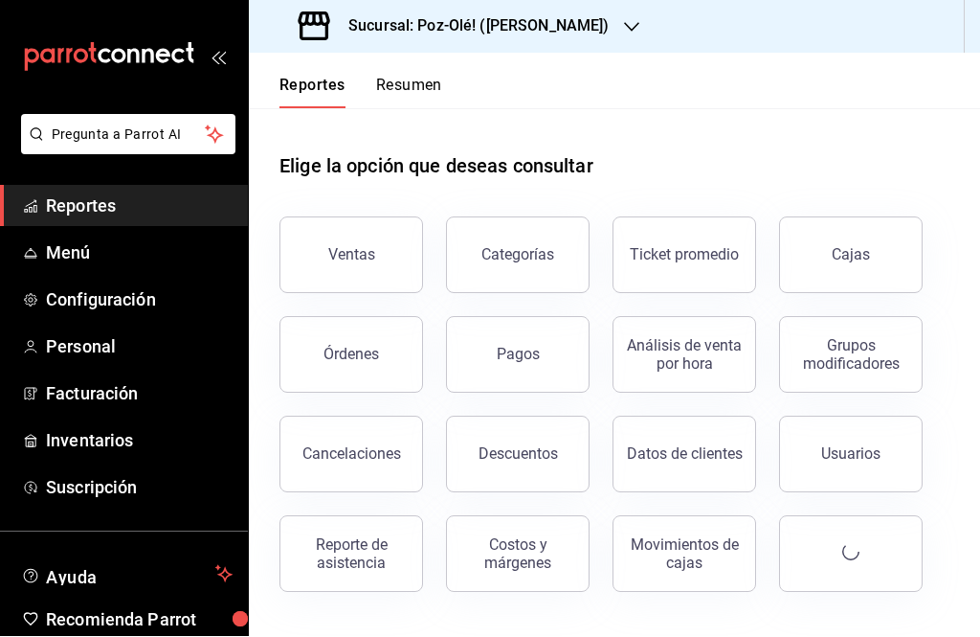
click at [861, 263] on button "Cajas" at bounding box center [851, 255] width 144 height 77
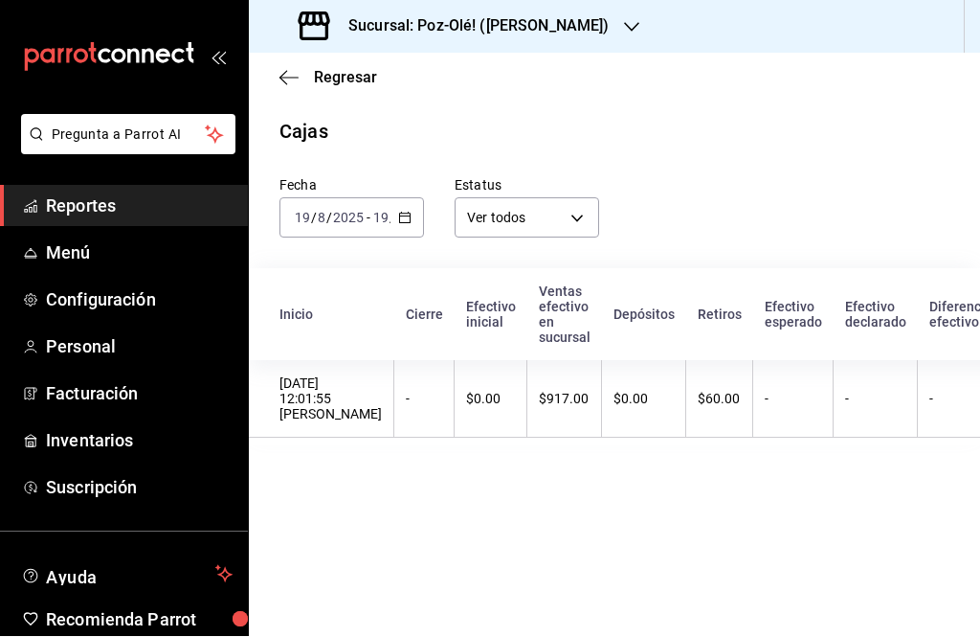
click at [580, 365] on th "$917.00" at bounding box center [565, 400] width 75 height 78
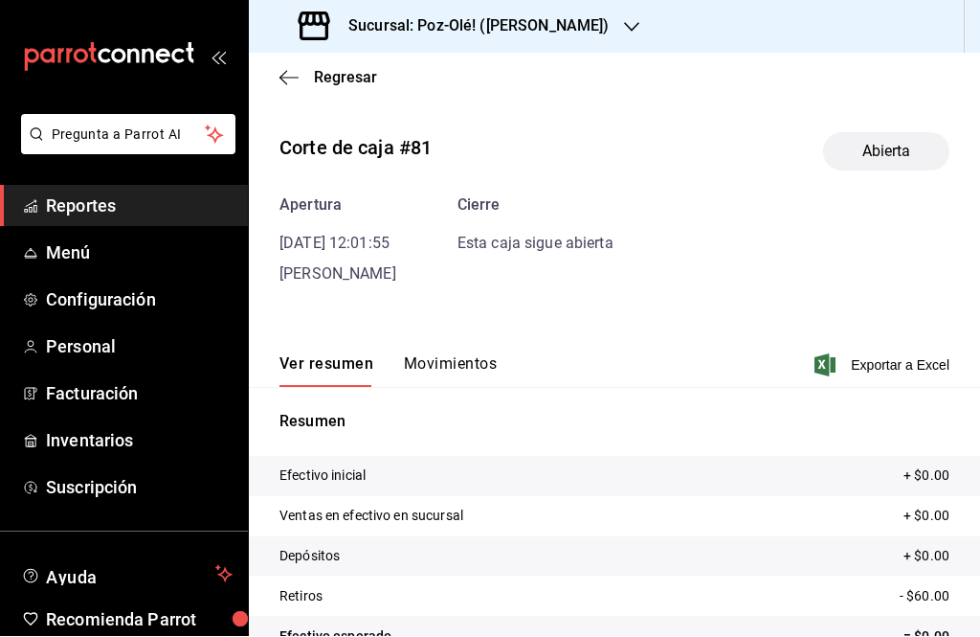
click at [292, 75] on icon "button" at bounding box center [289, 78] width 19 height 17
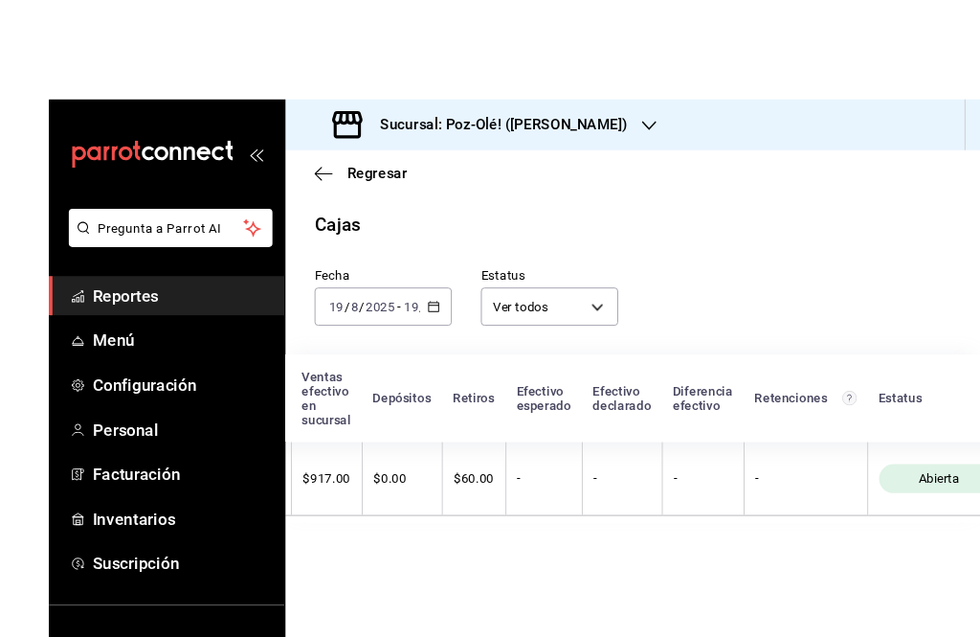
scroll to position [11, 0]
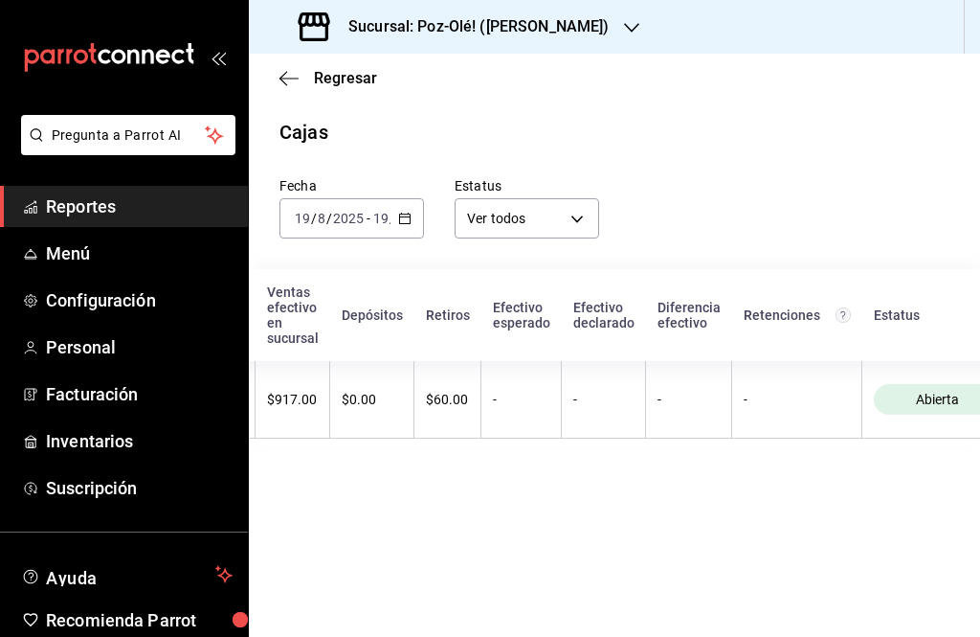
click at [614, 395] on div "-" at bounding box center [603, 399] width 60 height 15
